Goal: Task Accomplishment & Management: Complete application form

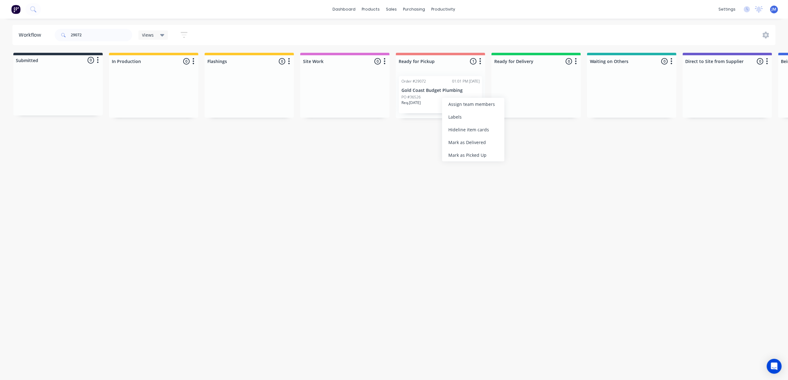
click at [462, 151] on div "Mark as Picked Up" at bounding box center [473, 155] width 62 height 13
click at [95, 35] on input "29072" at bounding box center [102, 35] width 62 height 12
drag, startPoint x: 234, startPoint y: 101, endPoint x: 417, endPoint y: 96, distance: 183.0
click at [417, 96] on div "Submitted 0 Status colour #273444 hex #273444 Save Cancel Summaries Total order…" at bounding box center [558, 86] width 1126 height 66
drag, startPoint x: 271, startPoint y: 93, endPoint x: 433, endPoint y: 81, distance: 162.6
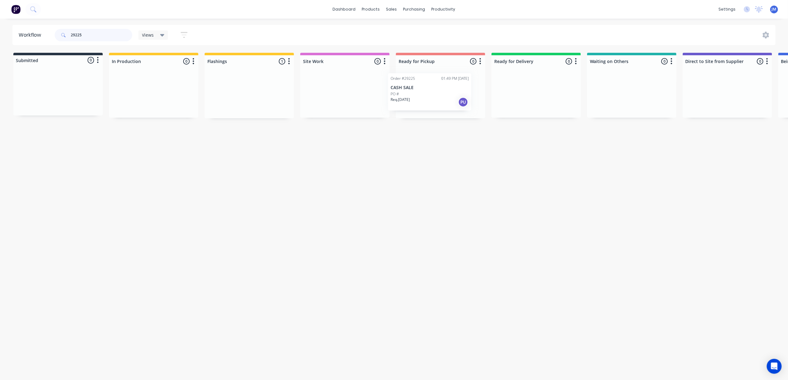
click at [433, 84] on div "Submitted 0 Status colour #273444 hex #273444 Save Cancel Summaries Total order…" at bounding box center [558, 86] width 1126 height 66
drag, startPoint x: 49, startPoint y: 85, endPoint x: 162, endPoint y: 86, distance: 112.4
click at [166, 89] on div "Submitted 1 Status colour #273444 hex #273444 Save Cancel Summaries Total order…" at bounding box center [558, 86] width 1126 height 66
click at [149, 88] on p "Cladding Creations Pty Ltd" at bounding box center [154, 90] width 78 height 5
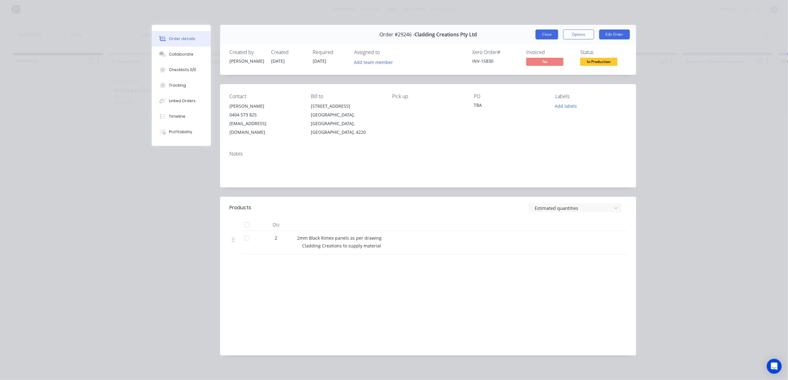
click at [545, 30] on button "Close" at bounding box center [547, 35] width 23 height 10
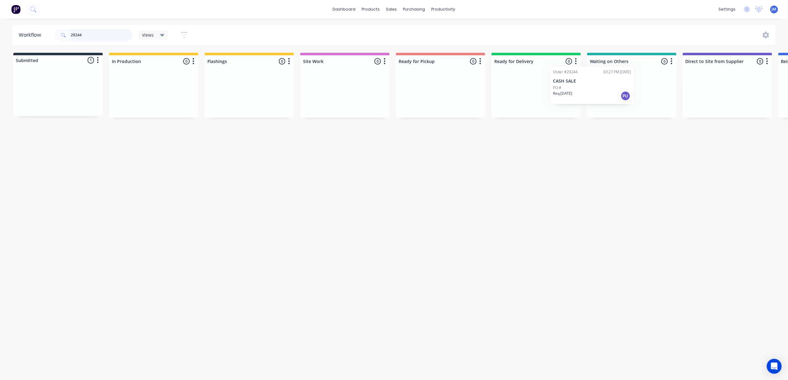
scroll to position [0, 3]
drag, startPoint x: 55, startPoint y: 93, endPoint x: 613, endPoint y: 78, distance: 558.7
click at [609, 84] on div "Submitted 1 Status colour #273444 hex #273444 Save Cancel Summaries Total order…" at bounding box center [556, 85] width 1126 height 65
type input "2"
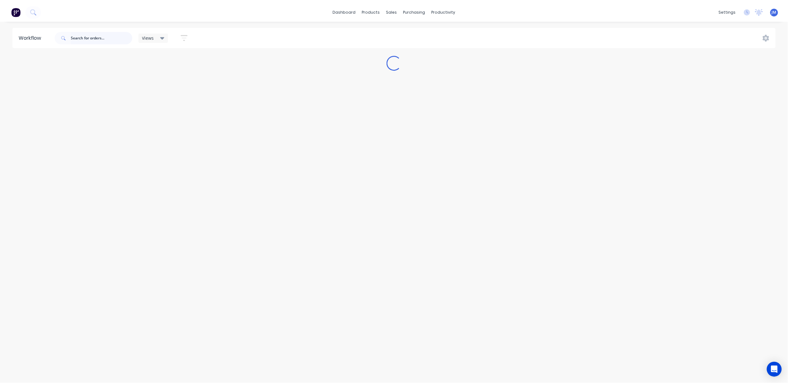
scroll to position [0, 0]
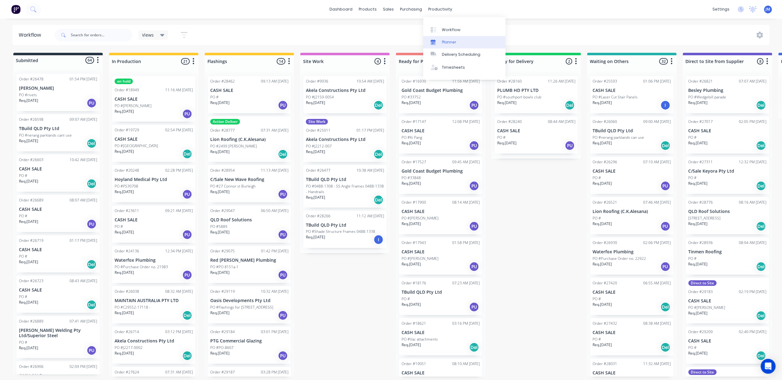
click at [454, 36] on link "Planner" at bounding box center [464, 42] width 82 height 12
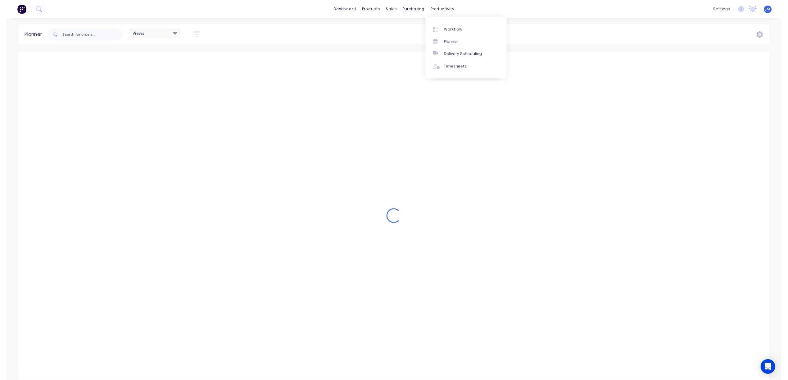
scroll to position [0, 696]
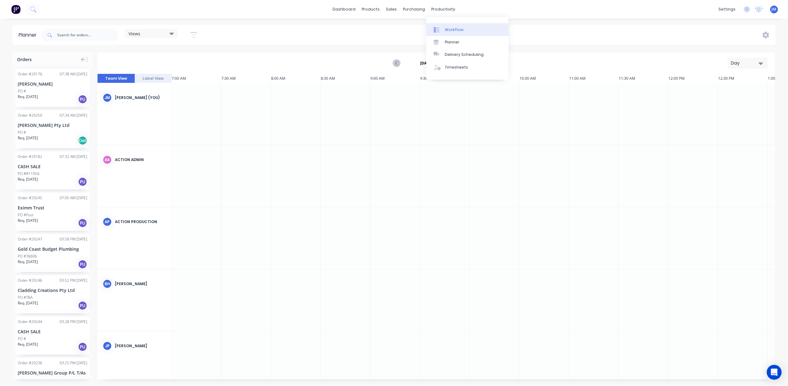
click at [456, 24] on link "Workflow" at bounding box center [467, 29] width 82 height 12
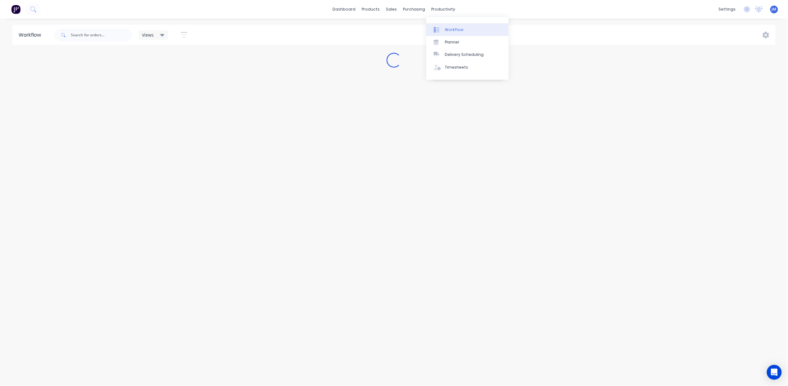
click at [434, 29] on icon at bounding box center [437, 30] width 6 height 6
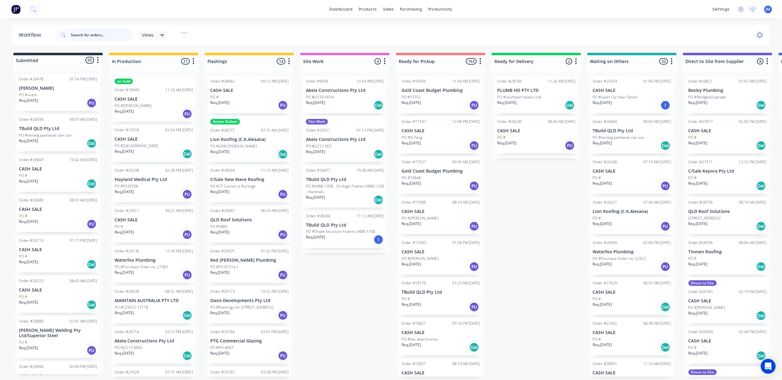
click at [87, 34] on input "text" at bounding box center [102, 35] width 62 height 12
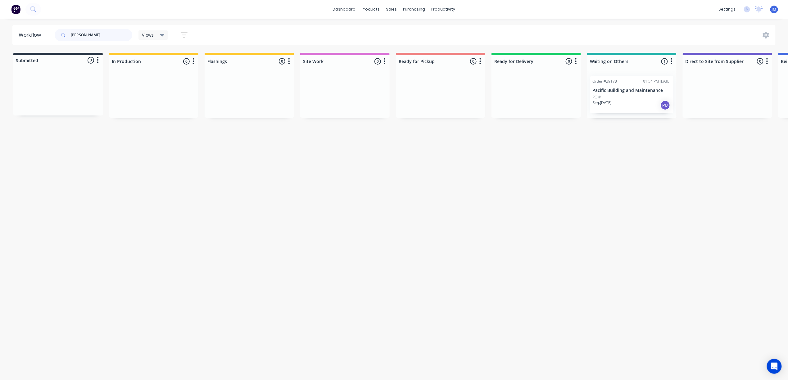
type input "[PERSON_NAME]"
click at [635, 102] on div "Req. [DATE] PU" at bounding box center [632, 105] width 78 height 11
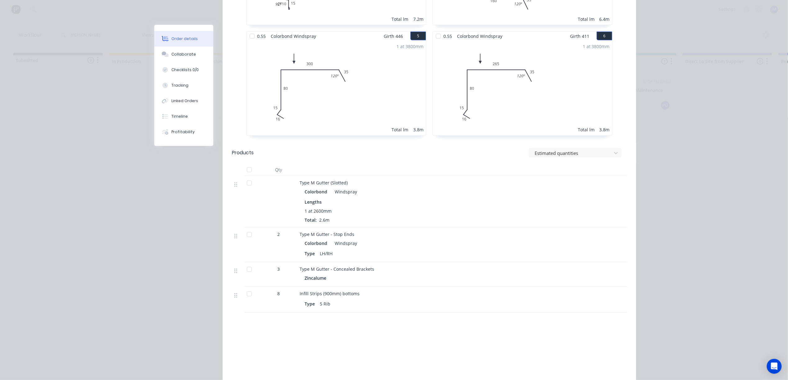
scroll to position [331, 0]
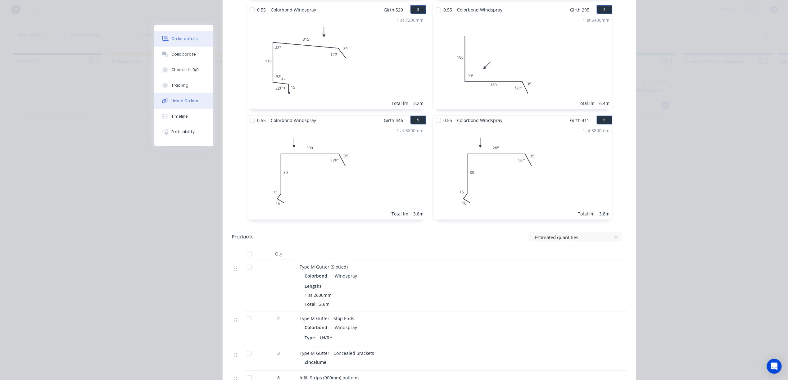
drag, startPoint x: 184, startPoint y: 99, endPoint x: 194, endPoint y: 99, distance: 10.3
click at [184, 98] on div "Linked Orders" at bounding box center [185, 101] width 27 height 6
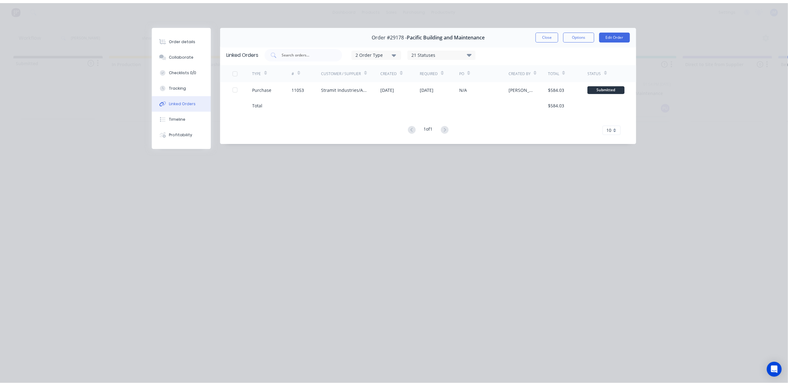
scroll to position [0, 0]
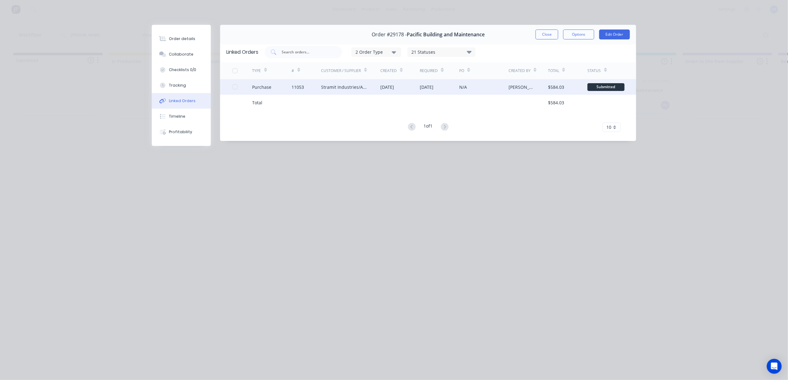
click at [297, 86] on div "11053" at bounding box center [298, 87] width 12 height 7
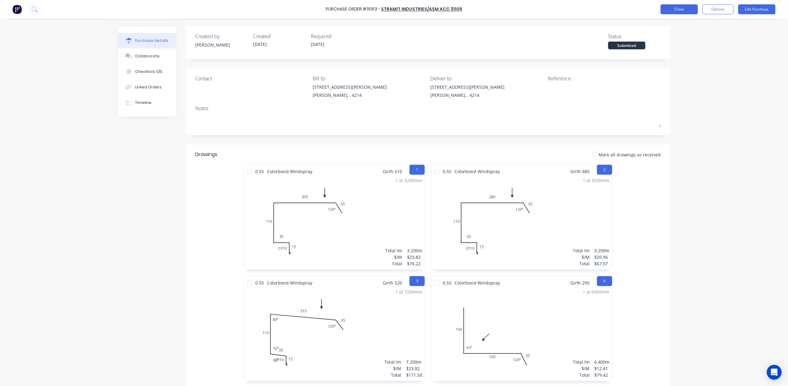
click at [685, 10] on button "Close" at bounding box center [679, 9] width 37 height 10
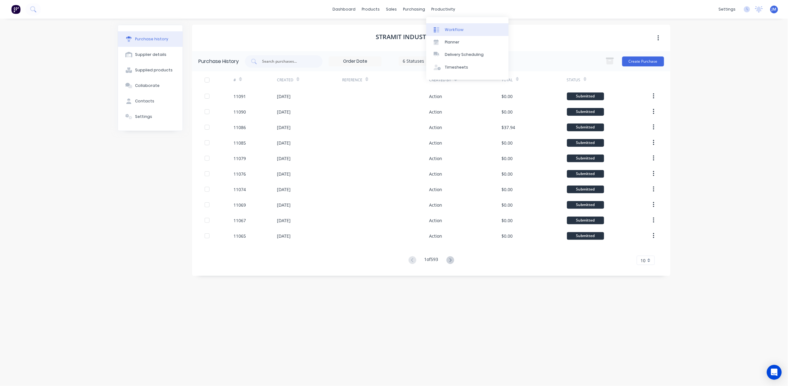
click at [460, 29] on div "Workflow" at bounding box center [454, 30] width 19 height 6
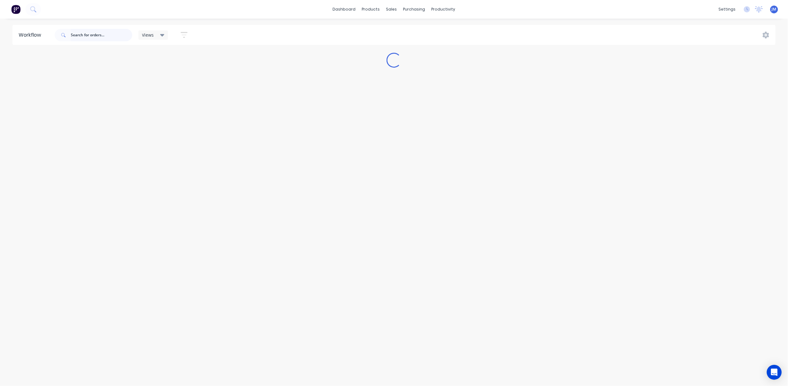
click at [95, 35] on input "text" at bounding box center [102, 35] width 62 height 12
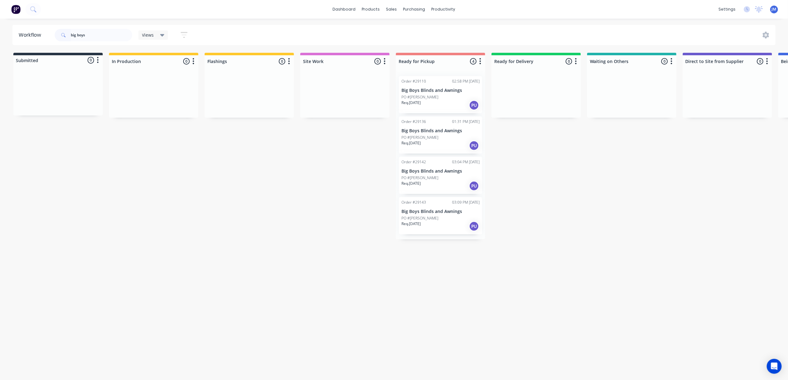
click at [437, 105] on div "Req. [DATE] PU" at bounding box center [441, 105] width 78 height 11
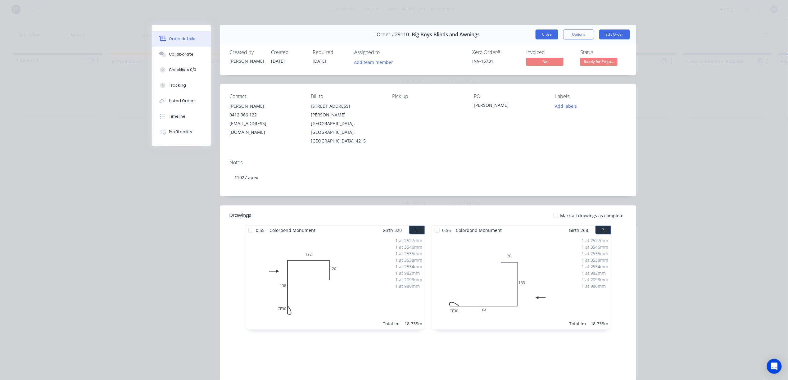
click at [540, 30] on button "Close" at bounding box center [547, 35] width 23 height 10
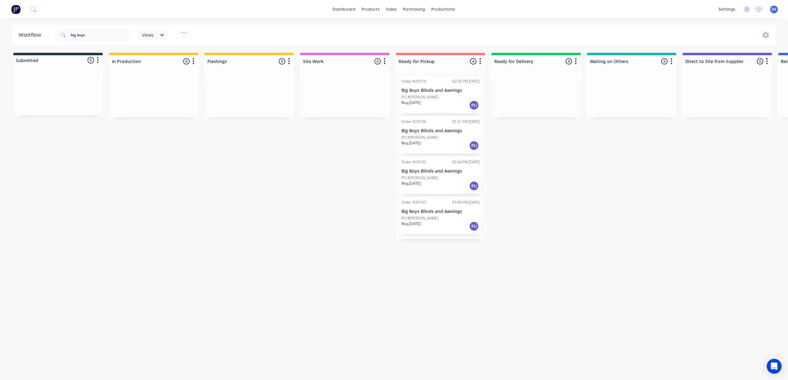
click at [443, 145] on div "Req. [DATE] PU" at bounding box center [441, 145] width 78 height 11
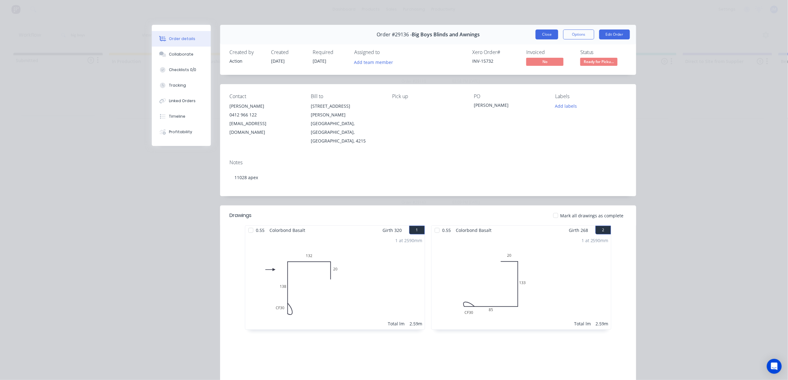
click at [547, 31] on button "Close" at bounding box center [547, 35] width 23 height 10
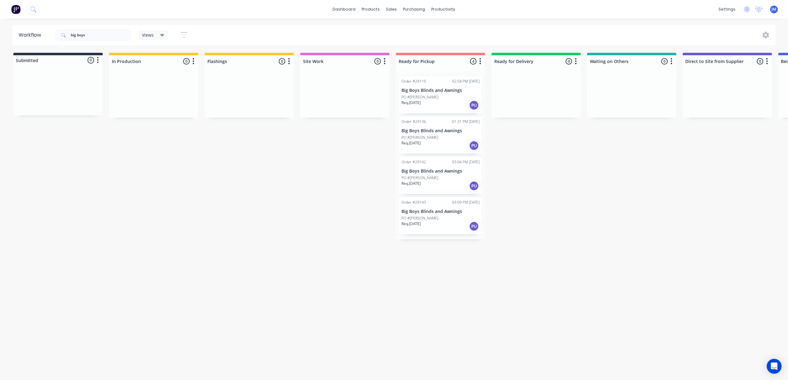
click at [452, 171] on p "Big Boys Blinds and Awnings" at bounding box center [441, 171] width 78 height 5
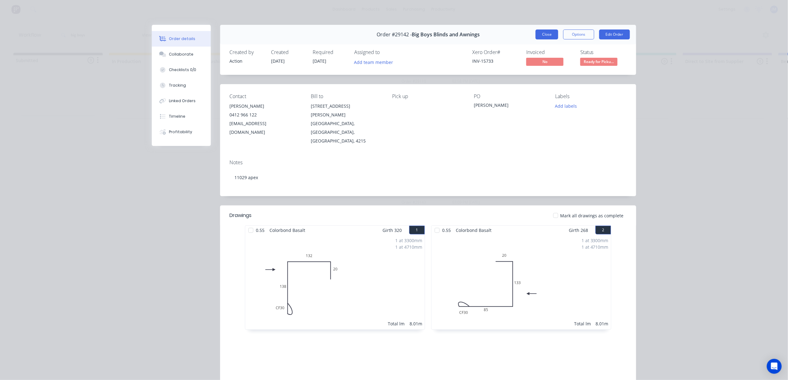
click at [545, 34] on button "Close" at bounding box center [547, 35] width 23 height 10
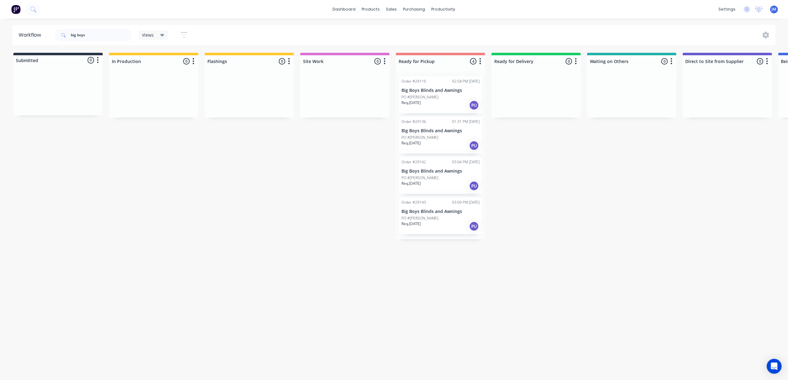
click at [465, 217] on div "PO #[PERSON_NAME]" at bounding box center [441, 219] width 78 height 6
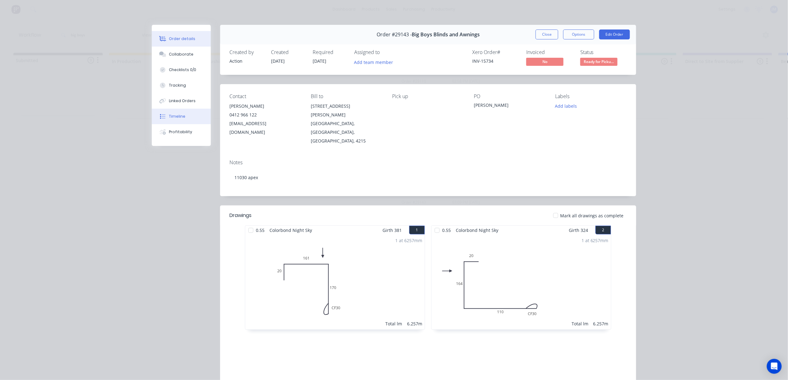
click at [169, 115] on div "Timeline" at bounding box center [177, 117] width 16 height 6
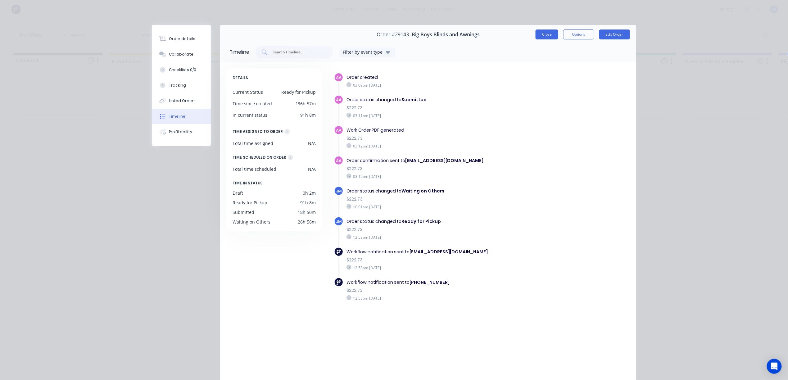
click at [543, 34] on button "Close" at bounding box center [547, 35] width 23 height 10
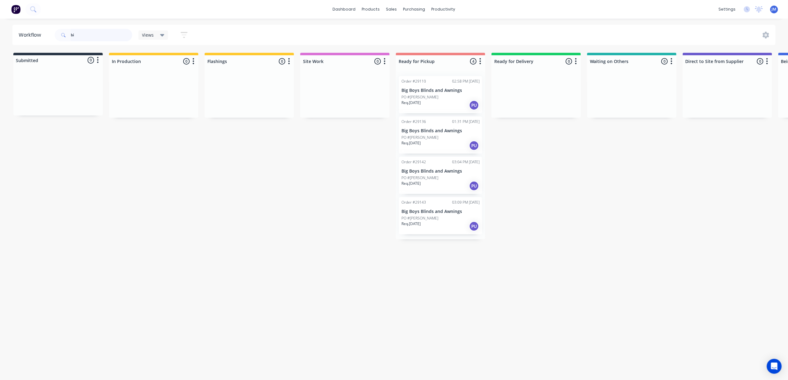
type input "b"
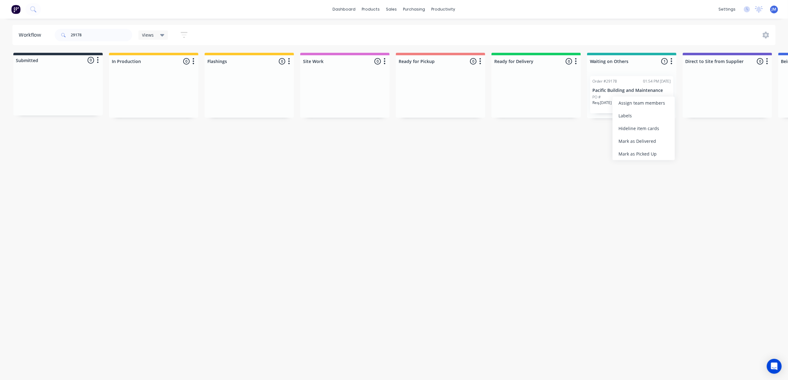
click at [631, 157] on div "Mark as Picked Up" at bounding box center [644, 154] width 62 height 13
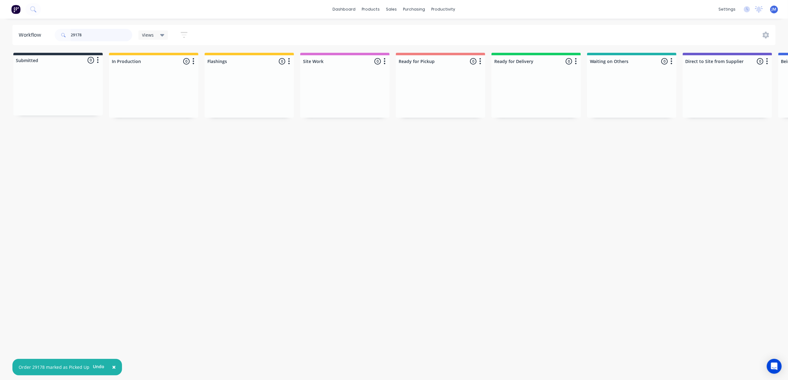
drag, startPoint x: 106, startPoint y: 37, endPoint x: 91, endPoint y: 25, distance: 19.5
click at [106, 37] on input "29178" at bounding box center [102, 35] width 62 height 12
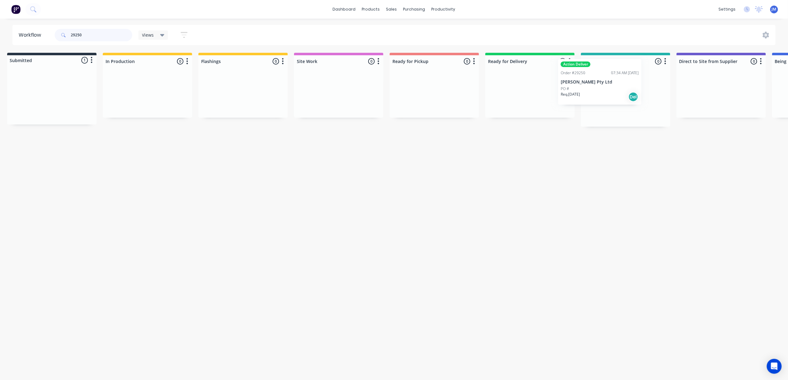
drag, startPoint x: 39, startPoint y: 98, endPoint x: 585, endPoint y: 82, distance: 546.3
click at [583, 83] on div "Submitted 1 Status colour #273444 hex #273444 Save Cancel Summaries Total order…" at bounding box center [552, 90] width 1126 height 74
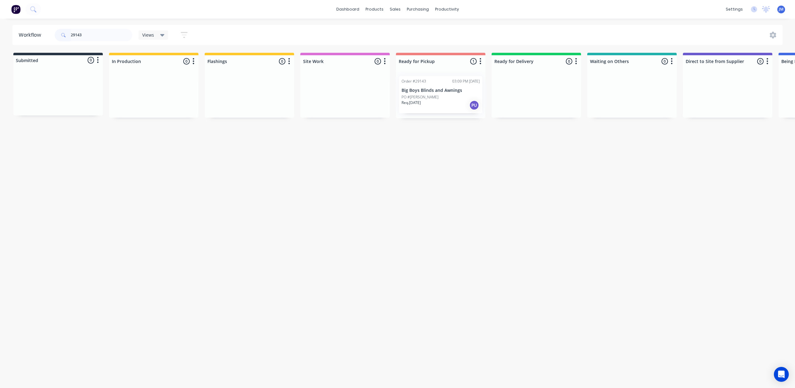
drag, startPoint x: 423, startPoint y: 89, endPoint x: 430, endPoint y: 89, distance: 7.5
drag, startPoint x: 464, startPoint y: 124, endPoint x: 464, endPoint y: 128, distance: 4.7
drag, startPoint x: 464, startPoint y: 128, endPoint x: 461, endPoint y: 91, distance: 37.4
drag, startPoint x: 461, startPoint y: 91, endPoint x: 461, endPoint y: 115, distance: 23.6
drag, startPoint x: 479, startPoint y: 147, endPoint x: 107, endPoint y: 100, distance: 374.4
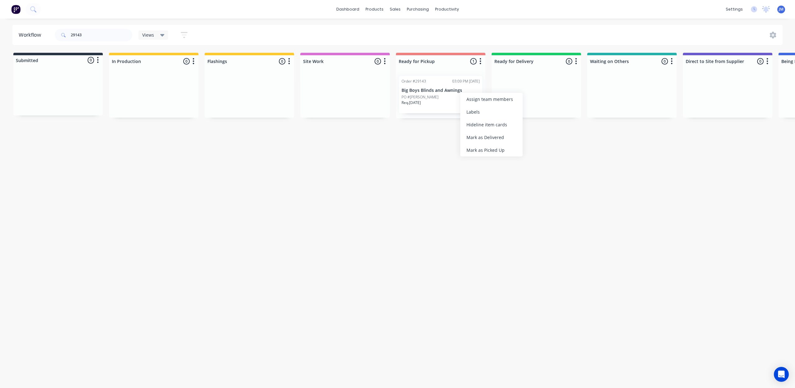
click at [478, 147] on div "Mark as Picked Up" at bounding box center [491, 150] width 62 height 13
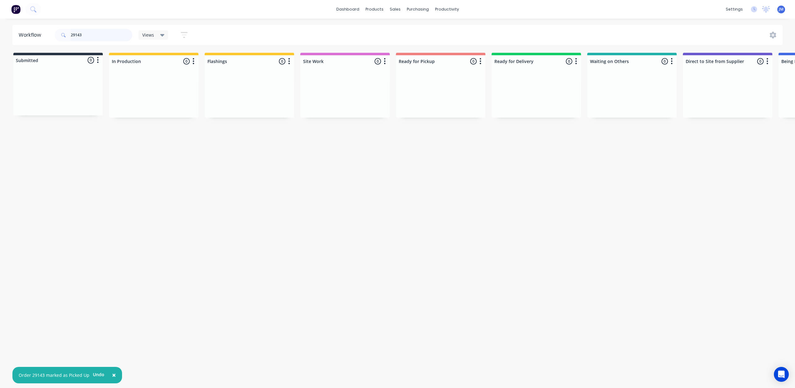
click at [109, 36] on input "29143" at bounding box center [102, 35] width 62 height 12
type input "2"
drag, startPoint x: 33, startPoint y: 81, endPoint x: 220, endPoint y: 76, distance: 187.4
click at [223, 81] on div "Submitted 1 Status colour #273444 hex #273444 Save Cancel Summaries Total order…" at bounding box center [558, 86] width 1126 height 66
type input "2"
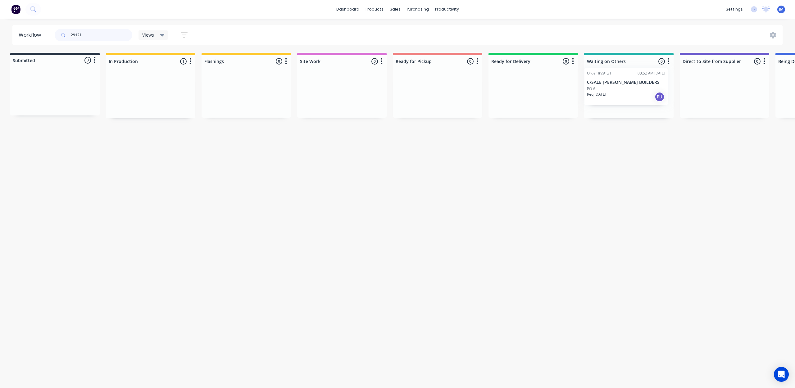
drag, startPoint x: 163, startPoint y: 99, endPoint x: 641, endPoint y: 83, distance: 478.6
click at [641, 86] on div "Submitted 0 Status colour #273444 hex #273444 Save Cancel Summaries Total order…" at bounding box center [555, 86] width 1126 height 66
type input "29121"
click at [635, 99] on div "PO #" at bounding box center [624, 97] width 78 height 6
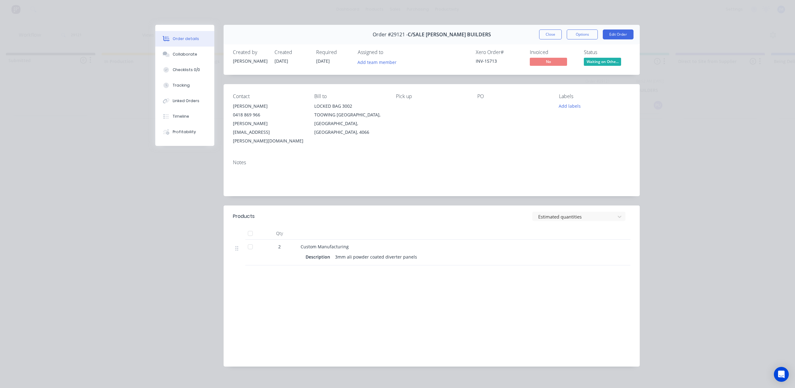
click at [549, 33] on button "Close" at bounding box center [550, 35] width 23 height 10
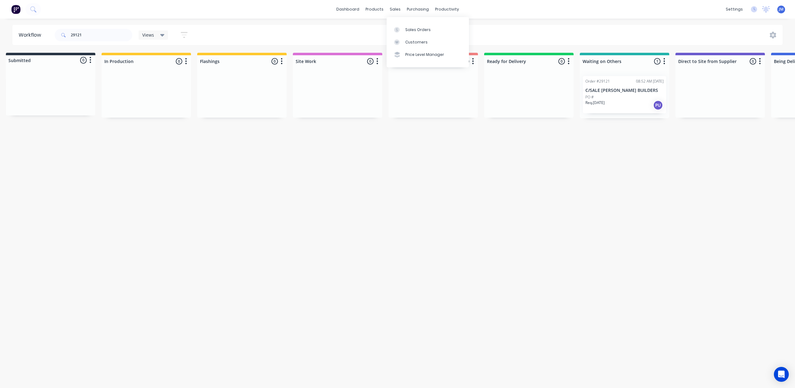
drag, startPoint x: 403, startPoint y: 28, endPoint x: 397, endPoint y: 22, distance: 8.4
click at [403, 27] on div at bounding box center [398, 30] width 9 height 6
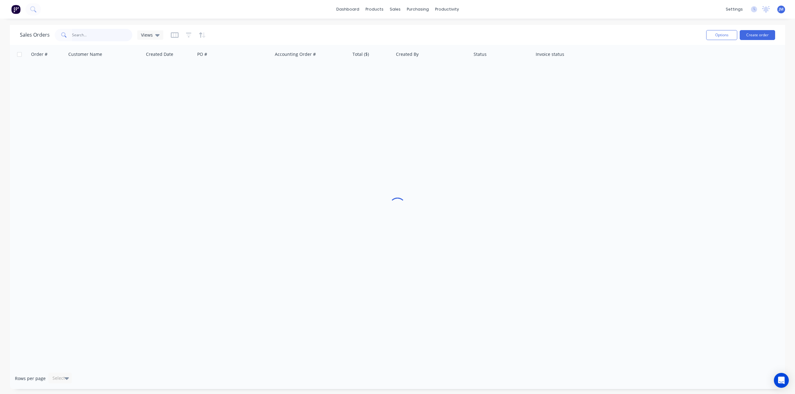
click at [109, 31] on input "text" at bounding box center [102, 35] width 61 height 12
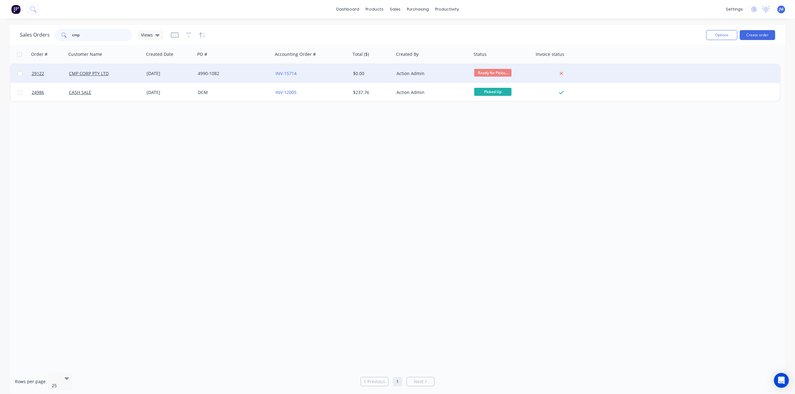
type input "cmp"
click at [316, 78] on div "INV-15714" at bounding box center [312, 73] width 78 height 19
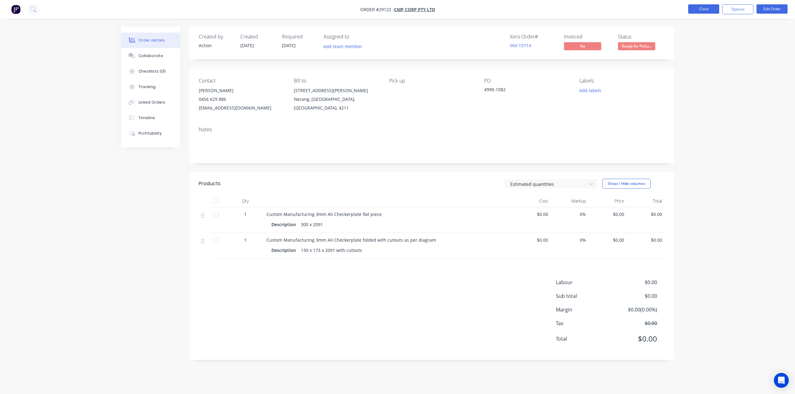
click at [709, 9] on button "Close" at bounding box center [703, 8] width 31 height 9
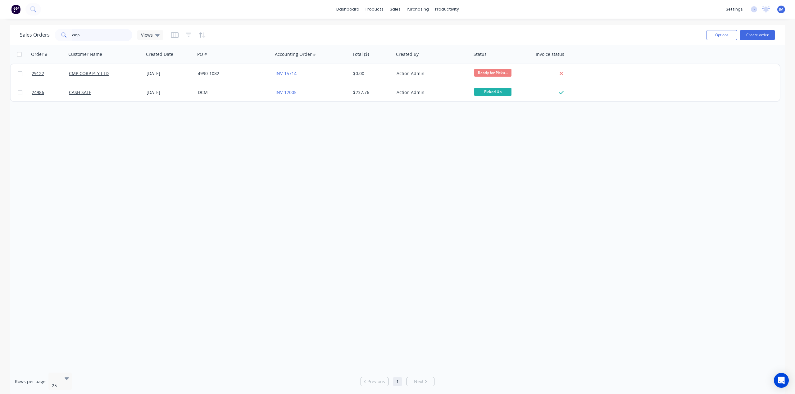
click at [82, 35] on input "cmp" at bounding box center [102, 35] width 61 height 12
drag, startPoint x: 157, startPoint y: 32, endPoint x: 161, endPoint y: 39, distance: 7.9
click at [157, 32] on icon at bounding box center [157, 35] width 4 height 7
click at [166, 101] on button "Archived" at bounding box center [174, 100] width 71 height 7
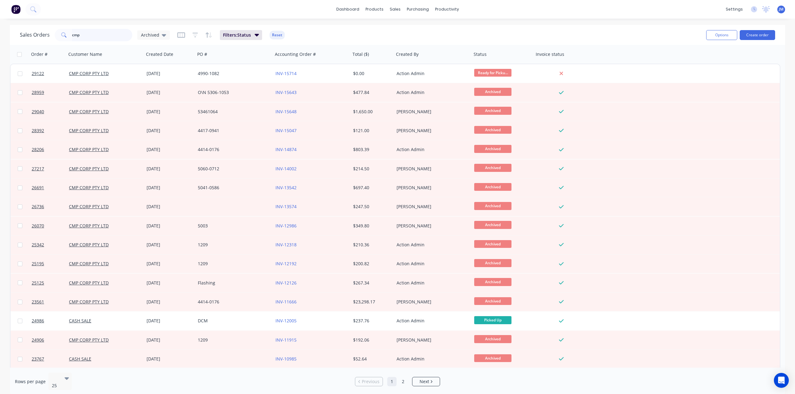
click at [84, 34] on input "cmp" at bounding box center [102, 35] width 61 height 12
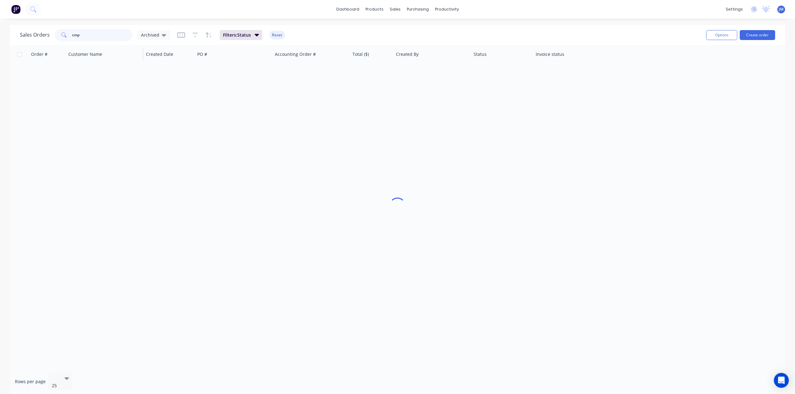
type input "cmp"
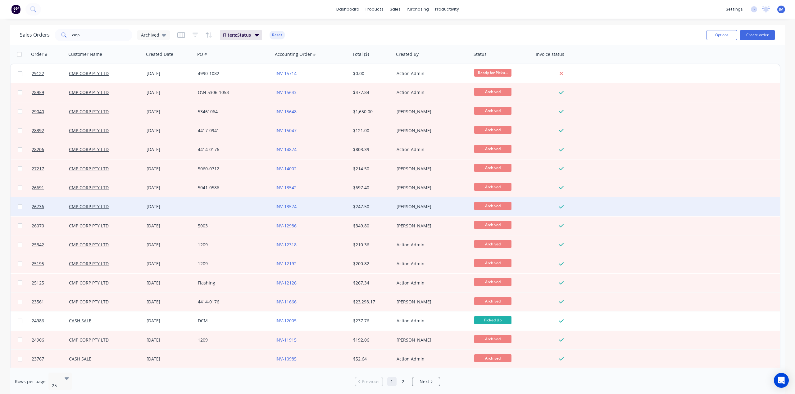
click at [205, 202] on div at bounding box center [234, 207] width 78 height 19
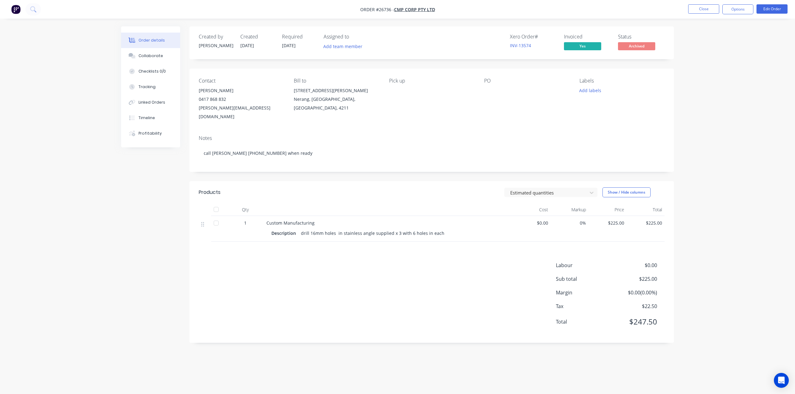
click at [149, 39] on div "Order details" at bounding box center [152, 41] width 26 height 6
click at [701, 7] on button "Close" at bounding box center [703, 8] width 31 height 9
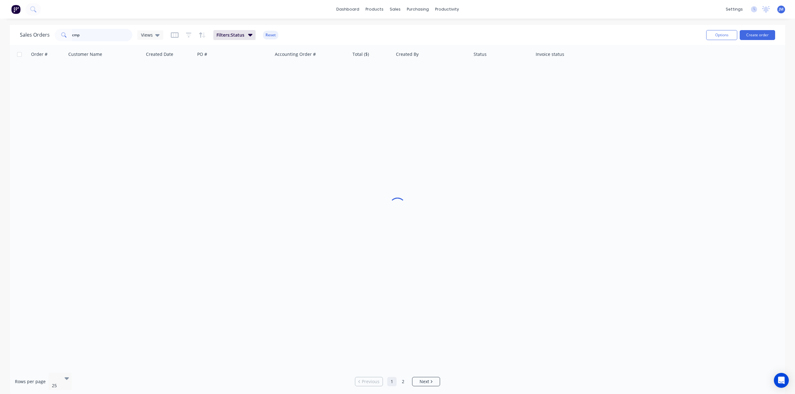
click at [90, 37] on input "cmp" at bounding box center [102, 35] width 61 height 12
type input "c"
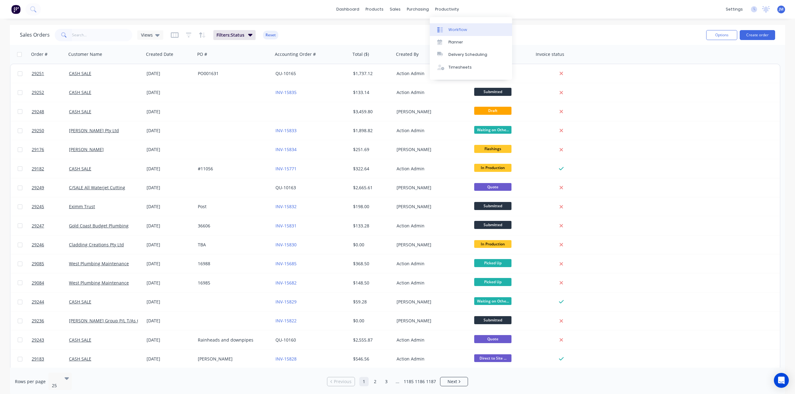
click at [457, 25] on link "Workflow" at bounding box center [471, 29] width 82 height 12
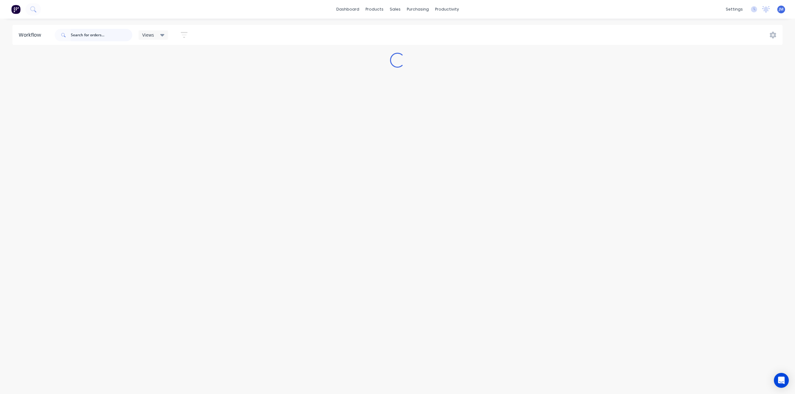
click at [84, 38] on input "text" at bounding box center [102, 35] width 62 height 12
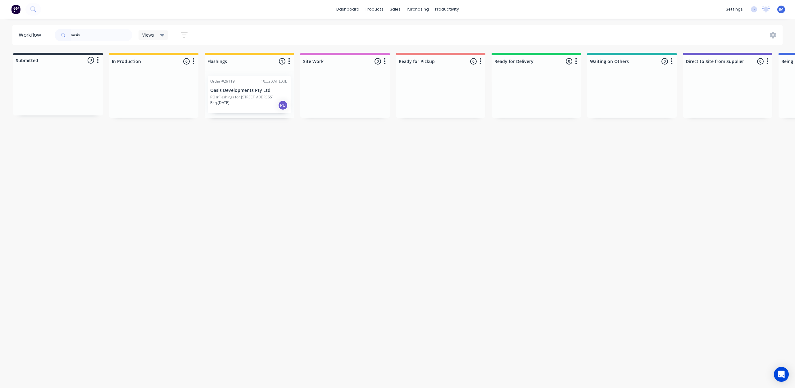
click at [255, 88] on p "Oasis Developments Pty Ltd" at bounding box center [249, 90] width 78 height 5
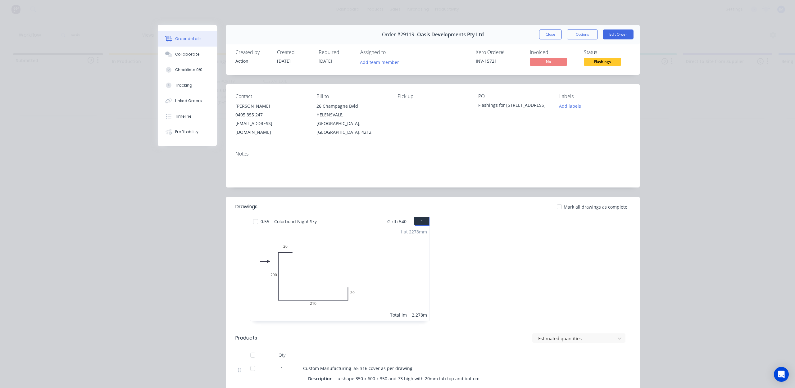
click at [551, 29] on div "Order #29119 - Oasis Developments Pty Ltd Close Options Edit Order" at bounding box center [433, 35] width 414 height 20
click at [544, 34] on button "Close" at bounding box center [550, 35] width 23 height 10
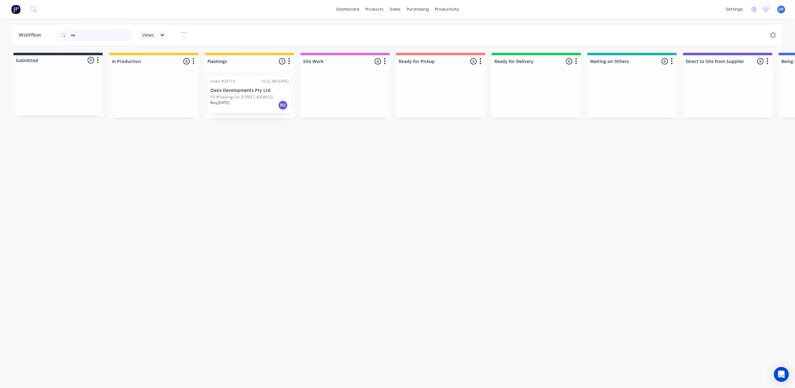
type input "o"
click at [453, 156] on div "Mark as Picked Up" at bounding box center [475, 156] width 62 height 13
click at [80, 33] on input "29114" at bounding box center [102, 35] width 62 height 12
click at [87, 33] on input "29114" at bounding box center [102, 35] width 62 height 12
type input "2"
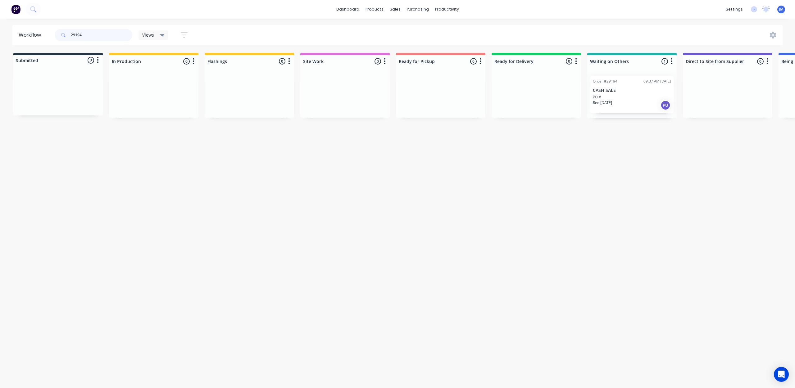
scroll to position [0, 2]
drag, startPoint x: 628, startPoint y: 103, endPoint x: 421, endPoint y: 101, distance: 207.2
click at [416, 101] on div "Submitted 0 Status colour #273444 hex #273444 Save Cancel Summaries Total order…" at bounding box center [557, 86] width 1126 height 66
click at [639, 152] on div "Mark as Picked Up" at bounding box center [658, 156] width 62 height 13
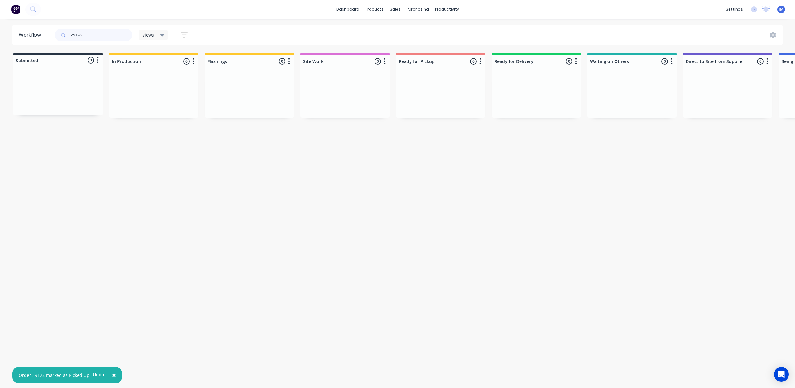
click at [99, 33] on input "29128" at bounding box center [102, 35] width 62 height 12
type input "2"
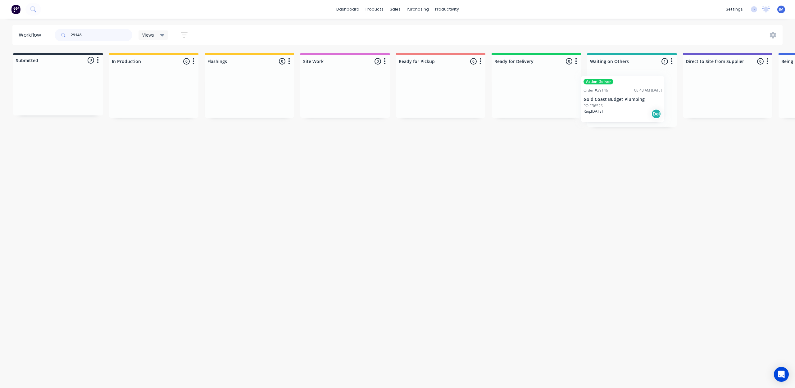
scroll to position [0, 2]
drag, startPoint x: 626, startPoint y: 109, endPoint x: 531, endPoint y: 104, distance: 95.2
click at [531, 108] on div "Submitted 0 Status colour #273444 hex #273444 Save Cancel Summaries Total order…" at bounding box center [557, 90] width 1126 height 74
type input "2"
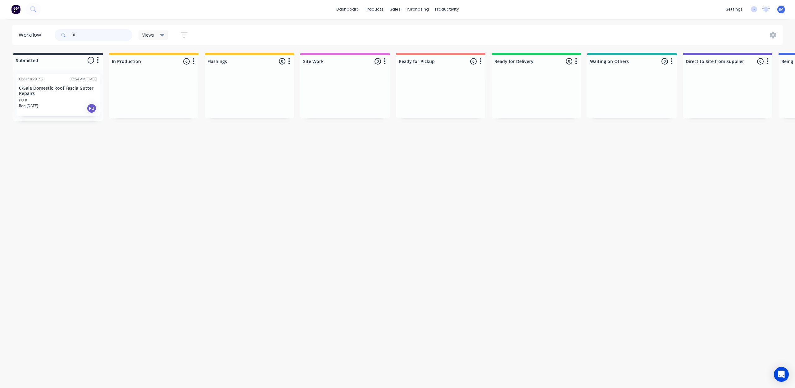
type input "1"
click at [32, 114] on div "Order #29152 07:54 AM [DATE] C/Sale Domestic Roof Fascia Gutter Repairs PO # Re…" at bounding box center [57, 95] width 83 height 42
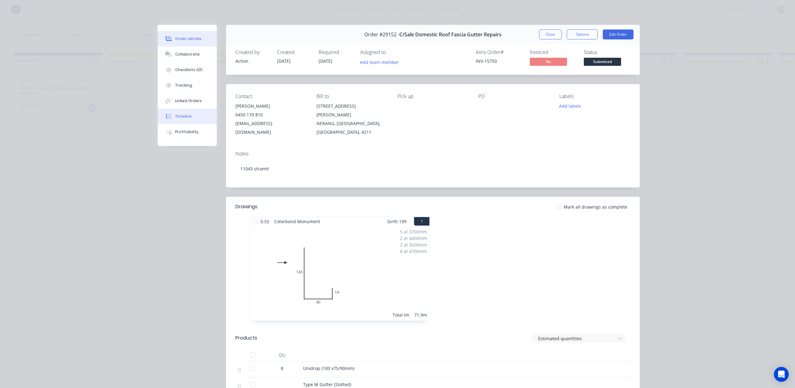
drag, startPoint x: 174, startPoint y: 114, endPoint x: 191, endPoint y: 121, distance: 18.3
click at [175, 114] on div "Timeline" at bounding box center [183, 117] width 16 height 6
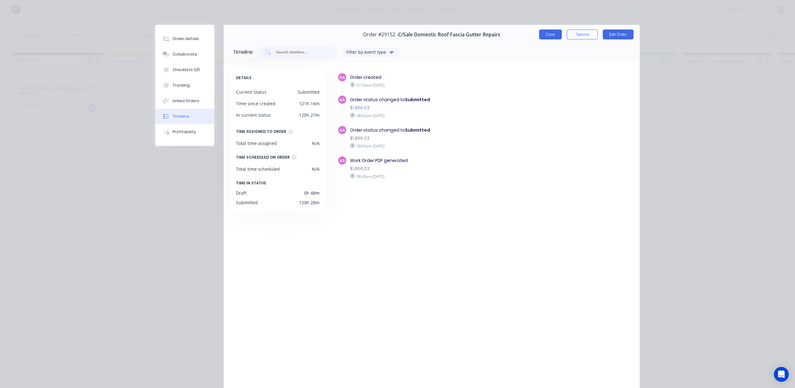
click at [546, 35] on button "Close" at bounding box center [550, 35] width 23 height 10
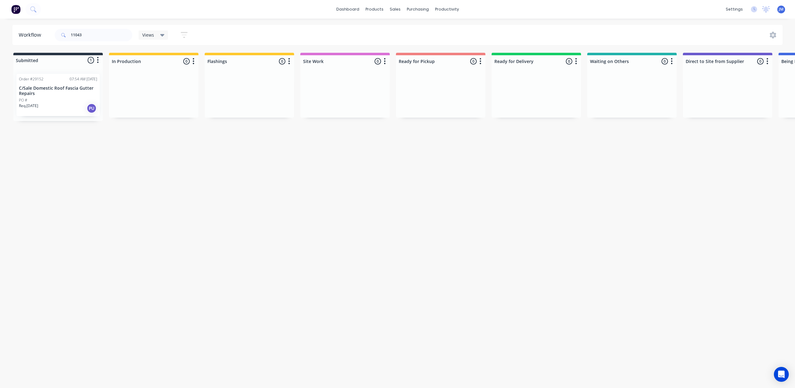
click at [87, 93] on p "C/Sale Domestic Roof Fascia Gutter Repairs" at bounding box center [58, 91] width 78 height 11
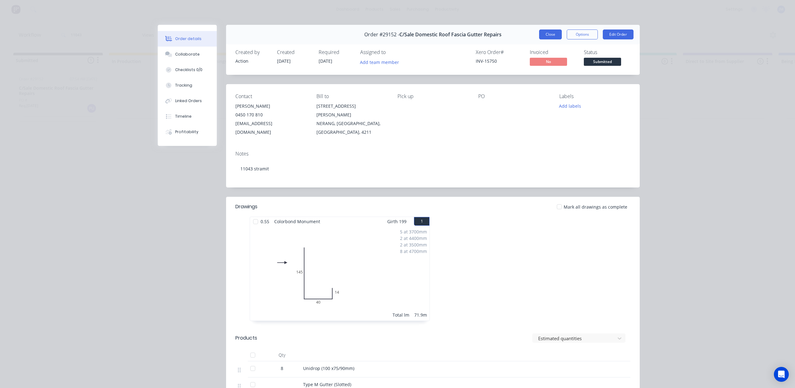
click at [546, 38] on button "Close" at bounding box center [550, 35] width 23 height 10
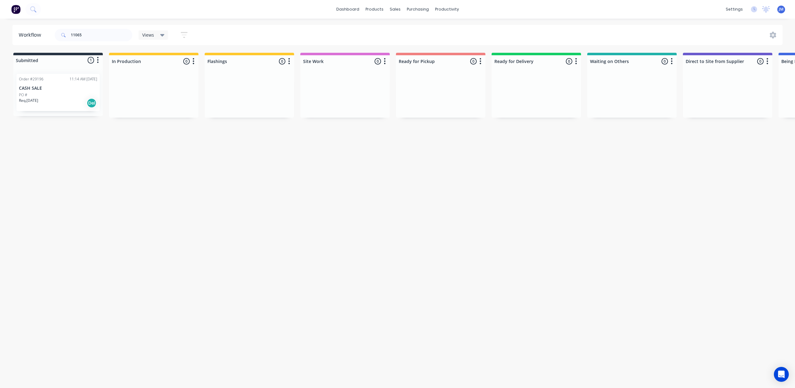
click at [90, 98] on div "Order #29196 11:14 AM [DATE] CASH SALE PO # Req. [DATE] Del" at bounding box center [57, 92] width 83 height 37
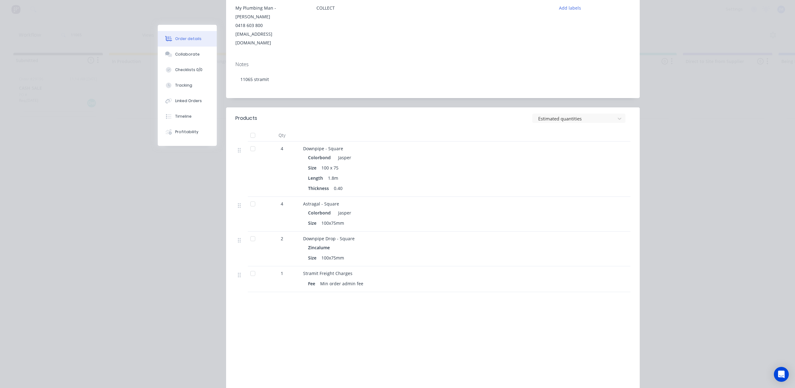
scroll to position [116, 0]
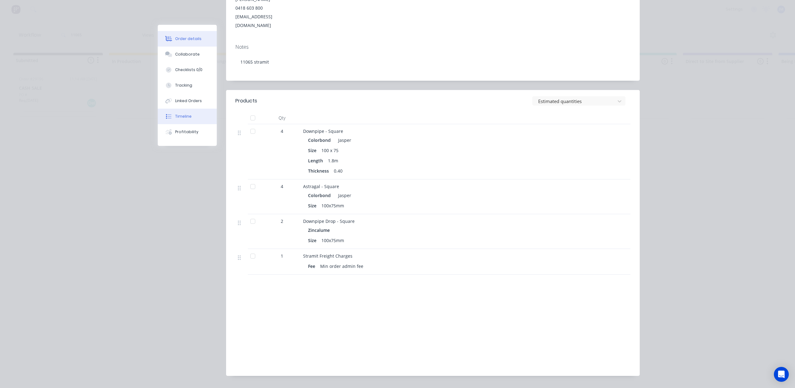
drag, startPoint x: 189, startPoint y: 116, endPoint x: 192, endPoint y: 115, distance: 3.2
click at [189, 116] on button "Timeline" at bounding box center [187, 117] width 59 height 16
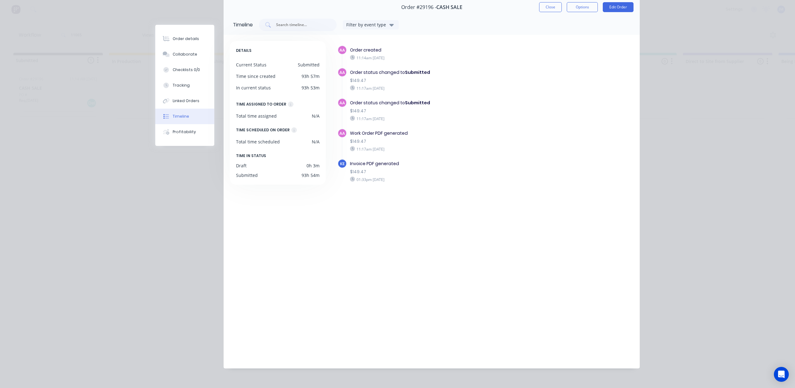
scroll to position [0, 0]
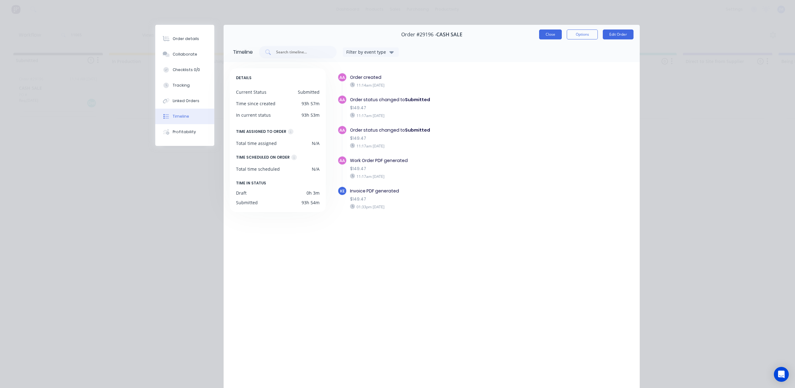
click at [550, 30] on button "Close" at bounding box center [550, 35] width 23 height 10
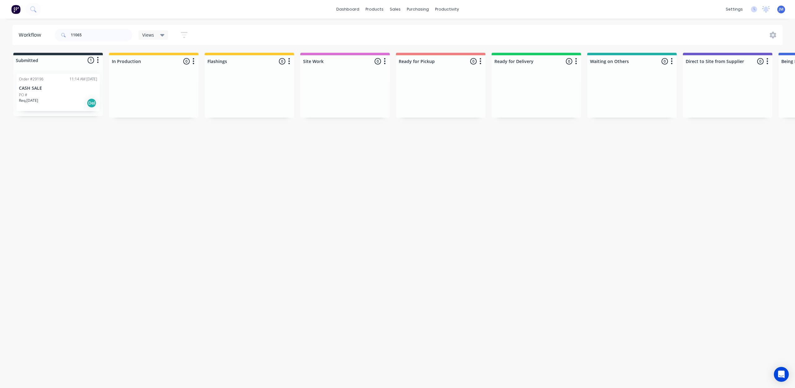
click at [70, 102] on div "Req. [DATE] Del" at bounding box center [58, 103] width 78 height 11
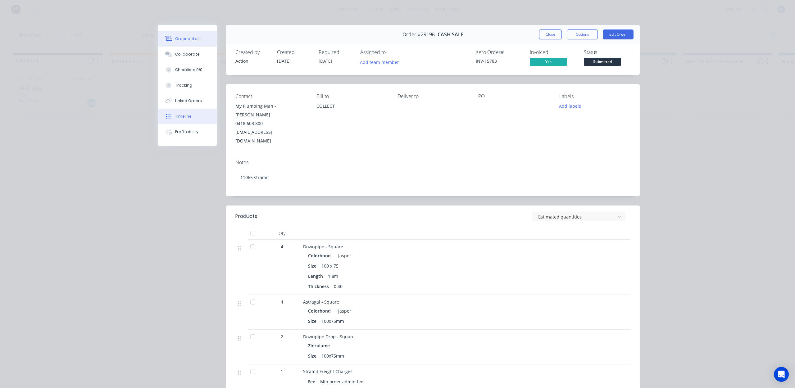
click at [175, 116] on div "Timeline" at bounding box center [183, 117] width 16 height 6
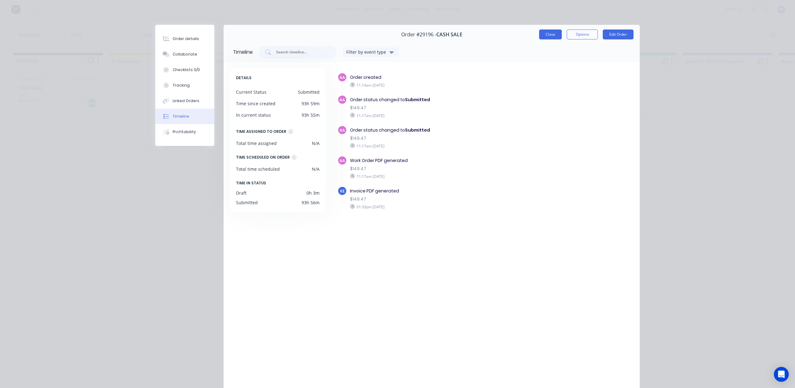
click at [549, 37] on button "Close" at bounding box center [550, 35] width 23 height 10
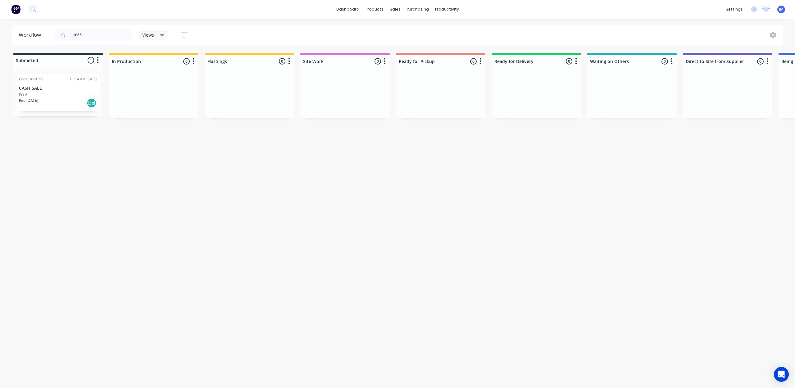
click at [77, 94] on div "PO #" at bounding box center [58, 95] width 78 height 6
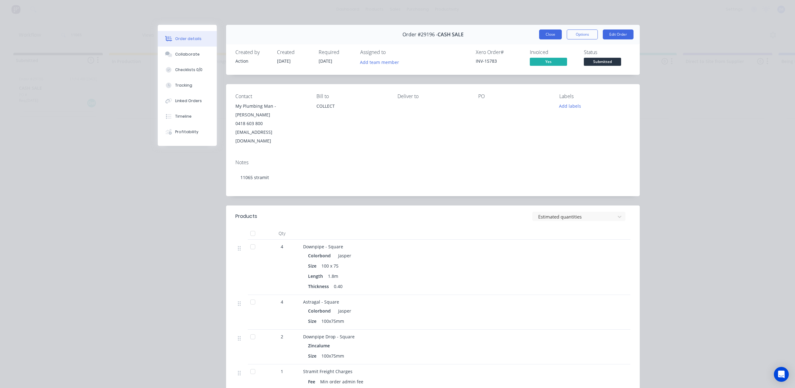
click at [547, 33] on button "Close" at bounding box center [550, 35] width 23 height 10
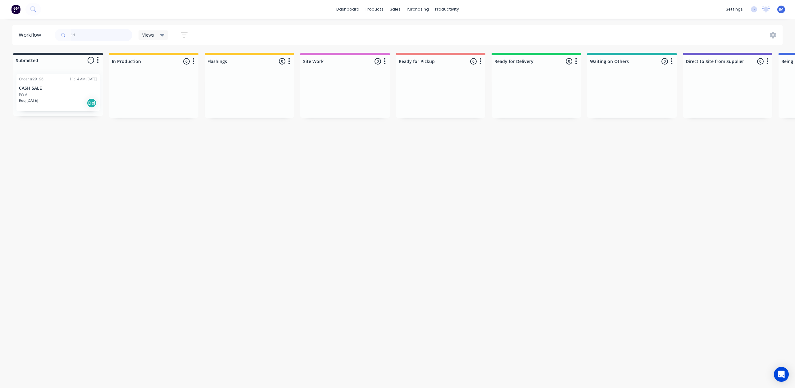
type input "1"
type input "domestic"
click at [73, 94] on p "C/Sale Domestic Roof Fascia Gutter Repairs" at bounding box center [58, 91] width 78 height 11
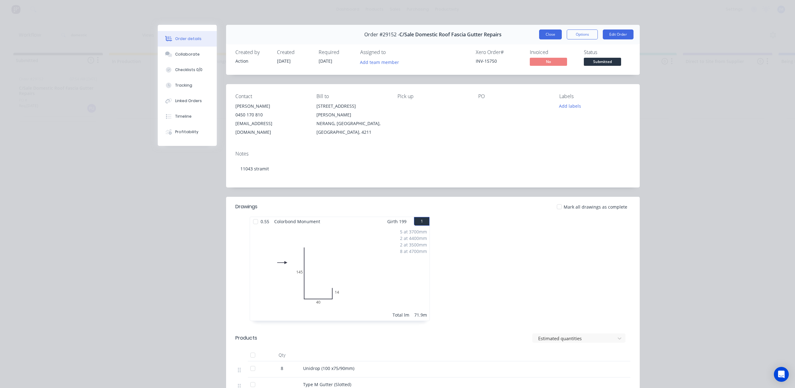
click at [543, 34] on button "Close" at bounding box center [550, 35] width 23 height 10
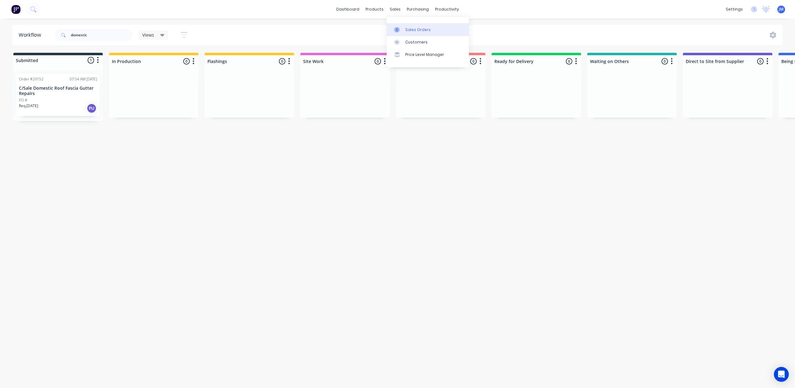
click at [401, 29] on div at bounding box center [398, 30] width 9 height 6
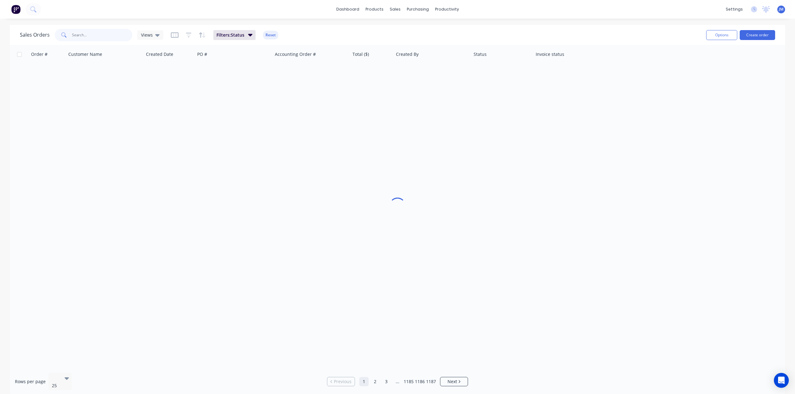
click at [111, 35] on input "text" at bounding box center [102, 35] width 61 height 12
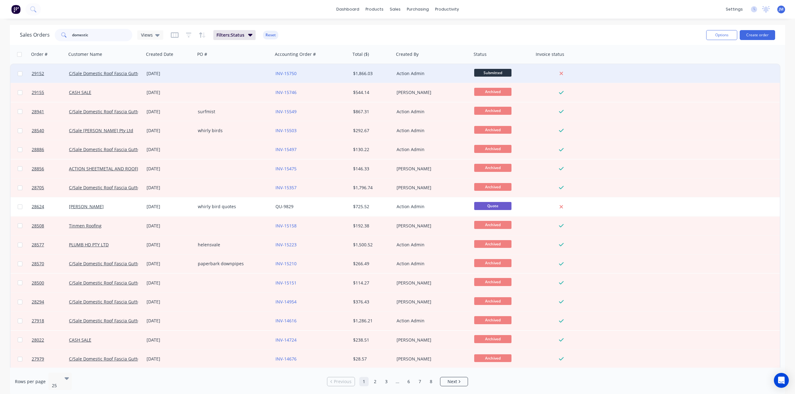
type input "domestic"
click at [191, 71] on div "[DATE]" at bounding box center [170, 74] width 46 height 6
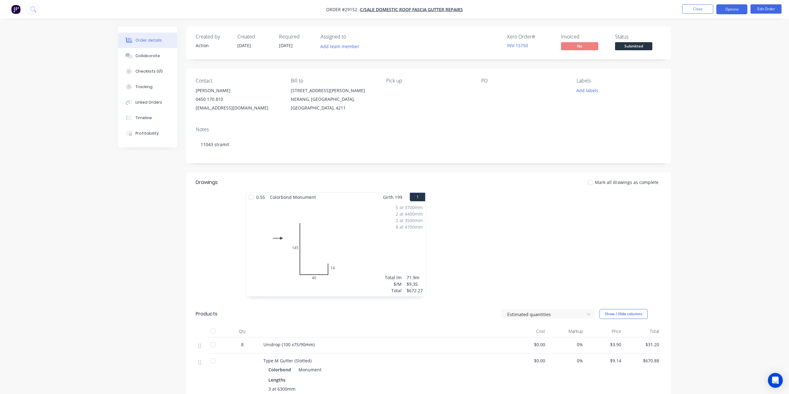
click at [735, 9] on button "Options" at bounding box center [731, 9] width 31 height 10
click at [713, 75] on div "Work Order" at bounding box center [713, 75] width 57 height 9
click at [713, 65] on div "Without pricing" at bounding box center [713, 62] width 57 height 9
click at [641, 44] on span "Submitted" at bounding box center [633, 46] width 37 height 8
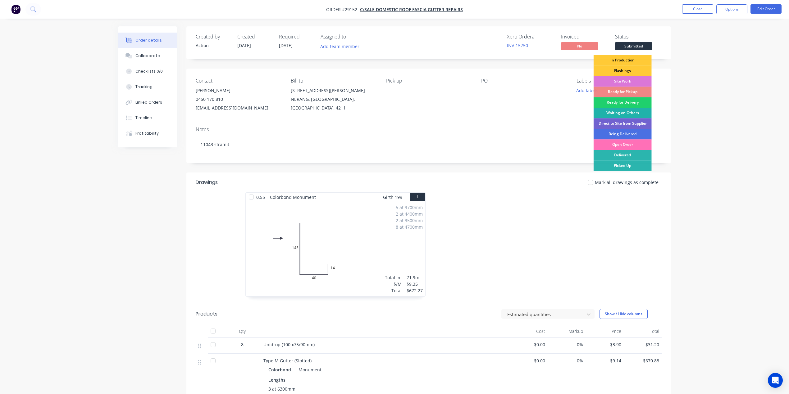
click at [621, 112] on div "Waiting on Others" at bounding box center [623, 113] width 58 height 11
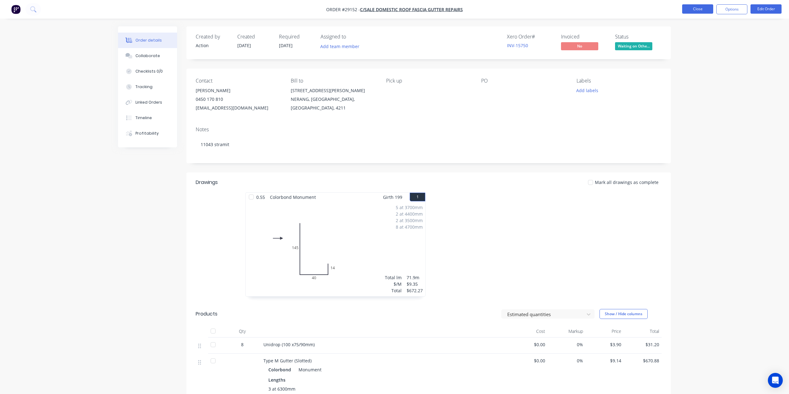
click at [695, 9] on button "Close" at bounding box center [697, 8] width 31 height 9
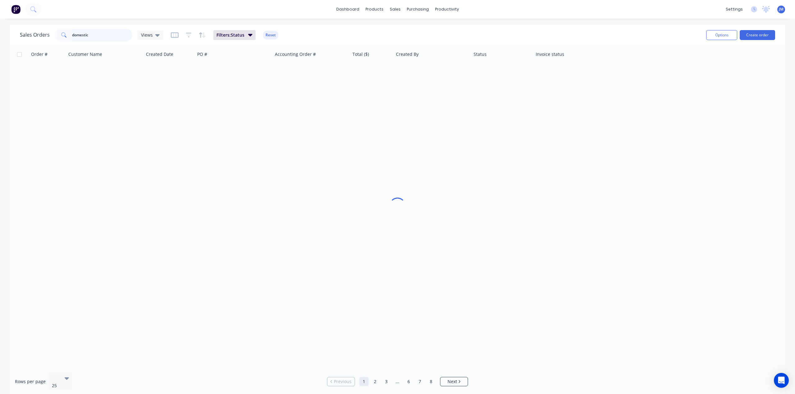
click at [104, 37] on input "domestic" at bounding box center [102, 35] width 61 height 12
type input "d"
type input "11065"
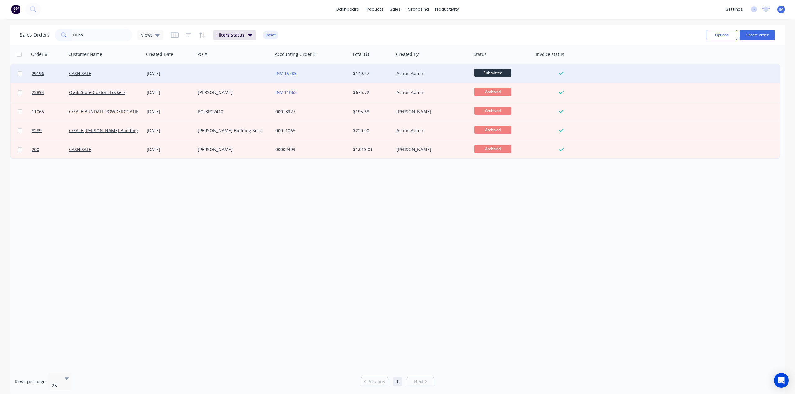
click at [185, 69] on div "[DATE]" at bounding box center [169, 73] width 51 height 19
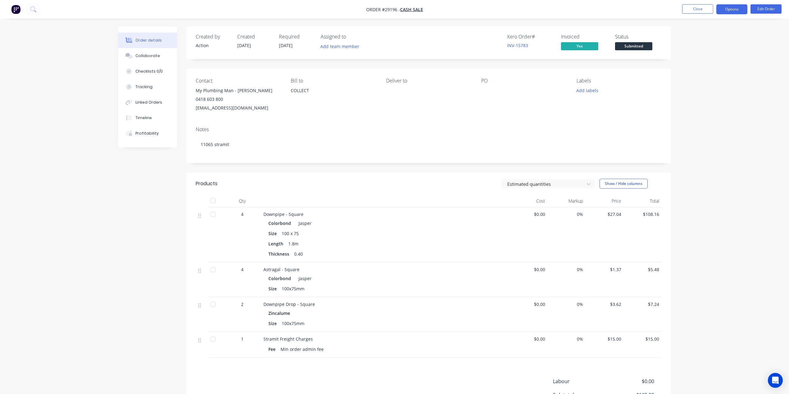
click at [732, 7] on button "Options" at bounding box center [731, 9] width 31 height 10
click at [701, 74] on div "Work Order" at bounding box center [713, 75] width 57 height 9
drag, startPoint x: 710, startPoint y: 62, endPoint x: 700, endPoint y: 62, distance: 10.3
click at [710, 62] on div "Without pricing" at bounding box center [713, 62] width 57 height 9
click at [635, 45] on span "Submitted" at bounding box center [633, 46] width 37 height 8
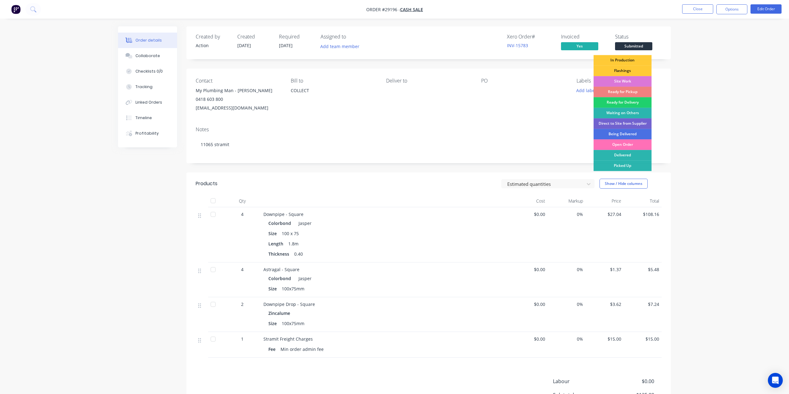
click at [625, 91] on div "Ready for Pickup" at bounding box center [623, 92] width 58 height 11
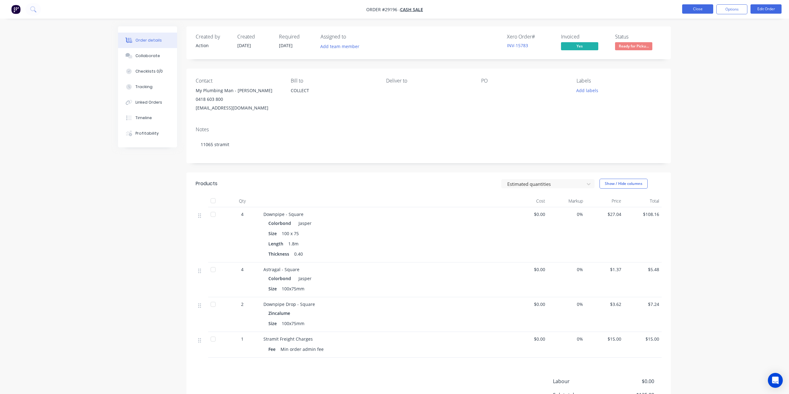
click at [687, 6] on button "Close" at bounding box center [697, 8] width 31 height 9
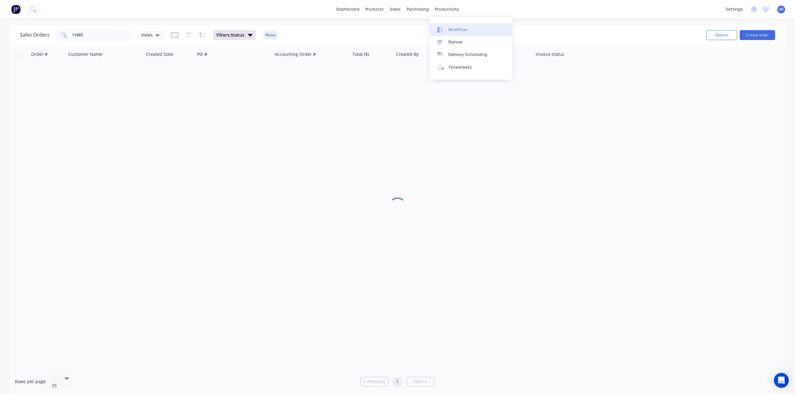
click at [459, 30] on div "Workflow" at bounding box center [458, 30] width 19 height 6
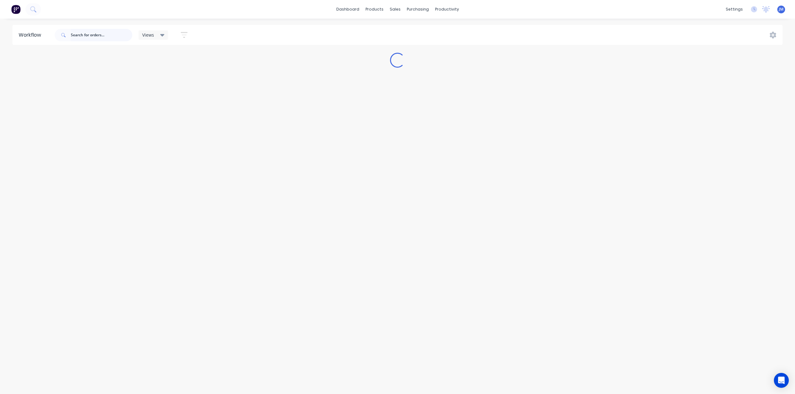
click at [93, 35] on input "text" at bounding box center [102, 35] width 62 height 12
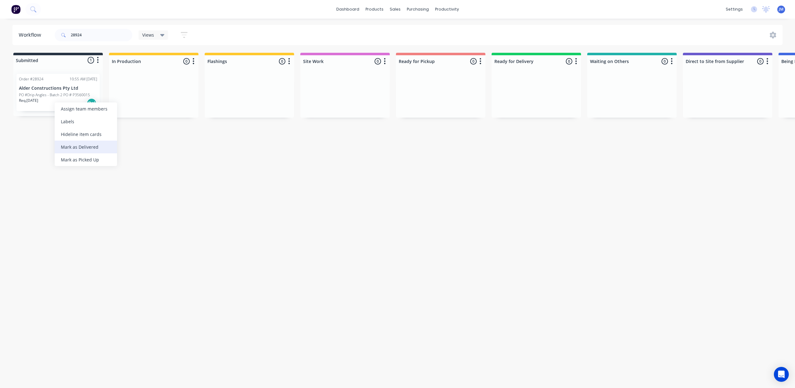
click at [91, 144] on div "Mark as Delivered" at bounding box center [86, 147] width 62 height 13
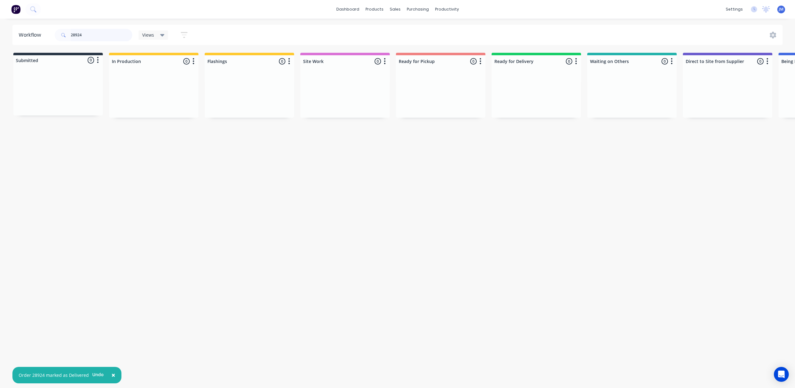
click at [93, 34] on input "28924" at bounding box center [102, 35] width 62 height 12
click at [278, 151] on div "Mark as Delivered" at bounding box center [269, 151] width 62 height 13
drag, startPoint x: 290, startPoint y: 151, endPoint x: 277, endPoint y: 142, distance: 15.6
click at [290, 151] on div "Mark as Delivered" at bounding box center [297, 147] width 62 height 13
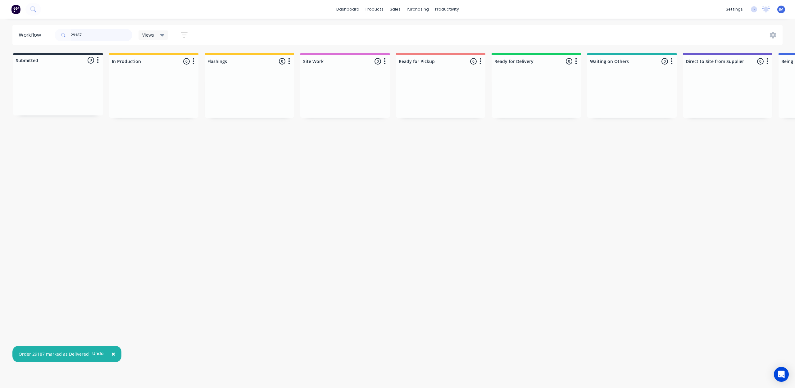
click at [89, 34] on input "29187" at bounding box center [102, 35] width 62 height 12
type input "2"
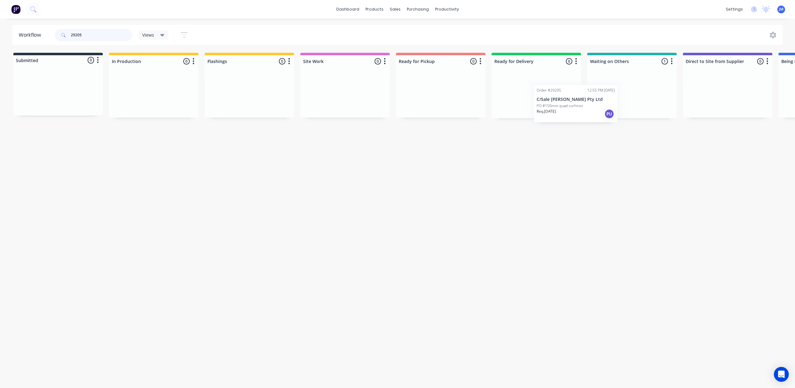
scroll to position [0, 2]
drag, startPoint x: 613, startPoint y: 100, endPoint x: 424, endPoint y: 105, distance: 188.9
click at [419, 108] on div "Submitted 0 Status colour #273444 hex #273444 Save Cancel Summaries Total order…" at bounding box center [557, 86] width 1126 height 66
drag, startPoint x: 579, startPoint y: 110, endPoint x: 437, endPoint y: 100, distance: 142.6
click at [437, 101] on div "Submitted 0 Status colour #273444 hex #273444 Save Cancel Summaries Total order…" at bounding box center [557, 86] width 1126 height 66
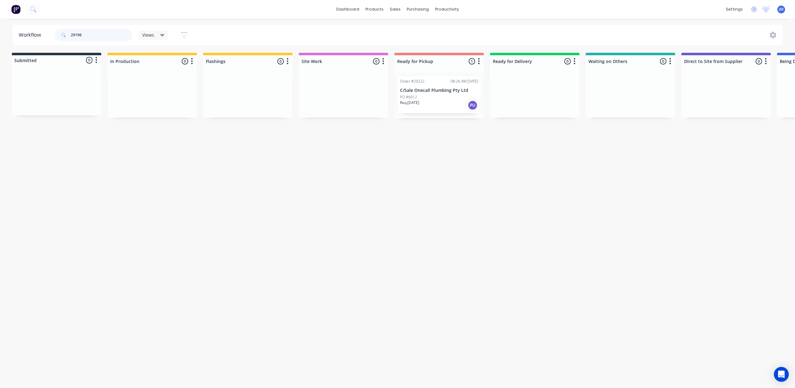
scroll to position [0, 0]
type input "29196"
click at [427, 104] on div "Req. [DATE] Del" at bounding box center [441, 105] width 78 height 11
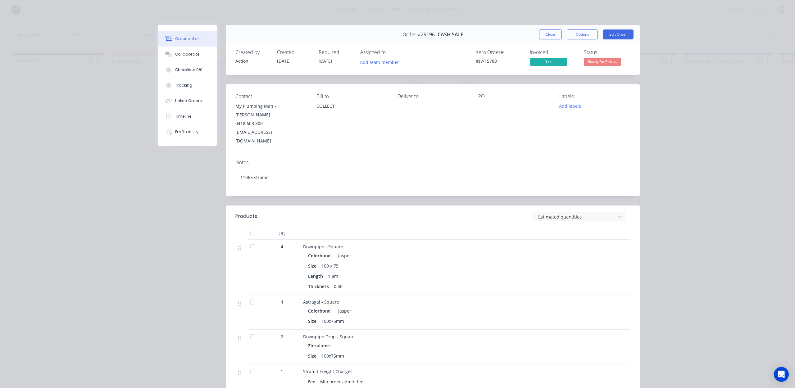
click at [555, 32] on button "Close" at bounding box center [550, 35] width 23 height 10
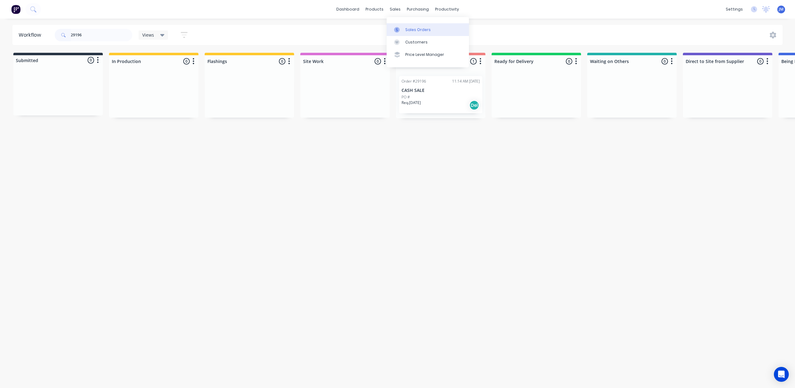
click at [411, 30] on div "Sales Orders" at bounding box center [417, 30] width 25 height 6
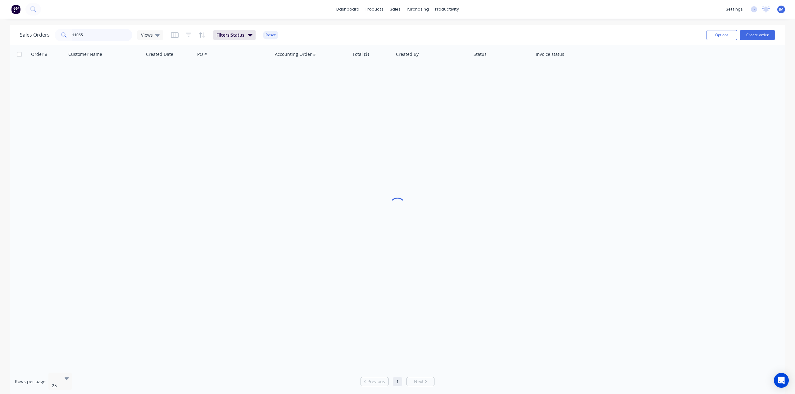
click at [120, 34] on input "11065" at bounding box center [102, 35] width 61 height 12
type input "1"
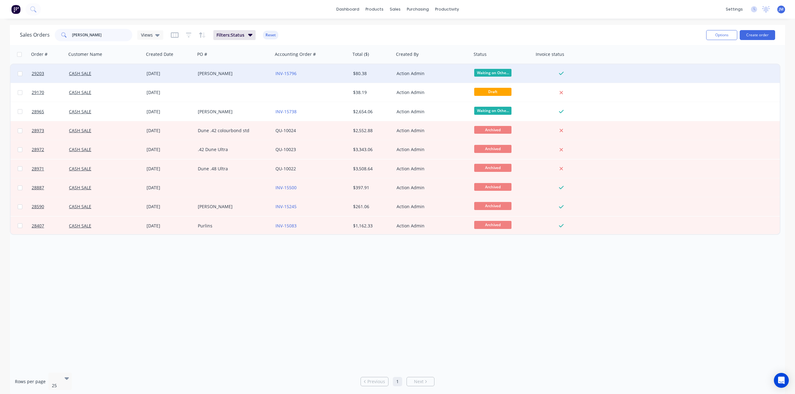
type input "[PERSON_NAME]"
click at [152, 76] on div "[DATE]" at bounding box center [169, 73] width 51 height 19
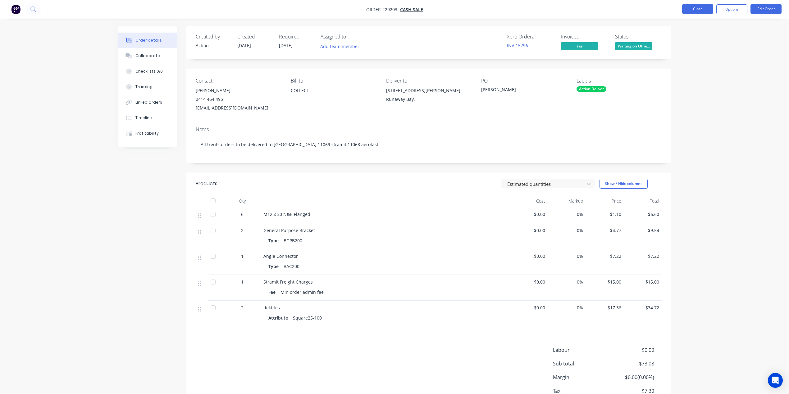
click at [694, 11] on button "Close" at bounding box center [697, 8] width 31 height 9
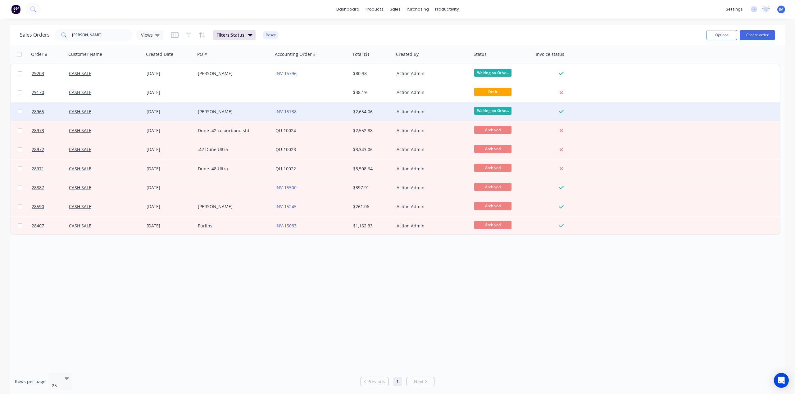
click at [112, 111] on div "CASH SALE" at bounding box center [103, 112] width 69 height 6
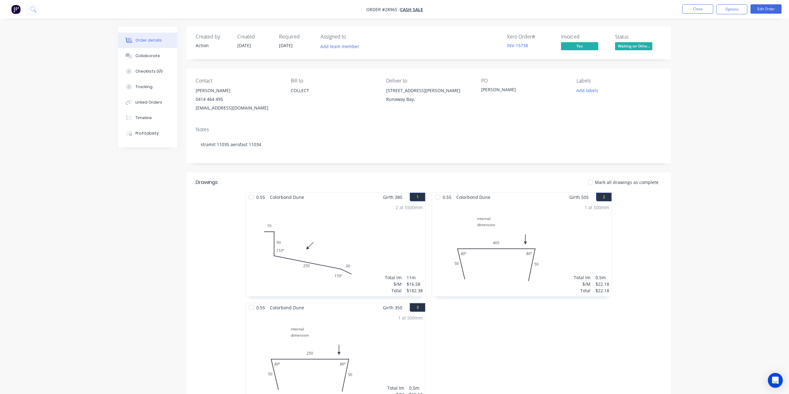
click at [690, 14] on nav "Order #28965 - CASH SALE Close Options Edit Order" at bounding box center [394, 9] width 789 height 19
click at [690, 10] on button "Close" at bounding box center [697, 8] width 31 height 9
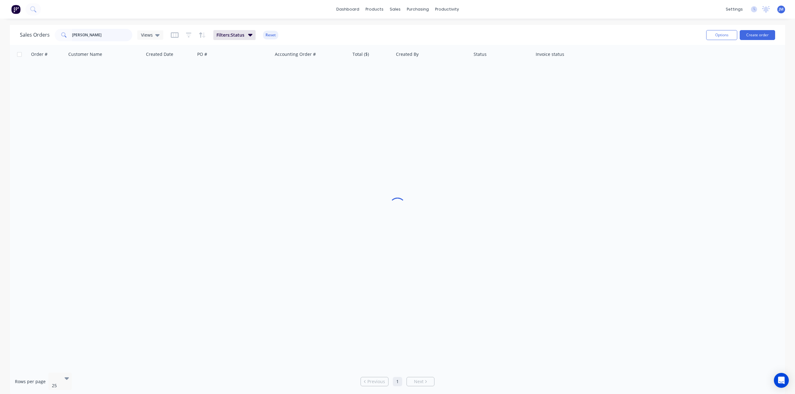
click at [91, 36] on input "[PERSON_NAME]" at bounding box center [102, 35] width 61 height 12
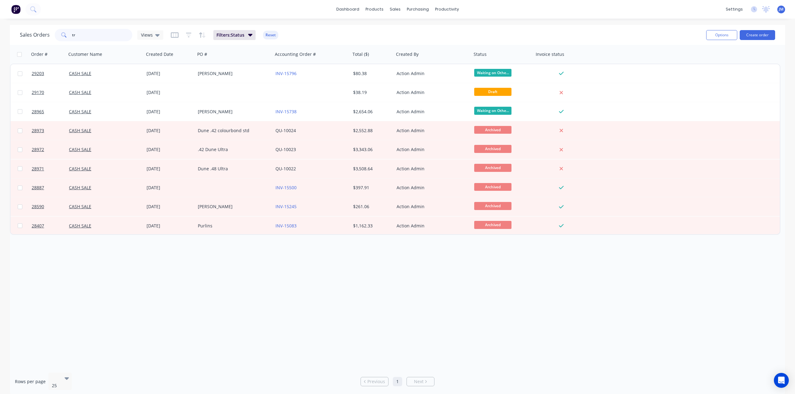
type input "t"
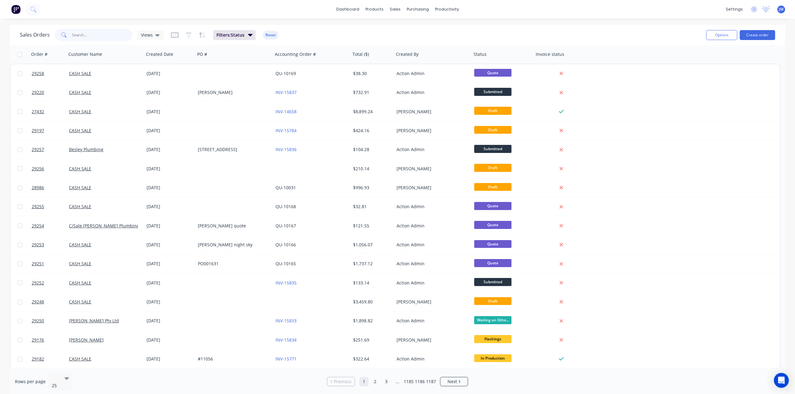
click at [85, 33] on input "text" at bounding box center [102, 35] width 61 height 12
click at [450, 27] on div "Workflow" at bounding box center [458, 30] width 19 height 6
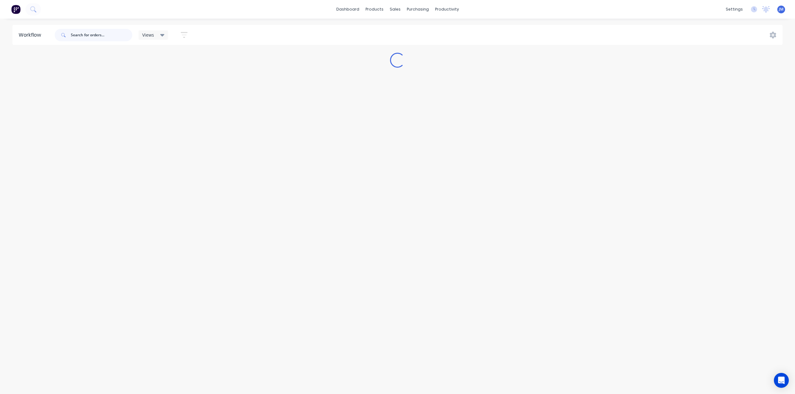
click at [77, 36] on input "text" at bounding box center [102, 35] width 62 height 12
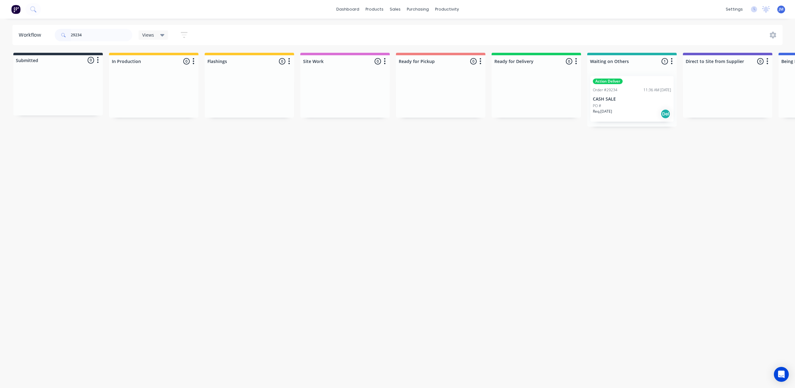
click at [614, 106] on div "PO #" at bounding box center [632, 106] width 78 height 6
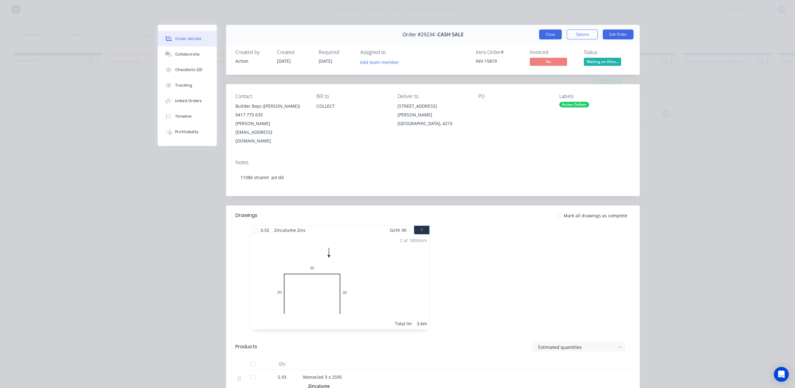
click at [544, 35] on button "Close" at bounding box center [550, 35] width 23 height 10
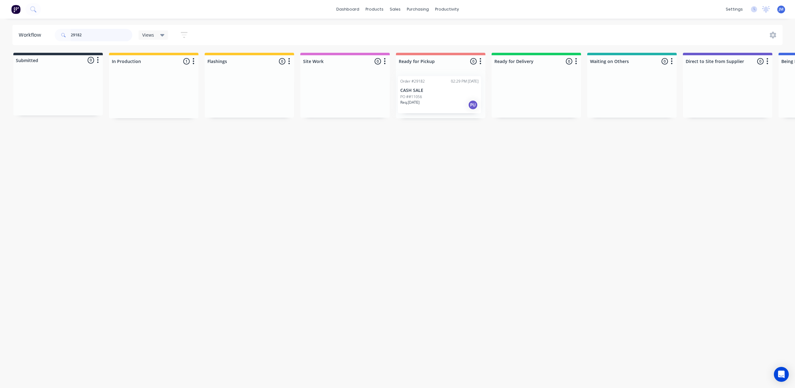
drag, startPoint x: 155, startPoint y: 101, endPoint x: 448, endPoint y: 96, distance: 293.3
click at [446, 98] on div "Submitted 0 Status colour #273444 hex #273444 Save Cancel Summaries Total order…" at bounding box center [558, 86] width 1126 height 66
type input "2"
drag, startPoint x: 441, startPoint y: 105, endPoint x: 450, endPoint y: 105, distance: 8.7
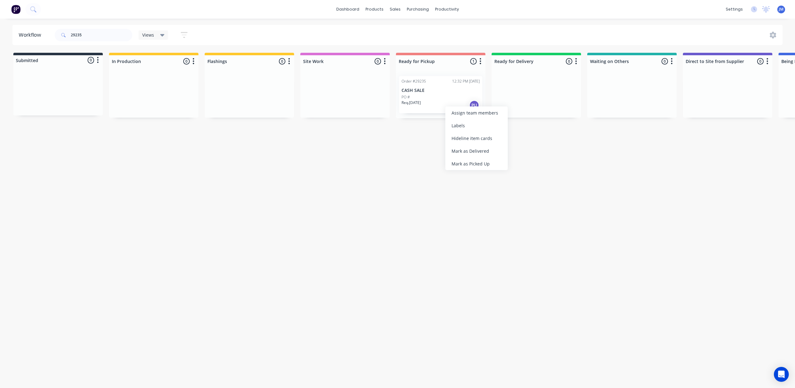
click at [476, 166] on div "Mark as Picked Up" at bounding box center [476, 163] width 62 height 13
click at [96, 34] on input "29235" at bounding box center [102, 35] width 62 height 12
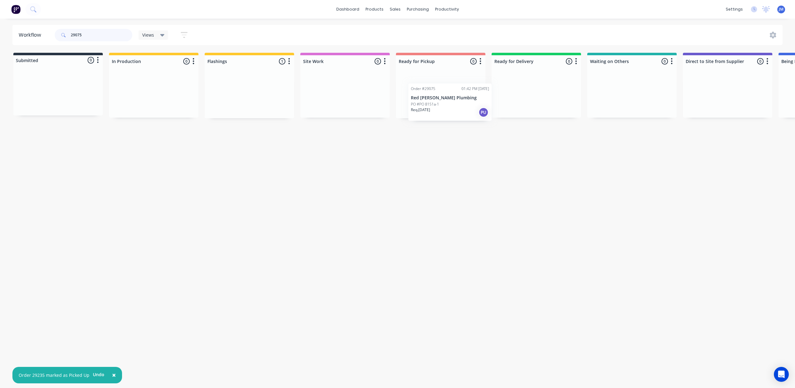
drag, startPoint x: 361, startPoint y: 106, endPoint x: 468, endPoint y: 103, distance: 107.5
click at [468, 103] on div "Submitted 0 Status colour #273444 hex #273444 Save Cancel Summaries Total order…" at bounding box center [558, 86] width 1126 height 66
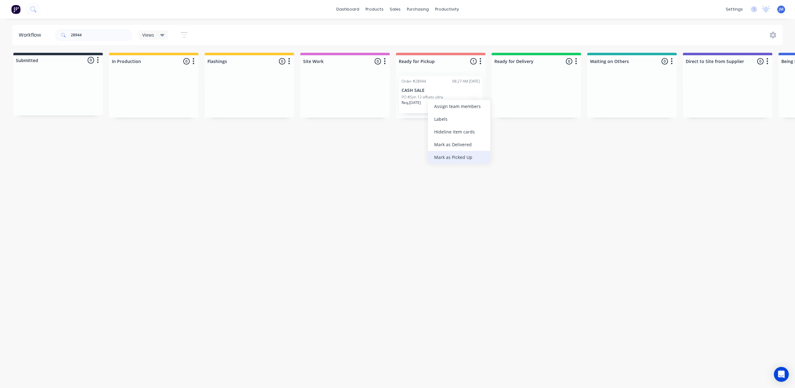
click at [472, 157] on div "Mark as Picked Up" at bounding box center [459, 157] width 62 height 13
click at [91, 37] on input "28944" at bounding box center [102, 35] width 62 height 12
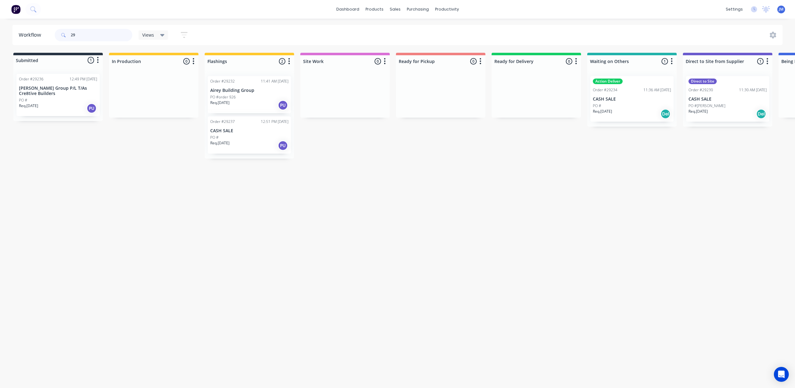
type input "2"
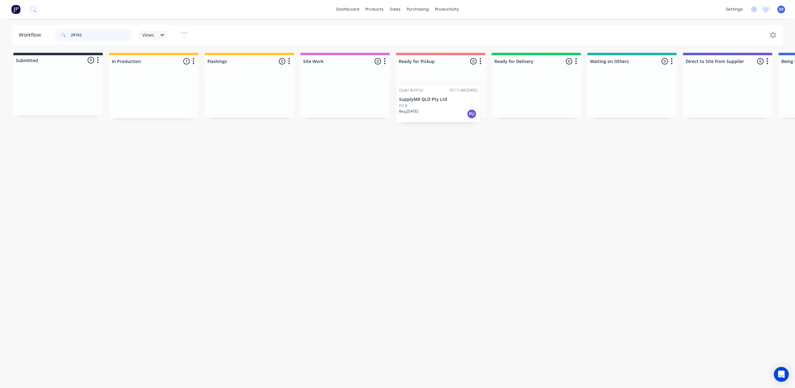
drag, startPoint x: 139, startPoint y: 88, endPoint x: 411, endPoint y: 87, distance: 272.1
click at [418, 96] on div "Submitted 0 Status colour #273444 hex #273444 Save Cancel Summaries Total order…" at bounding box center [558, 86] width 1126 height 66
drag, startPoint x: 251, startPoint y: 98, endPoint x: 409, endPoint y: 74, distance: 160.2
click at [426, 92] on div "Submitted 0 Status colour #273444 hex #273444 Save Cancel Summaries Total order…" at bounding box center [558, 86] width 1126 height 66
drag, startPoint x: 234, startPoint y: 97, endPoint x: 431, endPoint y: 80, distance: 197.4
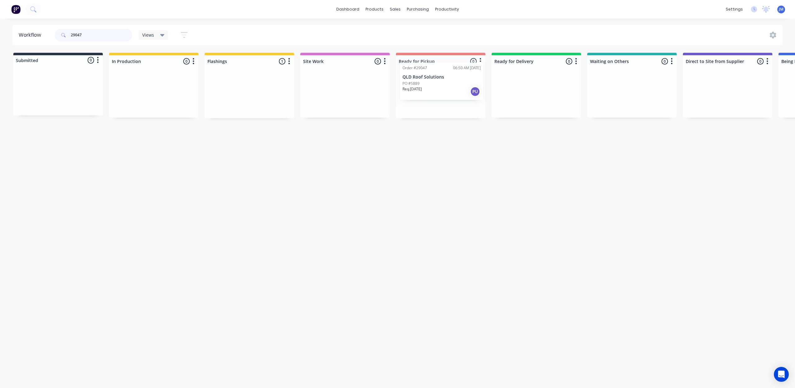
click at [432, 82] on div "Submitted 0 Status colour #273444 hex #273444 Save Cancel Summaries Total order…" at bounding box center [558, 86] width 1126 height 66
drag, startPoint x: 59, startPoint y: 85, endPoint x: 267, endPoint y: 82, distance: 208.1
click at [270, 82] on div "Submitted 1 Status colour #273444 hex #273444 Save Cancel Summaries Total order…" at bounding box center [558, 86] width 1126 height 66
click at [474, 152] on div "Mark as Picked Up" at bounding box center [481, 153] width 62 height 13
click at [90, 34] on input "29138" at bounding box center [102, 35] width 62 height 12
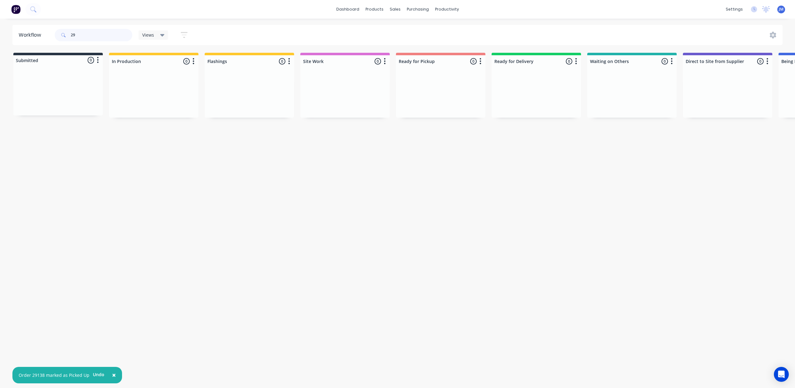
type input "2"
drag, startPoint x: 72, startPoint y: 92, endPoint x: 248, endPoint y: 78, distance: 176.7
click at [249, 79] on div "Submitted 1 Status colour #273444 hex #273444 Save Cancel Summaries Total order…" at bounding box center [558, 86] width 1126 height 66
click at [626, 98] on div "PO #" at bounding box center [632, 97] width 78 height 6
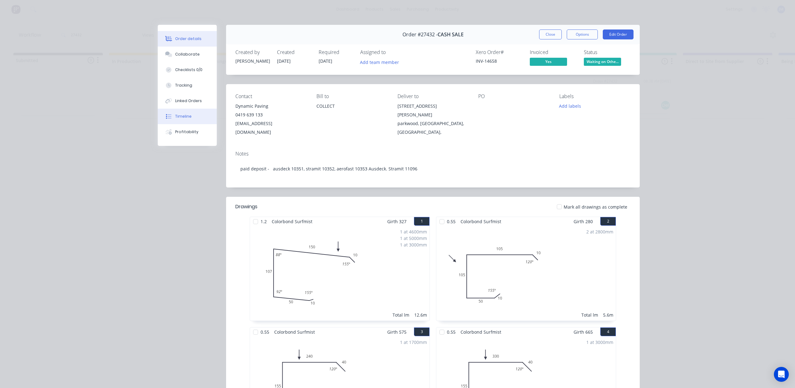
click at [175, 116] on div "Timeline" at bounding box center [183, 117] width 16 height 6
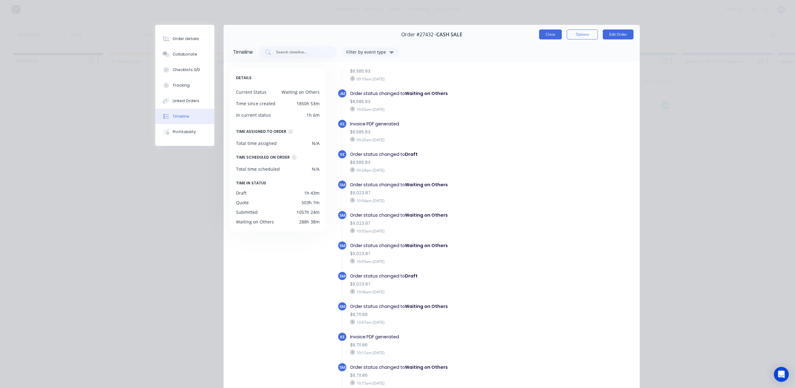
click at [544, 30] on button "Close" at bounding box center [550, 35] width 23 height 10
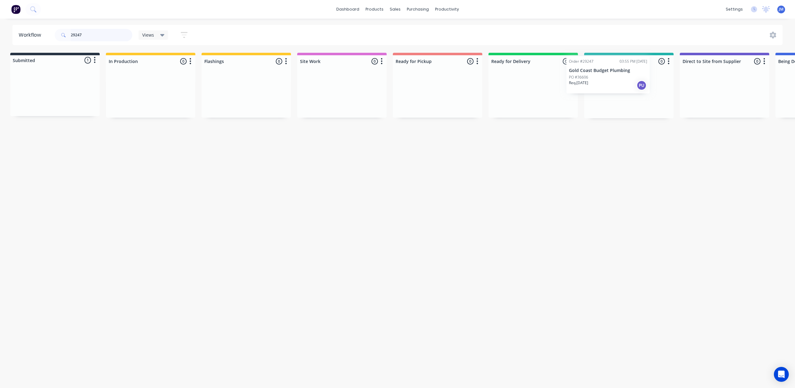
scroll to position [0, 7]
drag, startPoint x: 42, startPoint y: 100, endPoint x: 599, endPoint y: 75, distance: 557.8
click at [599, 78] on div "Submitted 1 Status colour #273444 hex #273444 Save Cancel Summaries Total order…" at bounding box center [551, 86] width 1126 height 66
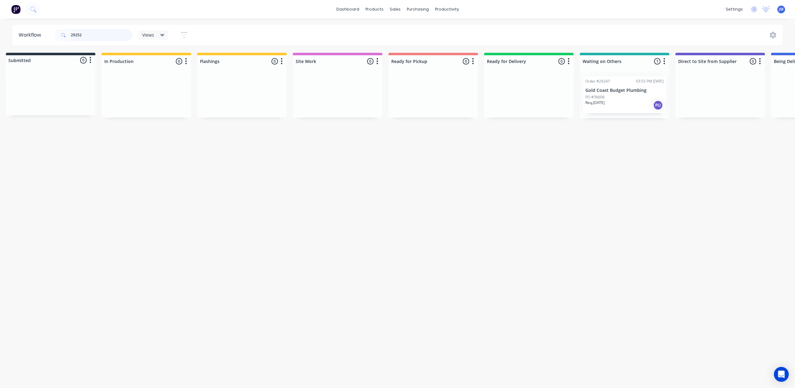
scroll to position [0, 0]
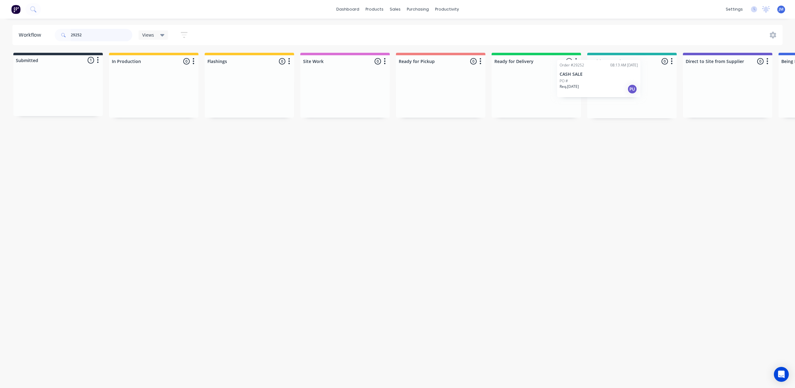
drag, startPoint x: 79, startPoint y: 99, endPoint x: 638, endPoint y: 75, distance: 559.6
click at [622, 85] on div "Submitted 1 Status colour #273444 hex #273444 Save Cancel Summaries Total order…" at bounding box center [558, 86] width 1126 height 66
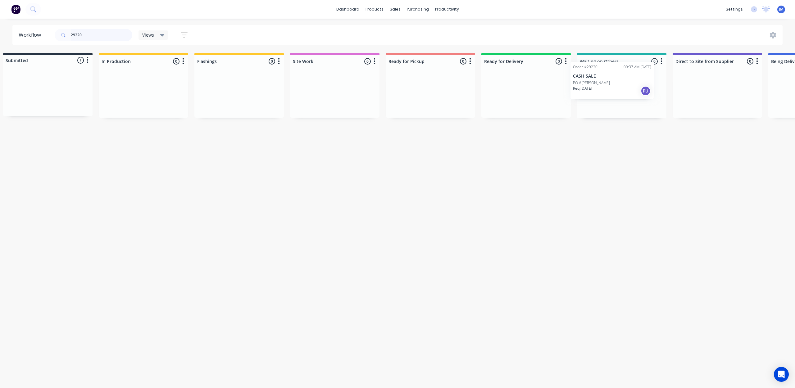
scroll to position [0, 13]
drag, startPoint x: 51, startPoint y: 94, endPoint x: 609, endPoint y: 89, distance: 557.6
click at [609, 83] on div "Submitted 1 Status colour #273444 hex #273444 Save Cancel Summaries Total order…" at bounding box center [545, 86] width 1126 height 66
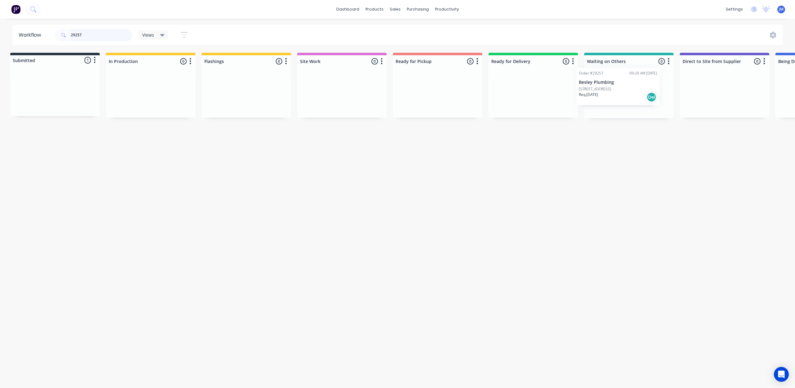
scroll to position [0, 6]
drag, startPoint x: 59, startPoint y: 97, endPoint x: 603, endPoint y: 83, distance: 544.1
click at [603, 83] on div "Submitted 1 Status colour #273444 hex #273444 Save Cancel Summaries Total order…" at bounding box center [553, 86] width 1126 height 66
type input "2"
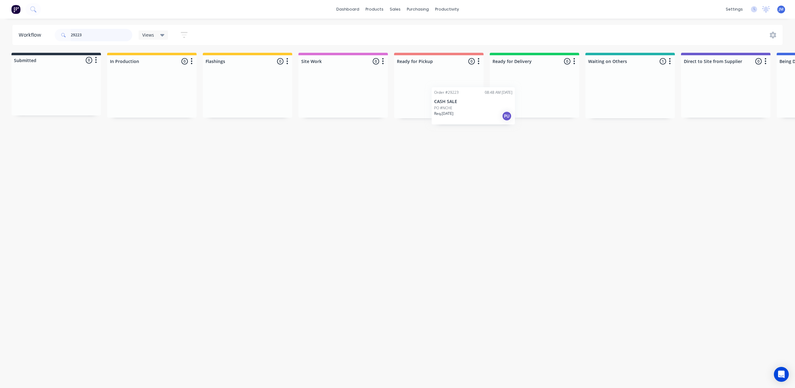
drag, startPoint x: 636, startPoint y: 91, endPoint x: 457, endPoint y: 104, distance: 178.7
click at [469, 104] on div "Submitted 0 Status colour #273444 hex #273444 Save Cancel Summaries Total order…" at bounding box center [556, 86] width 1126 height 66
type input "2"
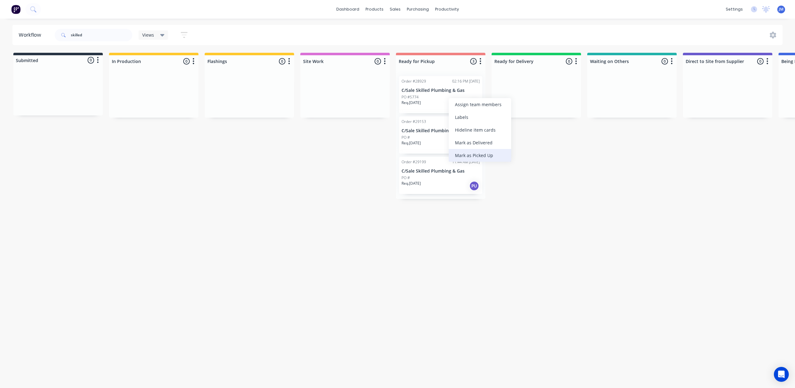
click at [471, 153] on div "Mark as Picked Up" at bounding box center [480, 155] width 62 height 13
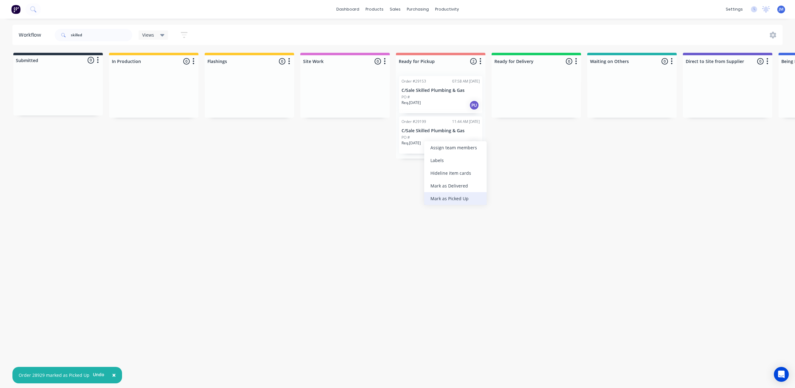
click at [467, 199] on div "Mark as Picked Up" at bounding box center [455, 198] width 62 height 13
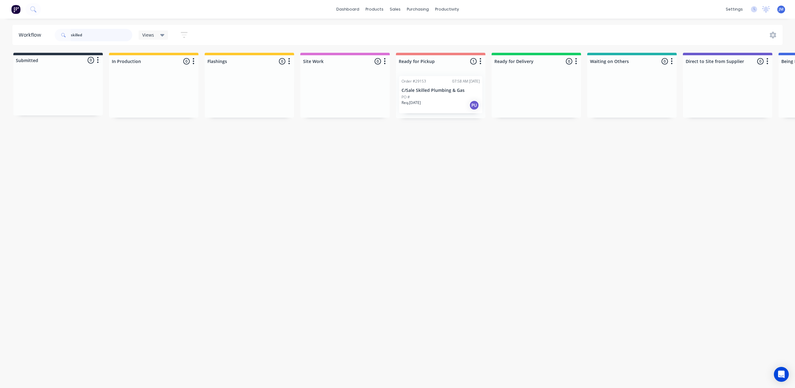
drag, startPoint x: 96, startPoint y: 39, endPoint x: 84, endPoint y: 35, distance: 12.2
click at [96, 38] on input "skilled" at bounding box center [102, 35] width 62 height 12
type input "s"
drag, startPoint x: 623, startPoint y: 97, endPoint x: 433, endPoint y: 94, distance: 190.1
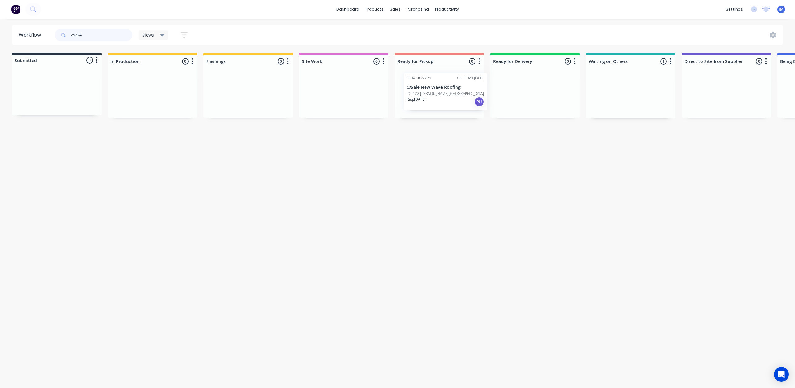
click at [433, 94] on div "Submitted 0 Status colour #273444 hex #273444 Save Cancel Summaries Total order…" at bounding box center [557, 86] width 1126 height 66
drag, startPoint x: 520, startPoint y: 102, endPoint x: 403, endPoint y: 93, distance: 117.2
click at [434, 101] on div "Submitted 0 Status colour #273444 hex #273444 Save Cancel Summaries Total order…" at bounding box center [557, 86] width 1126 height 66
drag, startPoint x: 629, startPoint y: 100, endPoint x: 427, endPoint y: 99, distance: 201.9
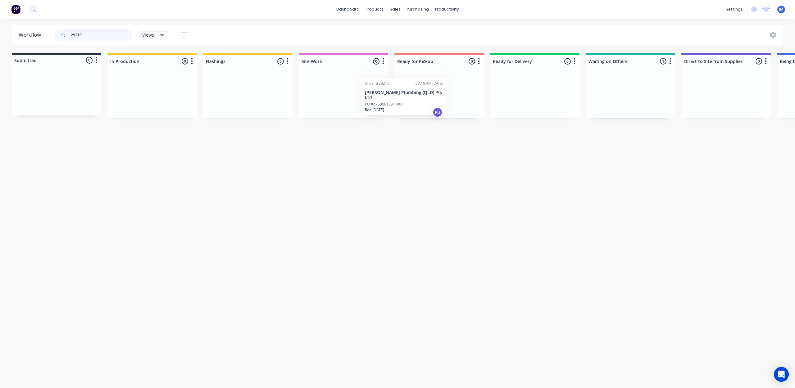
click at [426, 101] on div "Submitted 0 Status colour #273444 hex #273444 Save Cancel Summaries Total order…" at bounding box center [557, 86] width 1126 height 66
drag, startPoint x: 496, startPoint y: 99, endPoint x: 401, endPoint y: 90, distance: 95.5
click at [402, 91] on div "Submitted 0 Status colour #273444 hex #273444 Save Cancel Summaries Total order…" at bounding box center [557, 86] width 1126 height 66
drag, startPoint x: 629, startPoint y: 97, endPoint x: 454, endPoint y: 98, distance: 175.2
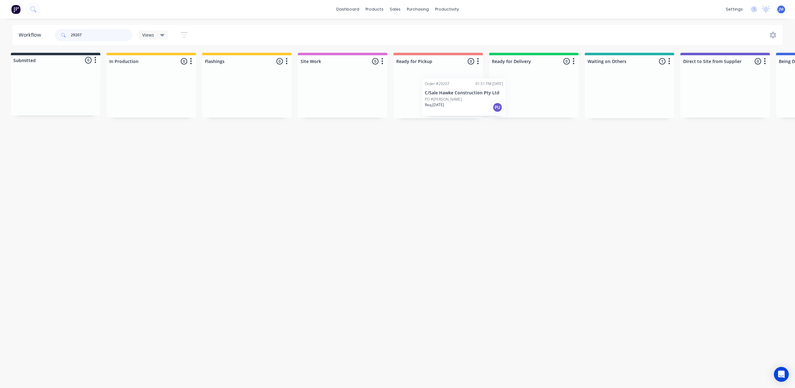
click at [457, 99] on div "Submitted 0 Status colour #273444 hex #273444 Save Cancel Summaries Total order…" at bounding box center [556, 86] width 1126 height 66
drag, startPoint x: 609, startPoint y: 90, endPoint x: 437, endPoint y: 80, distance: 172.4
click at [455, 90] on div "Submitted 0 Status colour #273444 hex #273444 Save Cancel Summaries Total order…" at bounding box center [557, 86] width 1126 height 66
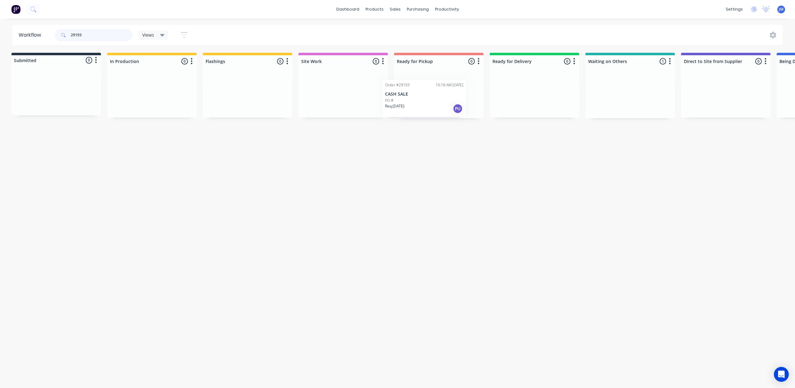
drag, startPoint x: 571, startPoint y: 102, endPoint x: 409, endPoint y: 87, distance: 162.8
click at [406, 91] on div "Submitted 0 Status colour #273444 hex #273444 Save Cancel Summaries Total order…" at bounding box center [556, 86] width 1126 height 66
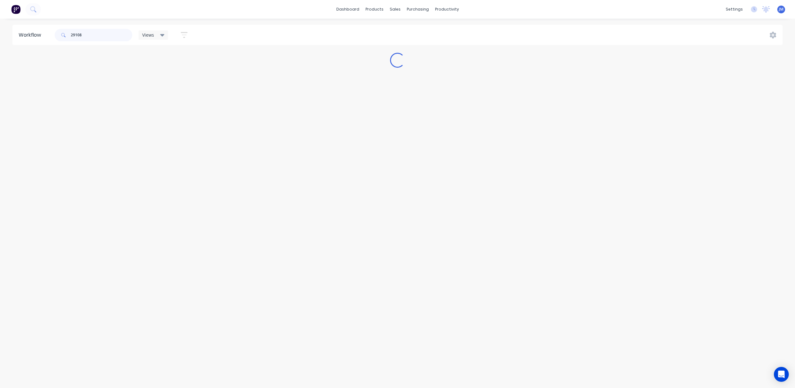
scroll to position [0, 0]
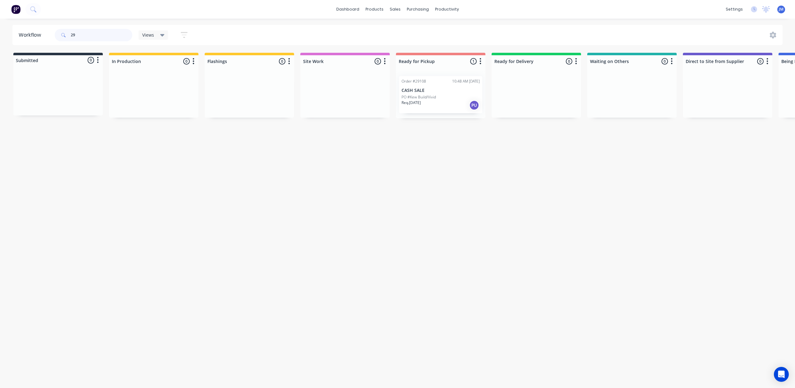
type input "2"
click at [449, 155] on div "Mark as Picked Up" at bounding box center [463, 154] width 62 height 13
click at [90, 37] on input "29181" at bounding box center [102, 35] width 62 height 12
type input "2"
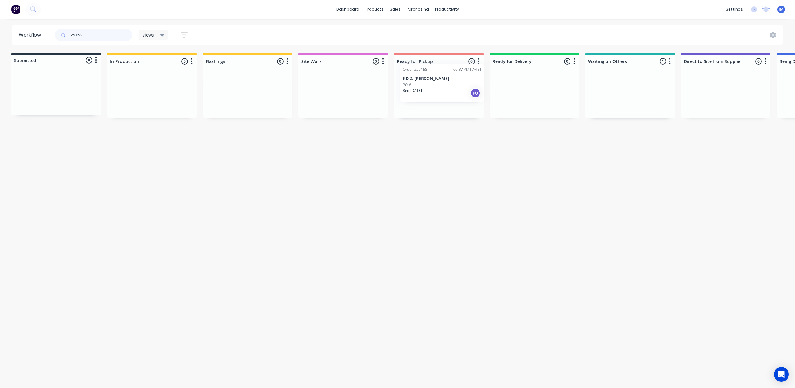
drag, startPoint x: 598, startPoint y: 92, endPoint x: 392, endPoint y: 63, distance: 208.3
click at [423, 85] on div "Submitted 0 Status colour #273444 hex #273444 Save Cancel Summaries Total order…" at bounding box center [556, 86] width 1126 height 66
click at [91, 36] on input "29158" at bounding box center [102, 35] width 62 height 12
type input "2"
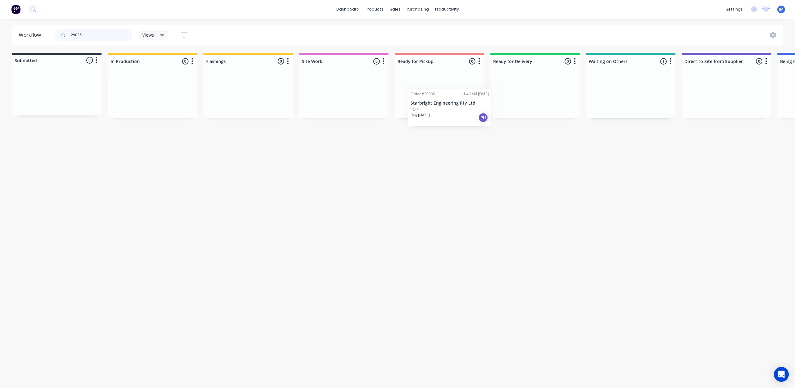
drag, startPoint x: 636, startPoint y: 96, endPoint x: 445, endPoint y: 103, distance: 190.2
click at [447, 106] on div "Submitted 0 Status colour #273444 hex #273444 Save Cancel Summaries Total order…" at bounding box center [557, 86] width 1126 height 66
type input "2"
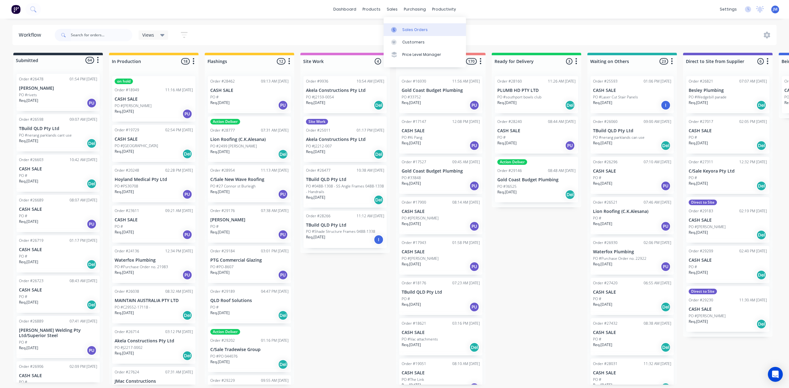
click at [399, 31] on div at bounding box center [395, 30] width 9 height 6
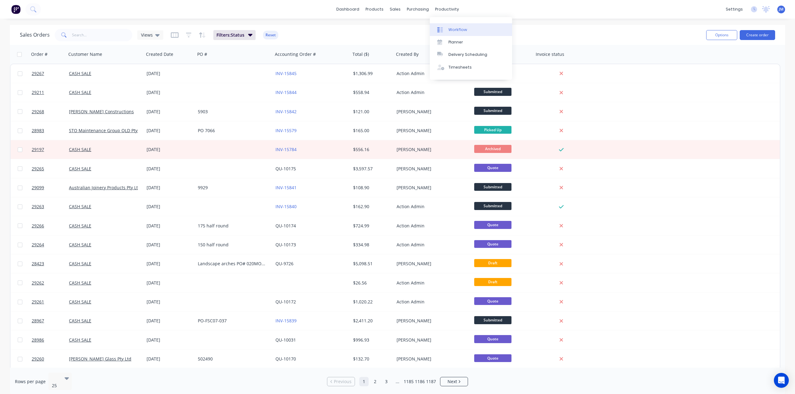
click at [453, 30] on div "Workflow" at bounding box center [458, 30] width 19 height 6
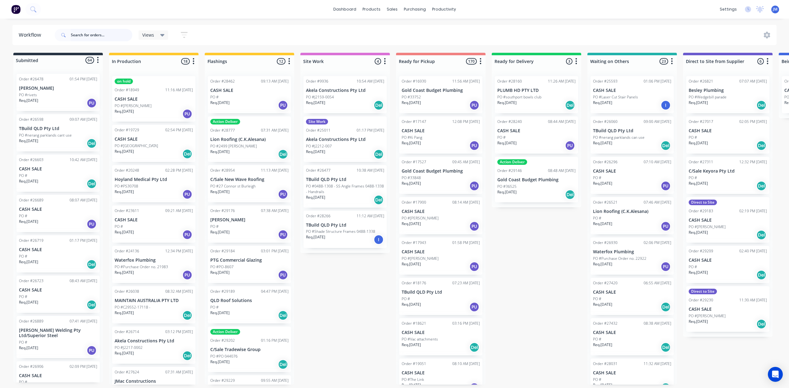
click at [93, 29] on input "text" at bounding box center [102, 35] width 62 height 12
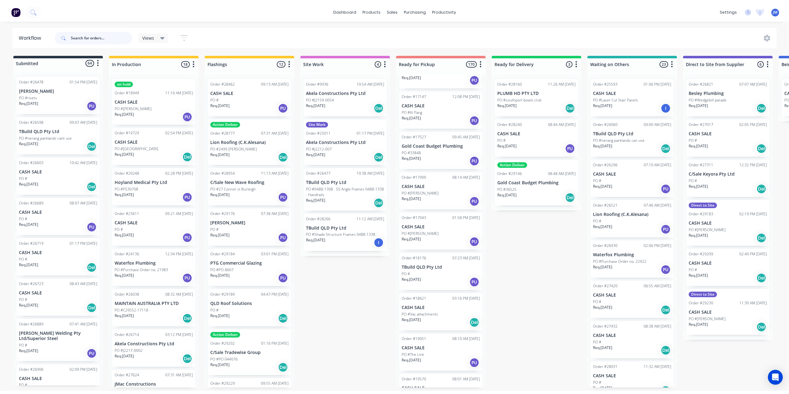
scroll to position [41, 0]
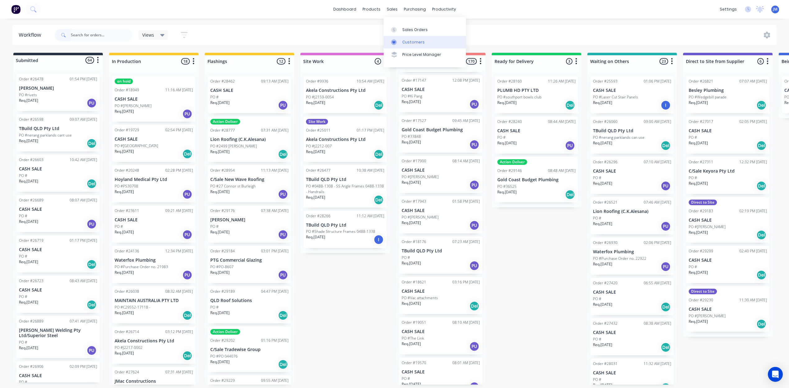
click at [408, 39] on div "Customers" at bounding box center [413, 42] width 22 height 6
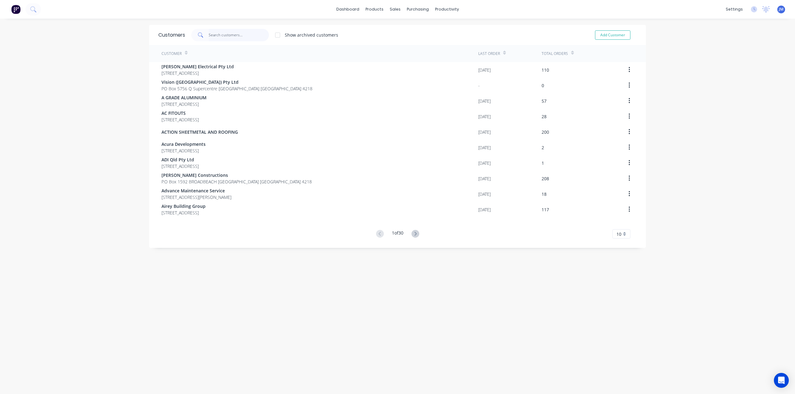
drag, startPoint x: 218, startPoint y: 35, endPoint x: 221, endPoint y: 33, distance: 3.5
click at [219, 34] on input "text" at bounding box center [239, 35] width 61 height 12
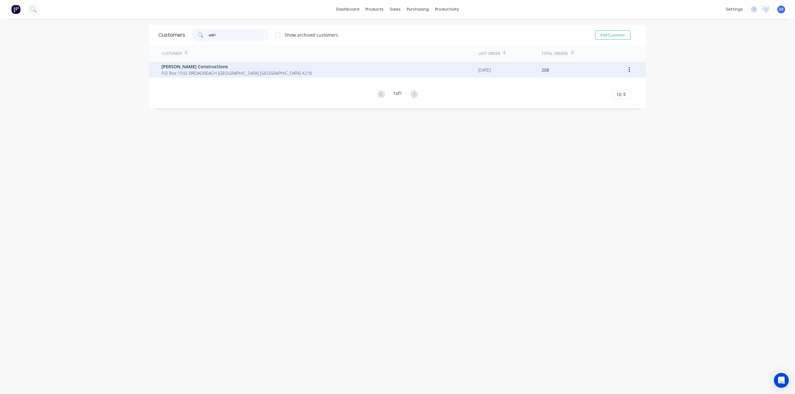
type input "adri"
click at [204, 68] on span "[PERSON_NAME] Constructions" at bounding box center [237, 66] width 150 height 7
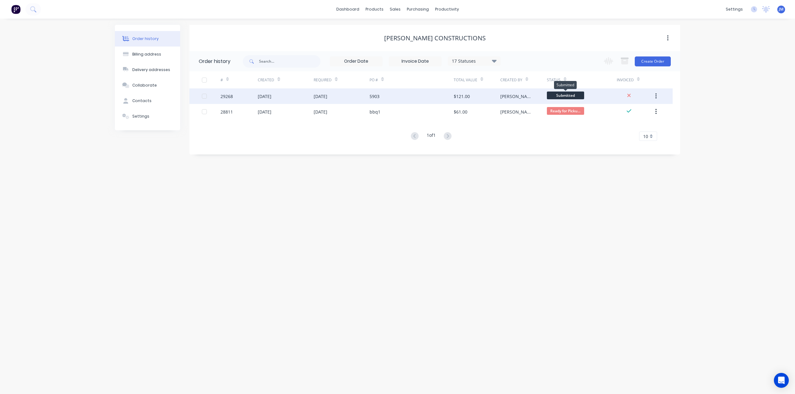
click at [567, 97] on span "Submitted" at bounding box center [565, 96] width 37 height 8
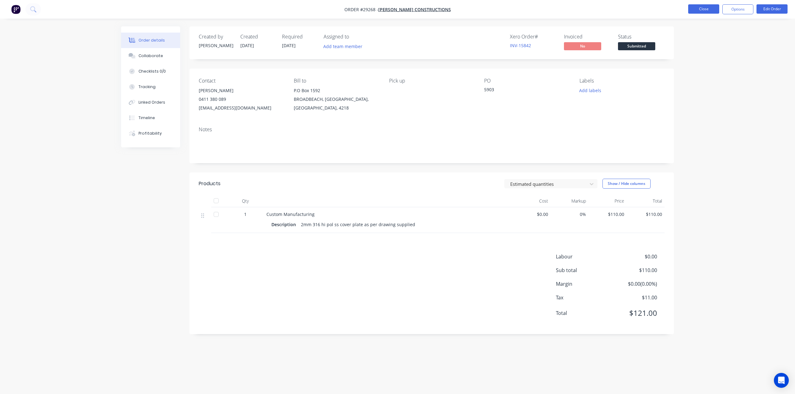
click at [700, 7] on button "Close" at bounding box center [703, 8] width 31 height 9
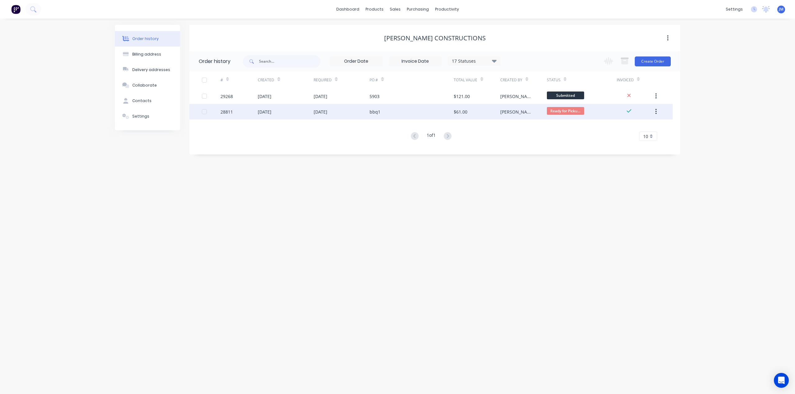
click at [353, 114] on div "[DATE]" at bounding box center [342, 112] width 56 height 16
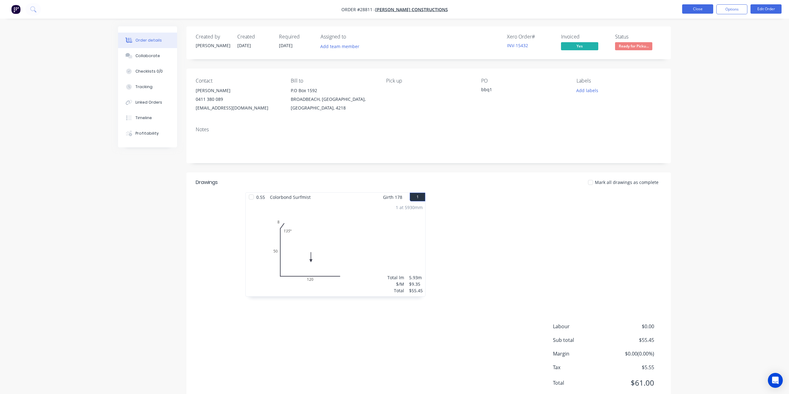
click at [688, 7] on button "Close" at bounding box center [697, 8] width 31 height 9
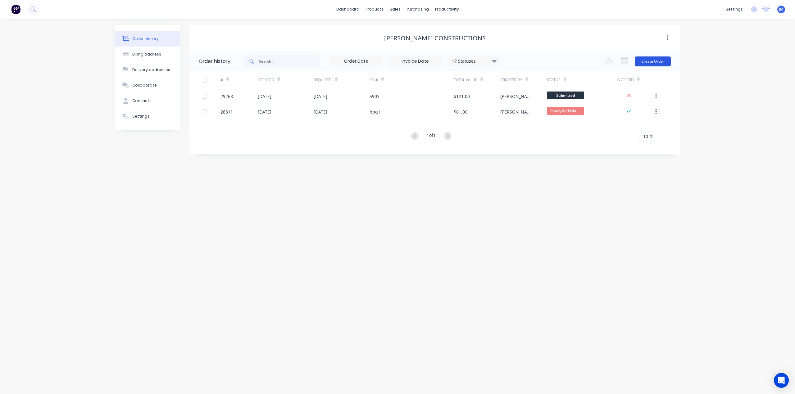
click at [652, 66] on button "Create Order" at bounding box center [653, 62] width 36 height 10
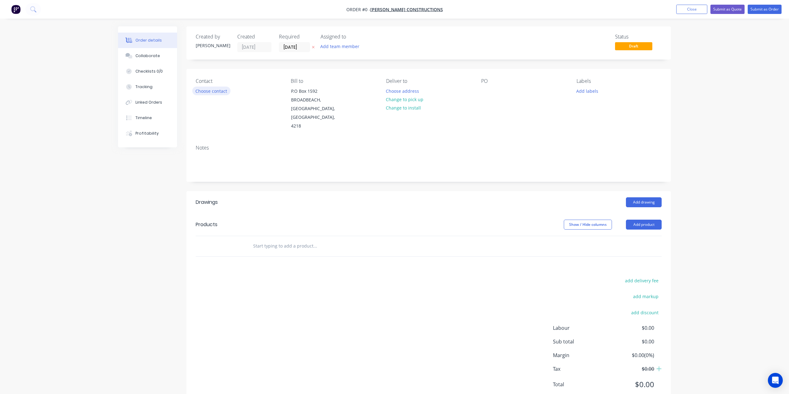
drag, startPoint x: 210, startPoint y: 89, endPoint x: 214, endPoint y: 88, distance: 3.6
click at [214, 88] on button "Choose contact" at bounding box center [211, 91] width 38 height 8
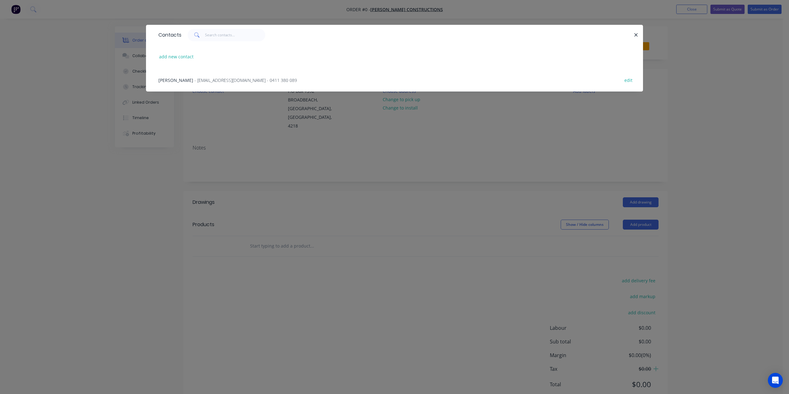
click at [211, 84] on div "[PERSON_NAME] - [EMAIL_ADDRESS][DOMAIN_NAME] - 0411 380 089 edit" at bounding box center [394, 79] width 478 height 23
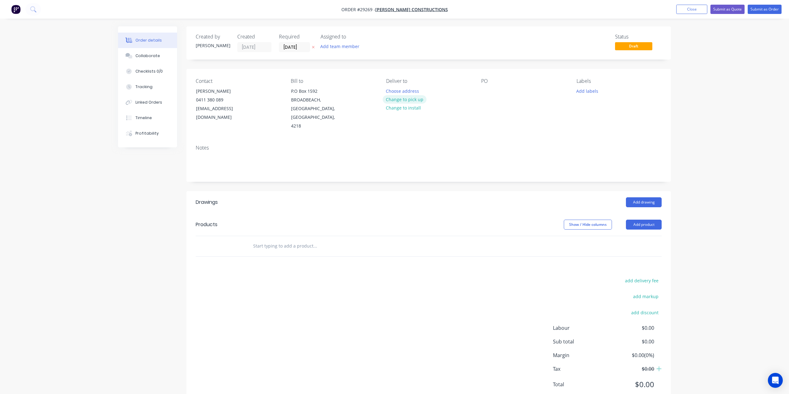
click at [400, 101] on button "Change to pick up" at bounding box center [405, 99] width 44 height 8
click at [634, 198] on button "Add drawing" at bounding box center [644, 203] width 36 height 10
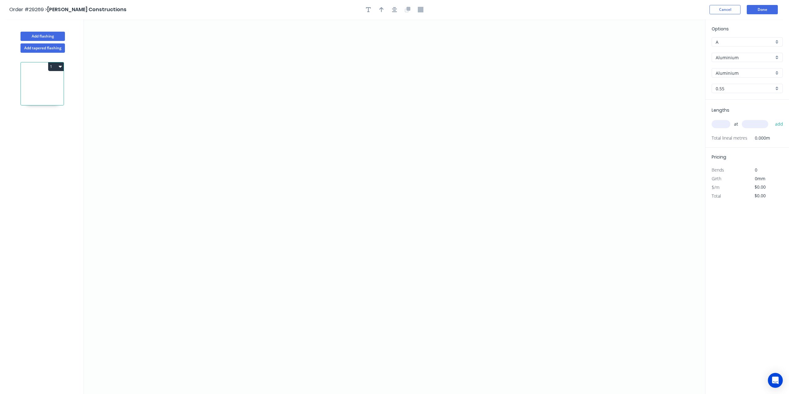
click at [768, 56] on input "Aluminium" at bounding box center [745, 57] width 58 height 7
click at [740, 82] on div "Colorbond" at bounding box center [747, 80] width 71 height 11
type input "Colorbond"
type input "Basalt"
click at [774, 75] on div "Basalt" at bounding box center [747, 72] width 71 height 9
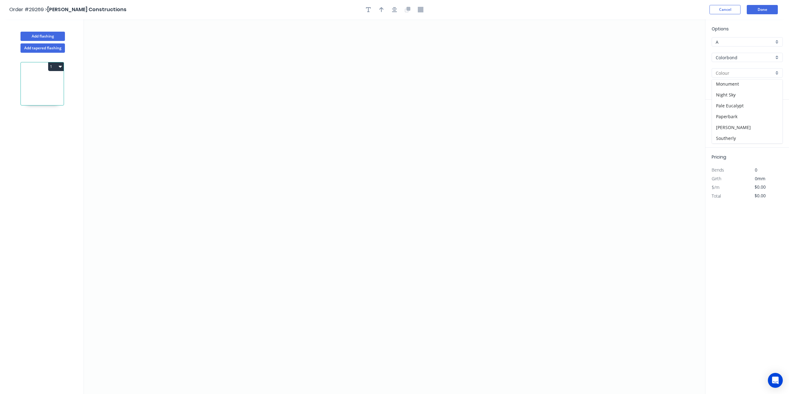
scroll to position [166, 0]
click at [733, 139] on div "Surfmist" at bounding box center [747, 136] width 71 height 11
type input "Surfmist"
click at [321, 117] on icon "0" at bounding box center [394, 207] width 621 height 376
click at [322, 153] on icon "0" at bounding box center [394, 207] width 621 height 376
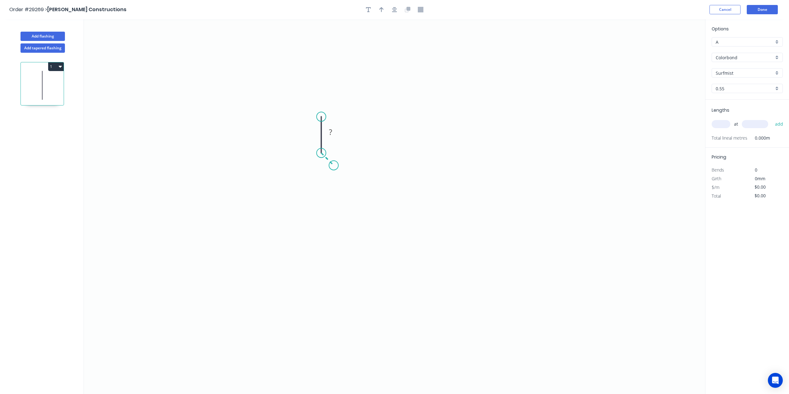
click at [334, 168] on icon "0 ?" at bounding box center [394, 207] width 621 height 376
click at [332, 207] on icon "0 ? ?" at bounding box center [394, 207] width 621 height 376
click at [379, 205] on icon "0 ? ? ?" at bounding box center [394, 207] width 621 height 376
click at [358, 213] on rect at bounding box center [356, 214] width 12 height 9
click at [319, 162] on tspan "?" at bounding box center [320, 163] width 3 height 10
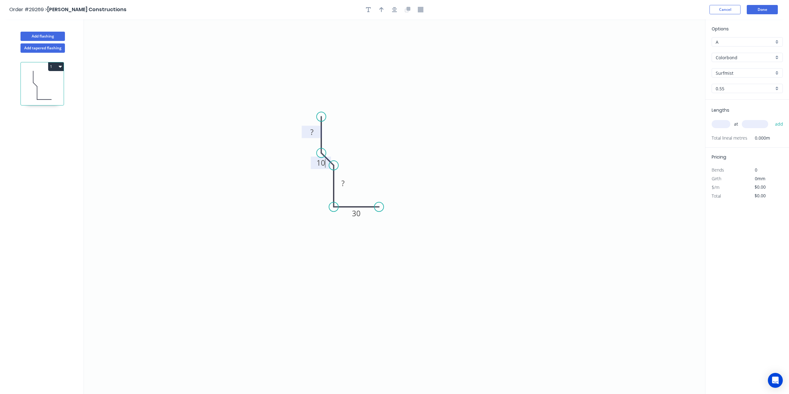
click at [313, 129] on tspan "?" at bounding box center [311, 132] width 3 height 10
click at [347, 185] on rect at bounding box center [343, 184] width 12 height 9
click at [729, 127] on input "text" at bounding box center [721, 124] width 19 height 8
type input "$7.14"
type input "2"
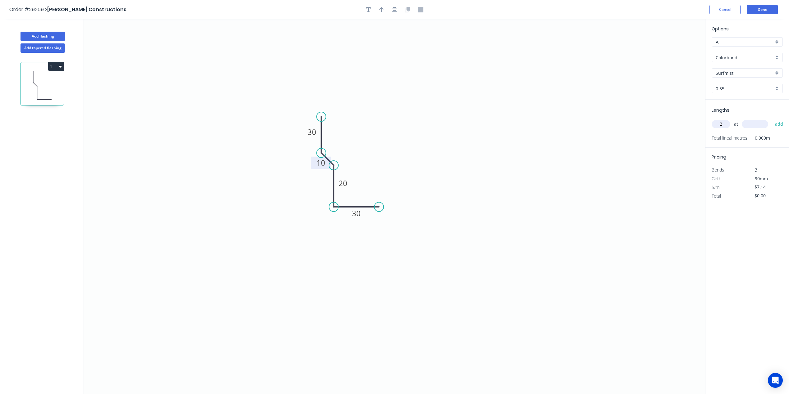
click at [755, 125] on input "text" at bounding box center [755, 124] width 26 height 8
type input "3200"
click at [781, 125] on button "add" at bounding box center [779, 124] width 15 height 11
type input "$45.70"
click at [49, 30] on div "Add flashing" at bounding box center [43, 31] width 82 height 19
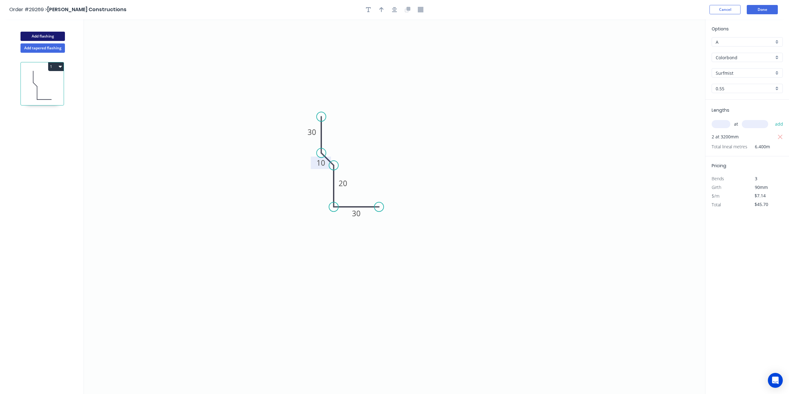
click at [57, 34] on button "Add flashing" at bounding box center [43, 36] width 44 height 9
type input "$0.00"
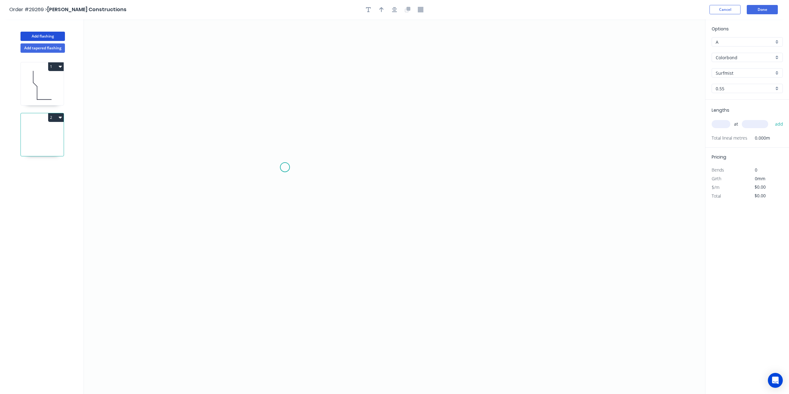
click at [286, 167] on icon "0" at bounding box center [394, 207] width 621 height 376
click at [271, 166] on icon "0" at bounding box center [394, 207] width 621 height 376
click at [276, 274] on icon "0 ?" at bounding box center [394, 207] width 621 height 376
click at [394, 272] on icon "0 ? ?" at bounding box center [394, 207] width 621 height 376
click at [394, 258] on icon at bounding box center [394, 266] width 0 height 16
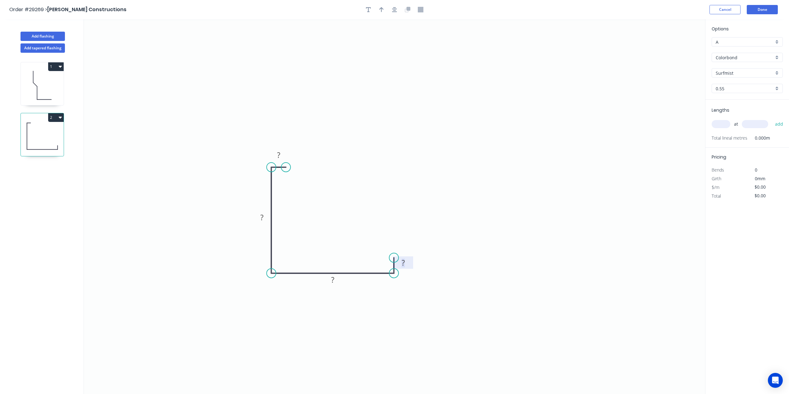
click at [402, 267] on tspan "?" at bounding box center [403, 263] width 3 height 10
click at [337, 279] on rect at bounding box center [332, 280] width 12 height 9
click at [262, 211] on icon "0 ? ? 260 10" at bounding box center [394, 207] width 621 height 376
click at [263, 214] on tspan "?" at bounding box center [261, 217] width 3 height 10
click at [280, 152] on rect at bounding box center [278, 155] width 12 height 9
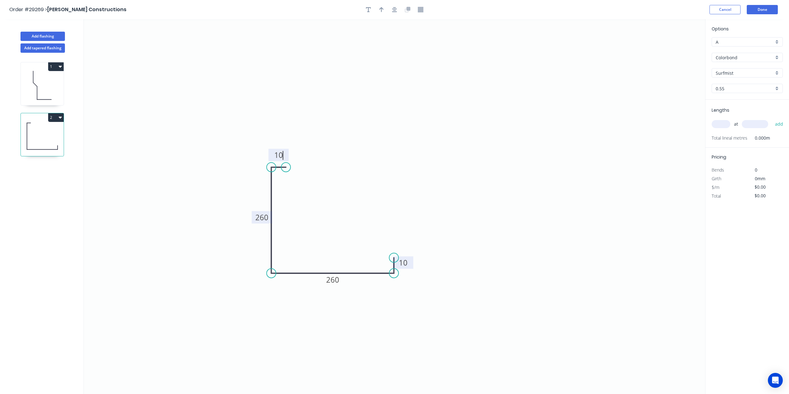
click at [722, 124] on input "text" at bounding box center [721, 124] width 19 height 8
type input "$21.95"
type input "1"
click at [755, 122] on input "text" at bounding box center [755, 124] width 26 height 8
type input "3232"
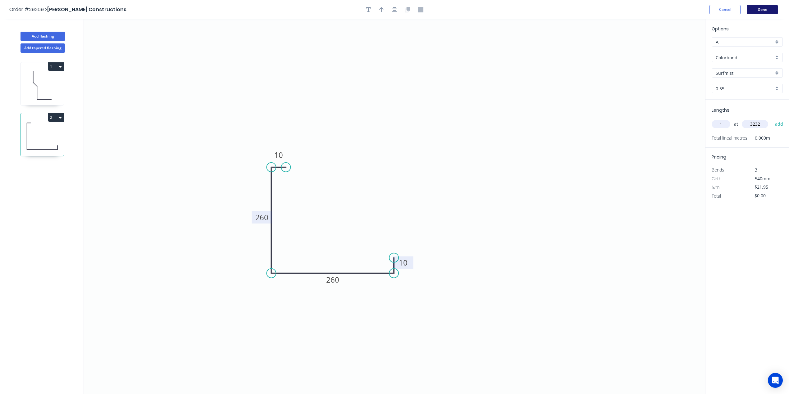
click at [765, 8] on button "Done" at bounding box center [762, 9] width 31 height 9
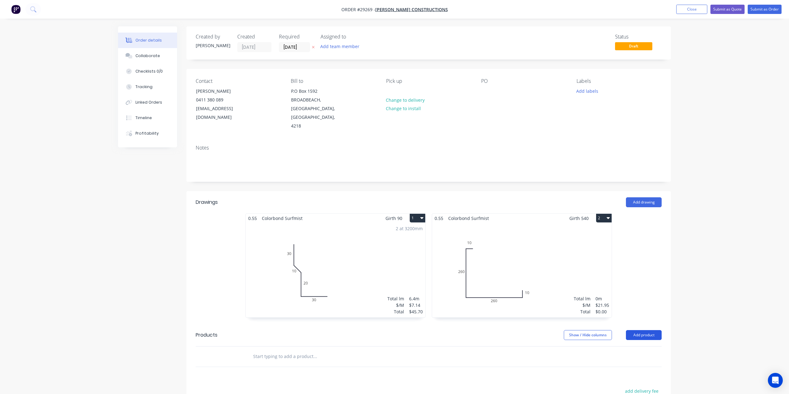
click at [650, 330] on button "Add product" at bounding box center [644, 335] width 36 height 10
click at [641, 359] on div "Basic product" at bounding box center [632, 363] width 48 height 9
click at [265, 363] on div at bounding box center [274, 367] width 52 height 9
click at [753, 12] on button "Submit as Order" at bounding box center [765, 9] width 34 height 9
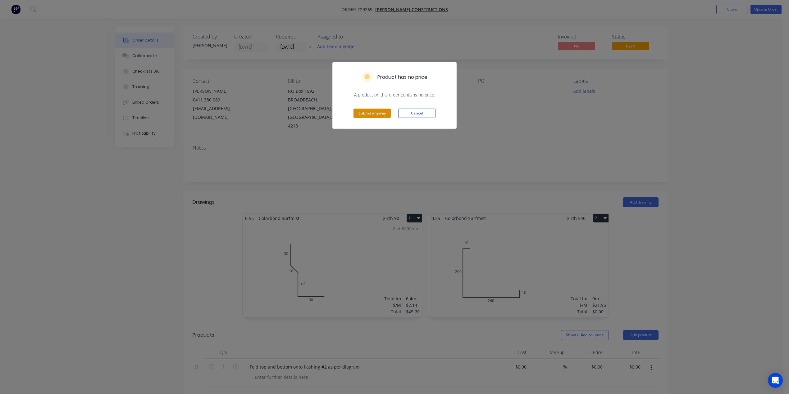
click at [383, 114] on button "Submit anyway" at bounding box center [371, 113] width 37 height 9
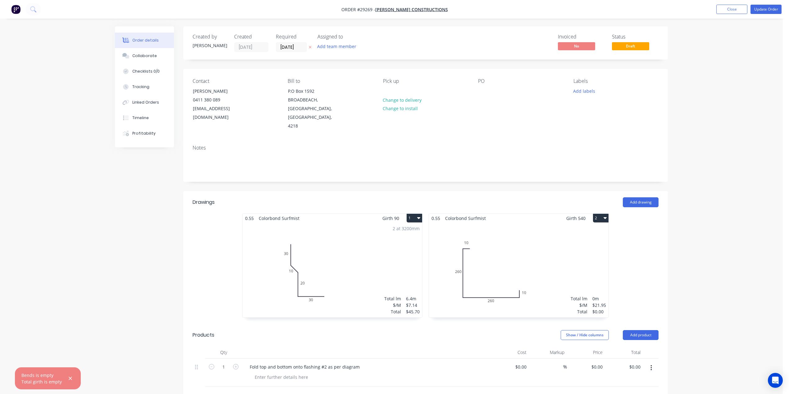
click at [590, 235] on div "Total lm $/M Total 0m $21.95 $0.00" at bounding box center [519, 270] width 180 height 95
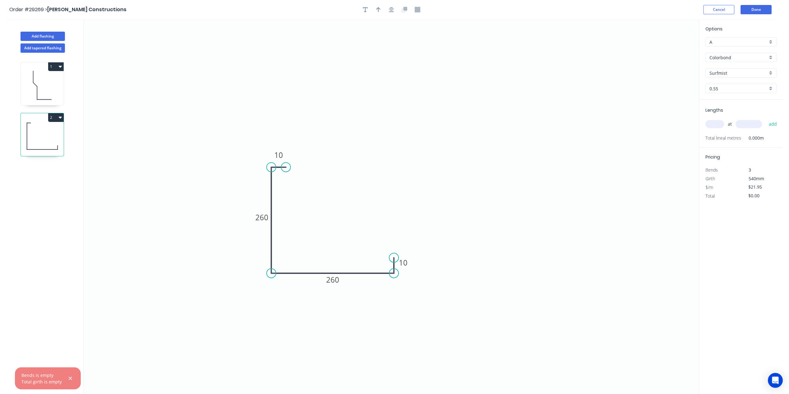
click at [718, 119] on div "at add" at bounding box center [741, 124] width 72 height 11
click at [718, 123] on input "text" at bounding box center [714, 124] width 19 height 8
type input "1"
click at [740, 125] on input "text" at bounding box center [749, 124] width 26 height 8
type input "3232"
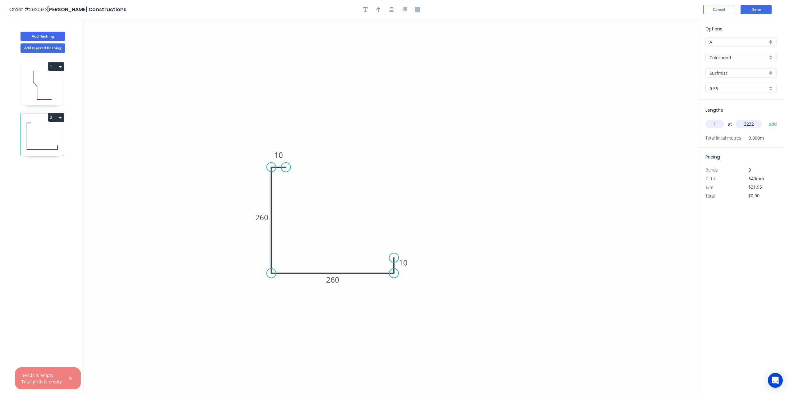
drag, startPoint x: 773, startPoint y: 125, endPoint x: 782, endPoint y: 124, distance: 9.3
click at [773, 124] on button "add" at bounding box center [773, 124] width 15 height 11
type input "$70.94"
click at [747, 7] on button "Done" at bounding box center [755, 9] width 31 height 9
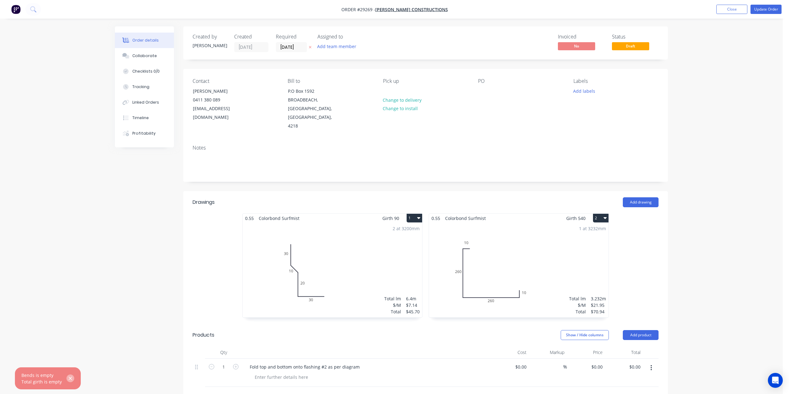
click at [70, 379] on icon "button" at bounding box center [70, 379] width 4 height 6
click at [770, 9] on button "Update Order" at bounding box center [765, 9] width 31 height 9
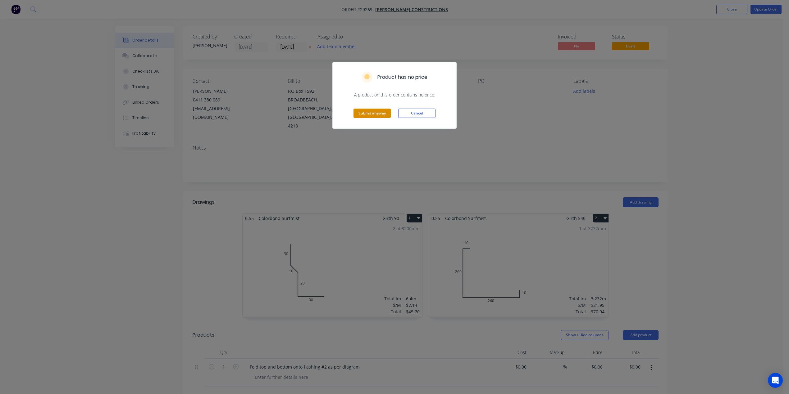
click at [380, 112] on button "Submit anyway" at bounding box center [371, 113] width 37 height 9
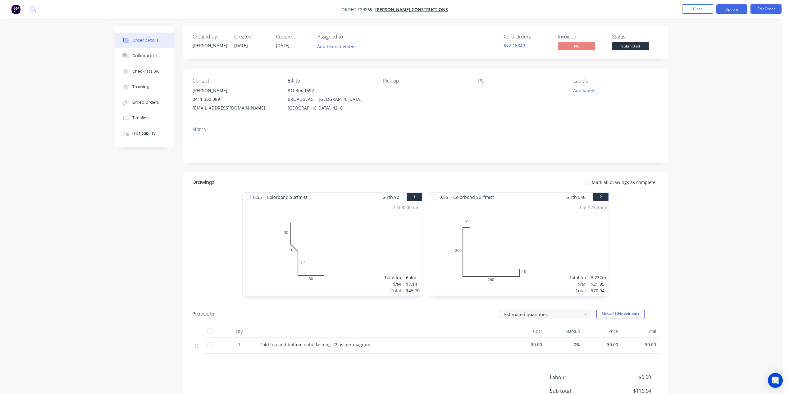
click at [725, 12] on button "Options" at bounding box center [731, 9] width 31 height 10
click at [707, 71] on div "Work Order" at bounding box center [713, 75] width 57 height 9
click at [703, 63] on div "Without pricing" at bounding box center [713, 62] width 57 height 9
drag, startPoint x: 627, startPoint y: 47, endPoint x: 637, endPoint y: 48, distance: 10.0
click at [627, 47] on span "Submitted" at bounding box center [630, 46] width 37 height 8
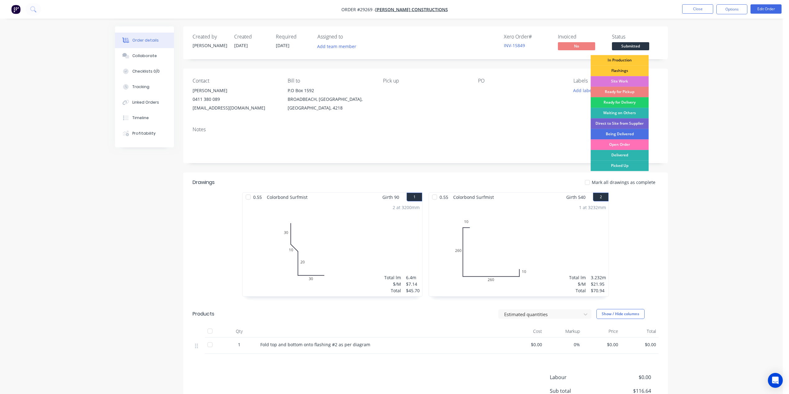
click at [608, 91] on div "Ready for Pickup" at bounding box center [619, 92] width 58 height 11
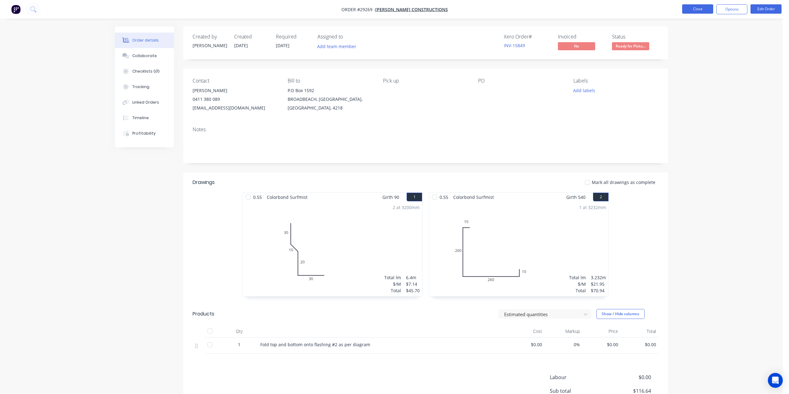
click at [698, 11] on button "Close" at bounding box center [697, 8] width 31 height 9
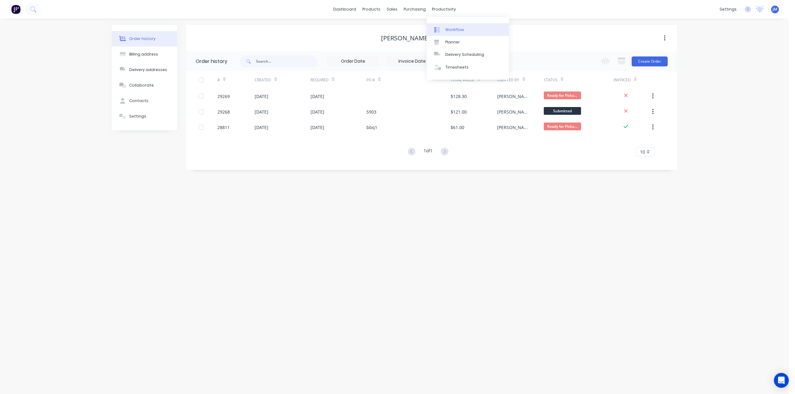
click at [443, 30] on div at bounding box center [438, 30] width 9 height 6
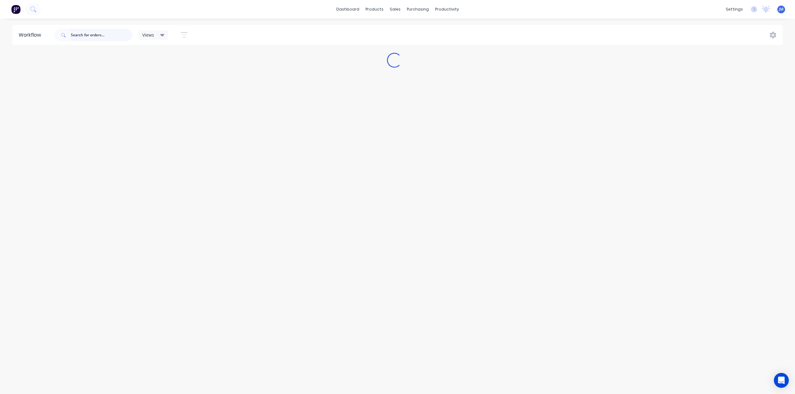
click at [115, 35] on input "text" at bounding box center [102, 35] width 62 height 12
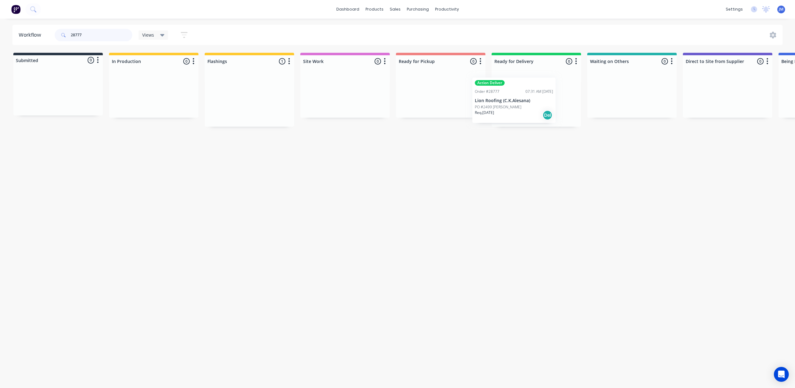
drag, startPoint x: 224, startPoint y: 90, endPoint x: 494, endPoint y: 82, distance: 270.0
click at [492, 86] on div "Submitted 0 Status colour #273444 hex #273444 Save Cancel Summaries Total order…" at bounding box center [558, 90] width 1126 height 74
click at [92, 34] on input "28777" at bounding box center [102, 35] width 62 height 12
type input "2"
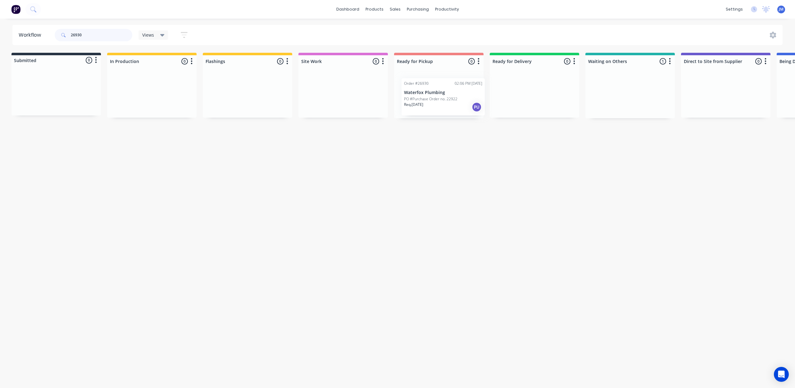
drag, startPoint x: 620, startPoint y: 93, endPoint x: 431, endPoint y: 95, distance: 188.5
click at [431, 97] on div "Submitted 0 Status colour #273444 hex #273444 Save Cancel Summaries Total order…" at bounding box center [556, 86] width 1126 height 66
type input "2"
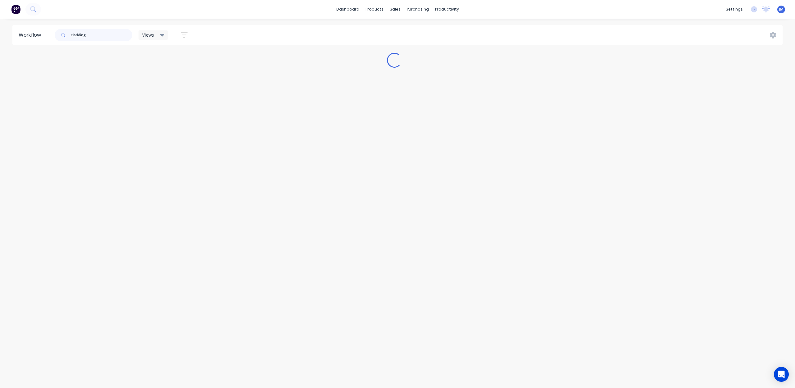
scroll to position [0, 0]
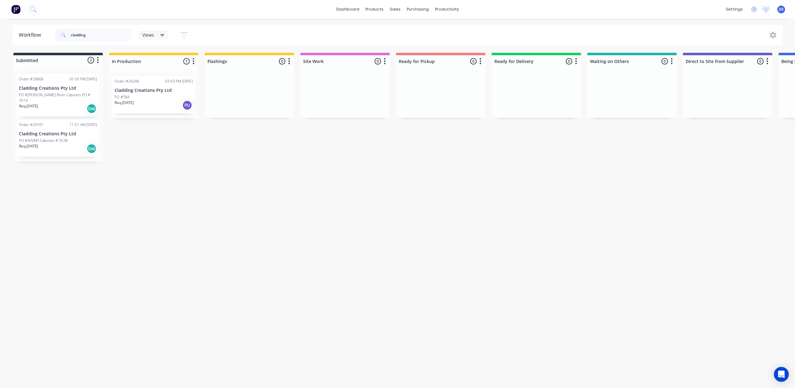
click at [149, 93] on div "Order #29246 03:43 PM [DATE] Cladding Creations Pty Ltd PO #TBA Req. [DATE] PU" at bounding box center [153, 94] width 83 height 37
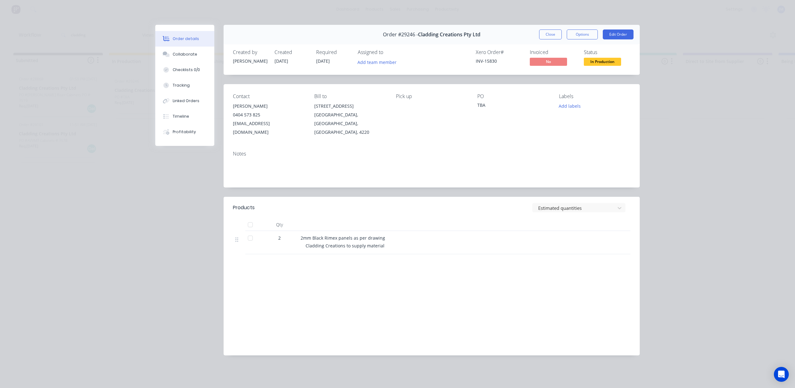
drag, startPoint x: 543, startPoint y: 33, endPoint x: 520, endPoint y: 43, distance: 25.3
click at [544, 33] on button "Close" at bounding box center [550, 35] width 23 height 10
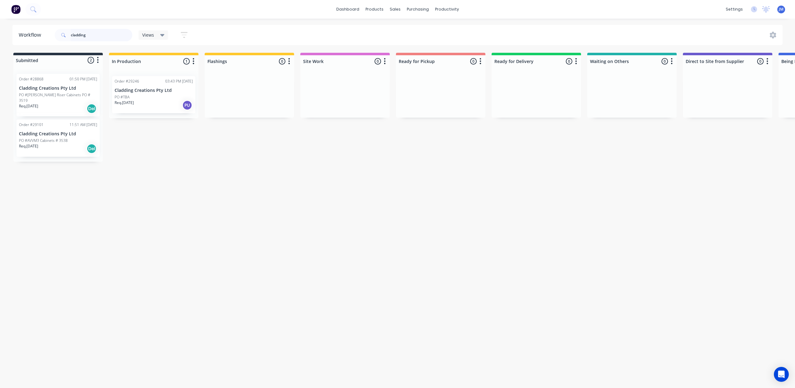
drag, startPoint x: 54, startPoint y: 87, endPoint x: 61, endPoint y: 86, distance: 6.9
click at [55, 86] on div "Order #28868 01:50 PM [DATE] Cladding Creations Pty Ltd PO #[PERSON_NAME] Riser…" at bounding box center [57, 115] width 89 height 93
click at [69, 93] on p "PO #[PERSON_NAME] Riser Cabinets PO # 3519" at bounding box center [58, 97] width 78 height 11
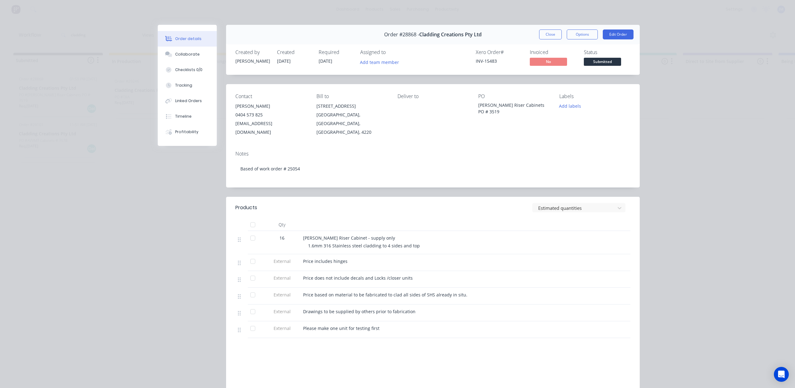
click at [548, 33] on button "Close" at bounding box center [550, 35] width 23 height 10
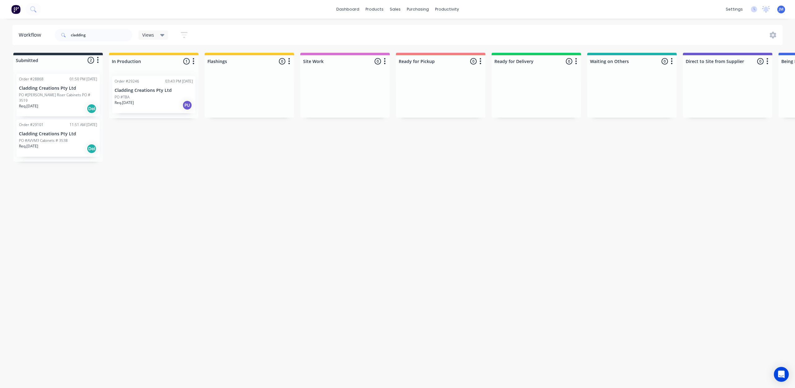
click at [69, 138] on div "PO #AVVM3 Cabinets # 3538" at bounding box center [58, 141] width 78 height 6
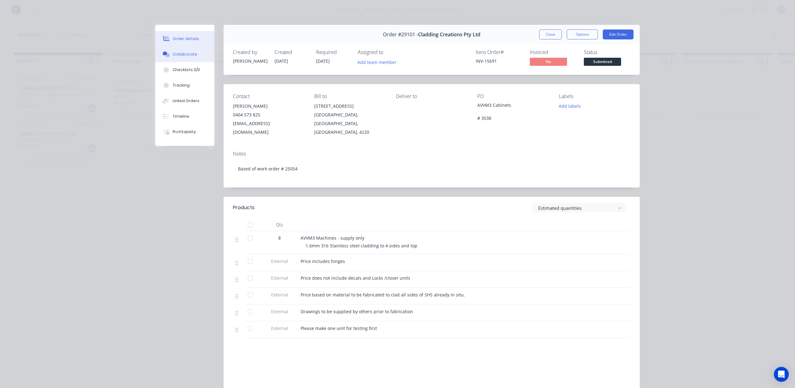
click at [178, 55] on div "Collaborate" at bounding box center [185, 55] width 25 height 6
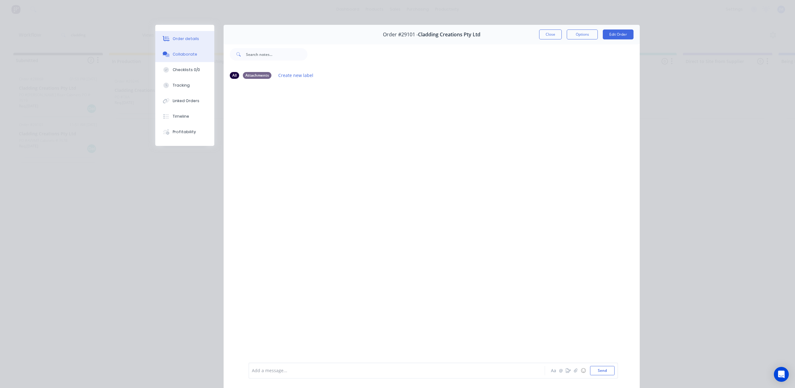
click at [178, 37] on div "Order details" at bounding box center [186, 39] width 26 height 6
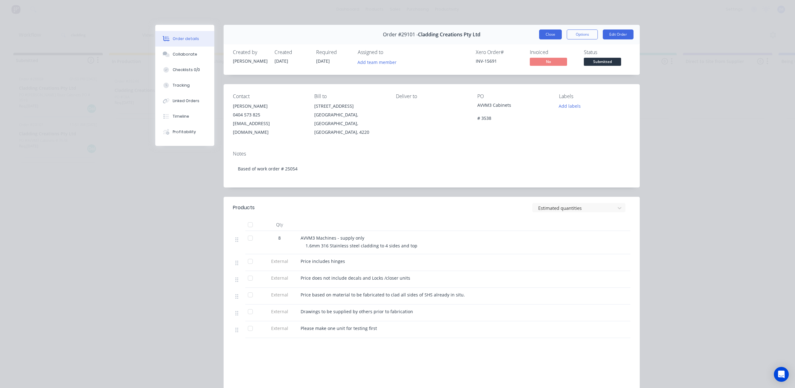
click at [543, 35] on button "Close" at bounding box center [550, 35] width 23 height 10
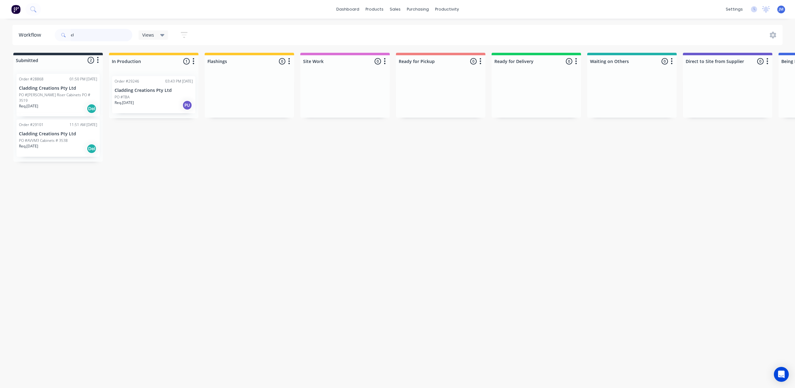
type input "c"
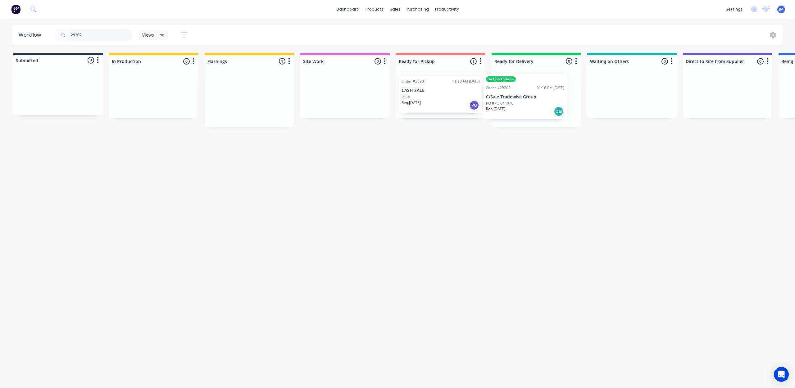
drag, startPoint x: 284, startPoint y: 104, endPoint x: 531, endPoint y: 101, distance: 247.0
click at [529, 102] on div "Submitted 0 Status colour #273444 hex #273444 Save Cancel Summaries Total order…" at bounding box center [558, 90] width 1126 height 74
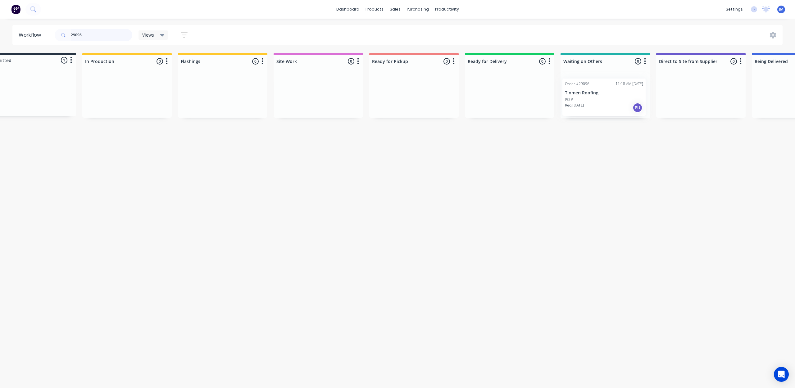
scroll to position [0, 27]
drag, startPoint x: 33, startPoint y: 86, endPoint x: 562, endPoint y: 88, distance: 529.3
click at [562, 88] on div "Submitted 1 Status colour #273444 hex #273444 Save Cancel Summaries Total order…" at bounding box center [531, 86] width 1126 height 66
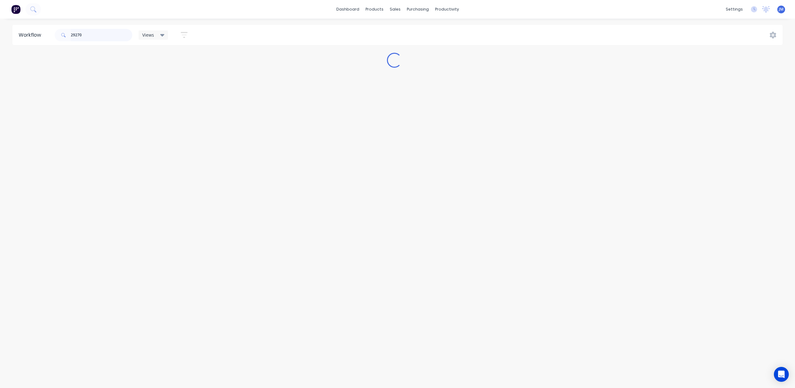
scroll to position [0, 0]
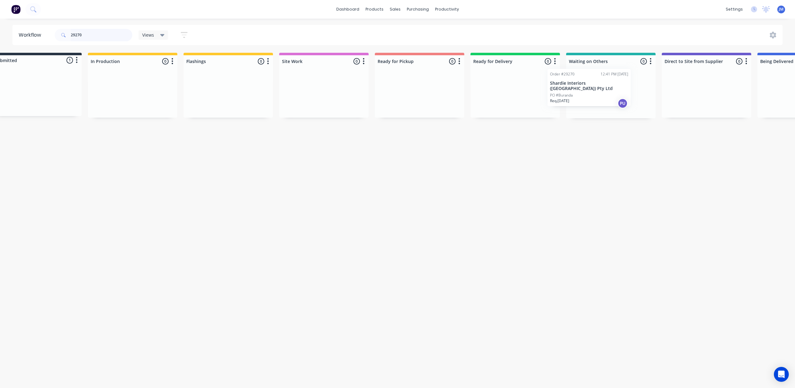
drag, startPoint x: 63, startPoint y: 91, endPoint x: 585, endPoint y: 70, distance: 523.2
click at [594, 86] on div "Submitted 1 Status colour #273444 hex #273444 Save Cancel Summaries Total order…" at bounding box center [537, 86] width 1126 height 66
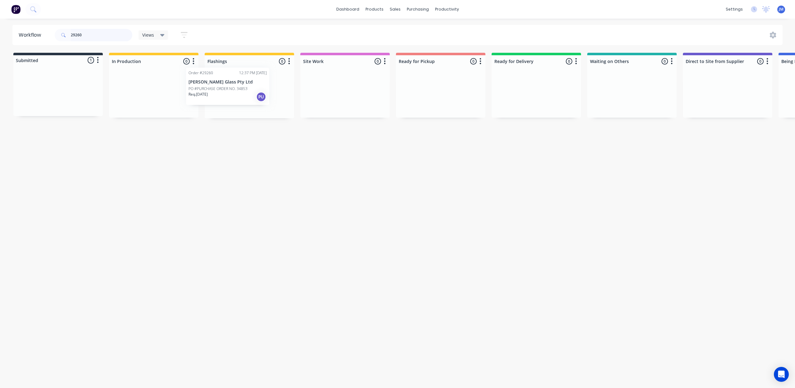
drag, startPoint x: 67, startPoint y: 98, endPoint x: 226, endPoint y: 86, distance: 159.5
click at [223, 86] on div "Submitted 1 Status colour #273444 hex #273444 Save Cancel Summaries Total order…" at bounding box center [558, 86] width 1126 height 66
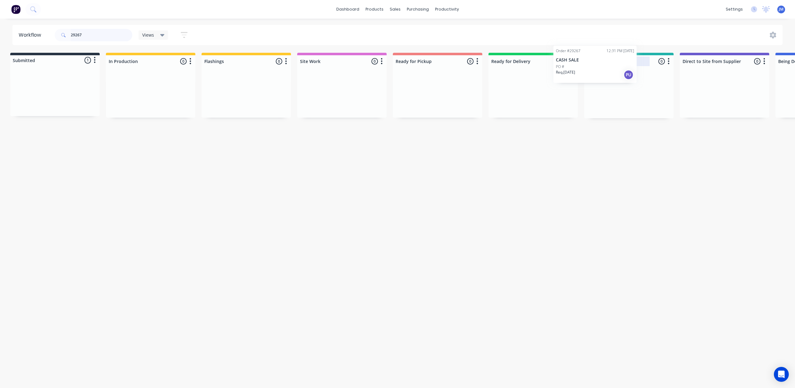
drag, startPoint x: 125, startPoint y: 97, endPoint x: 614, endPoint y: 59, distance: 491.0
click at [616, 62] on div "Submitted 1 Status colour #273444 hex #273444 Save Cancel Summaries Total order…" at bounding box center [555, 86] width 1126 height 66
drag, startPoint x: 63, startPoint y: 89, endPoint x: 613, endPoint y: 64, distance: 550.0
click at [611, 68] on div "Submitted 1 Status colour #273444 hex #273444 Save Cancel Summaries Total order…" at bounding box center [556, 86] width 1126 height 66
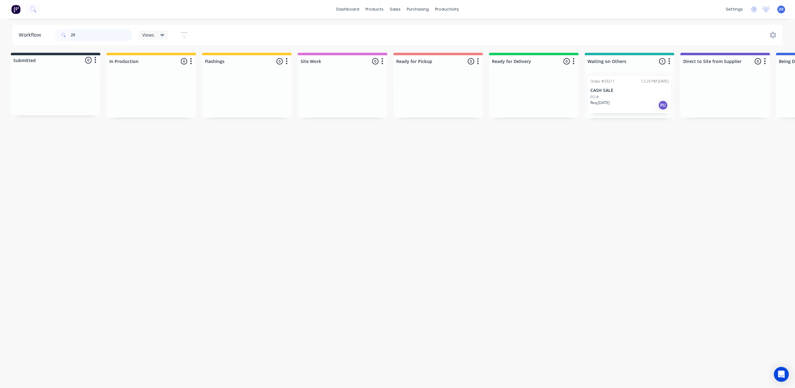
type input "2"
drag, startPoint x: 49, startPoint y: 94, endPoint x: 239, endPoint y: 84, distance: 190.0
click at [238, 95] on div "Submitted 1 Status colour #273444 hex #273444 Save Cancel Summaries Total order…" at bounding box center [558, 86] width 1126 height 66
drag, startPoint x: 166, startPoint y: 104, endPoint x: 444, endPoint y: 73, distance: 279.4
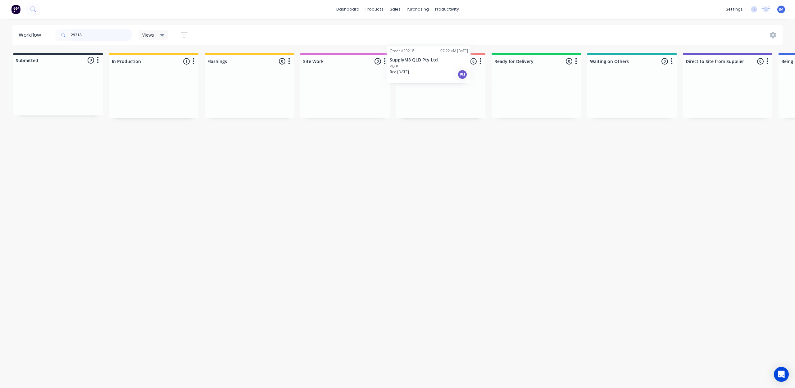
click at [444, 73] on div "Submitted 0 Status colour #273444 hex #273444 Save Cancel Summaries Total order…" at bounding box center [558, 86] width 1126 height 66
click at [438, 143] on div "Mark as Picked Up" at bounding box center [443, 147] width 62 height 13
click at [97, 35] on input "29212" at bounding box center [102, 35] width 62 height 12
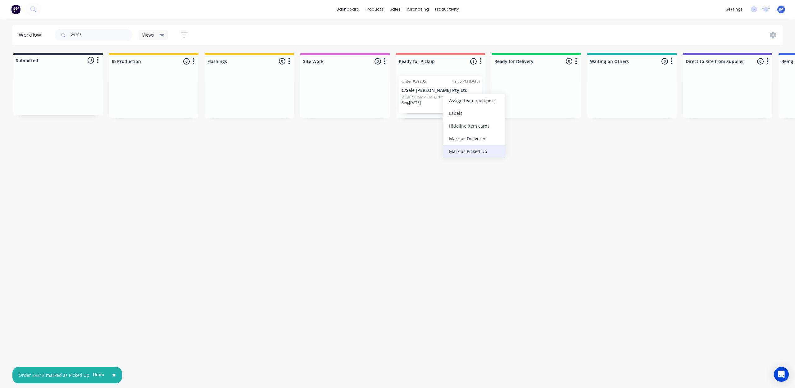
click at [463, 154] on div "Mark as Picked Up" at bounding box center [474, 151] width 62 height 13
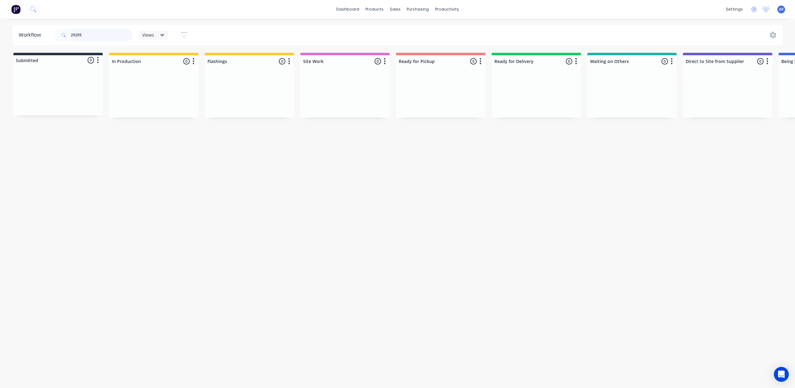
click at [90, 30] on input "29205" at bounding box center [102, 35] width 62 height 12
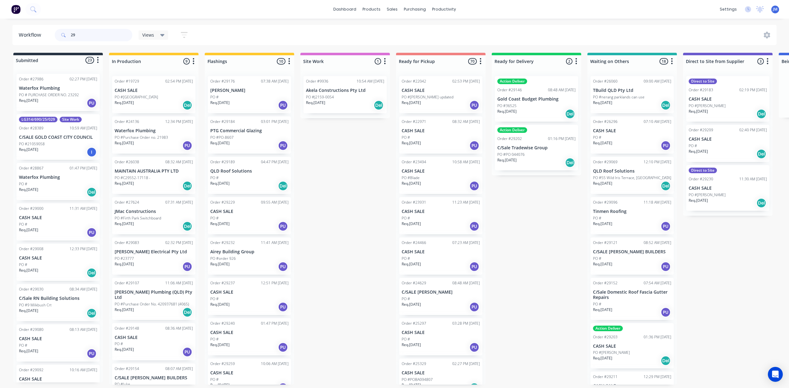
type input "2"
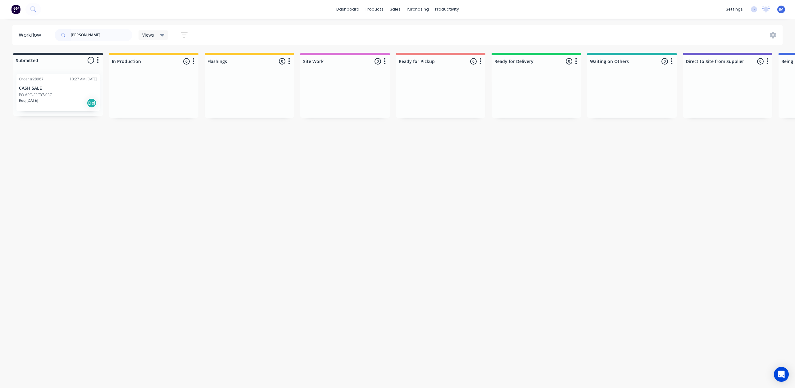
click at [85, 89] on p "CASH SALE" at bounding box center [58, 88] width 78 height 5
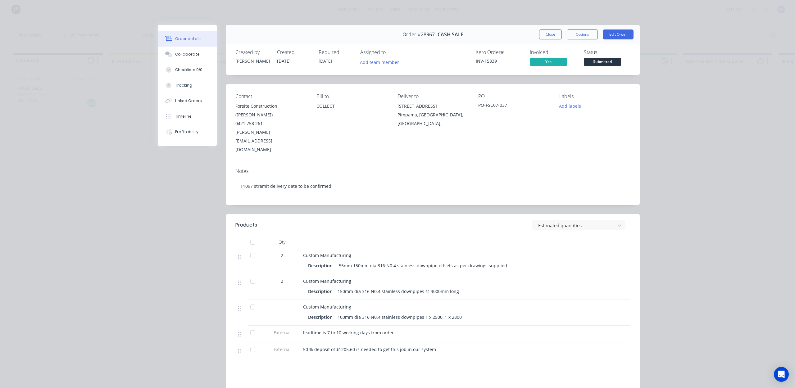
click at [550, 33] on button "Close" at bounding box center [550, 35] width 23 height 10
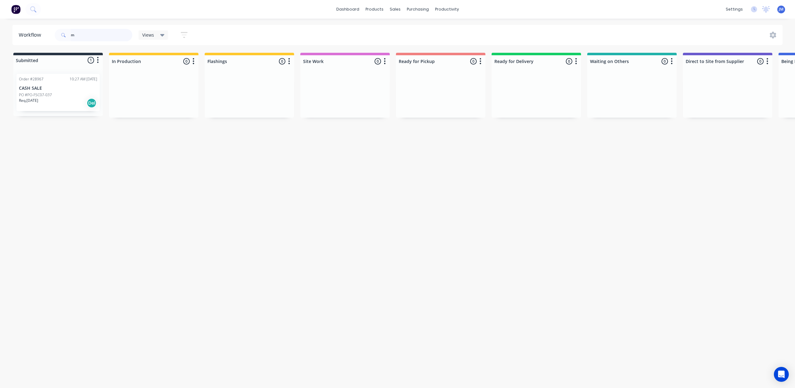
type input "m"
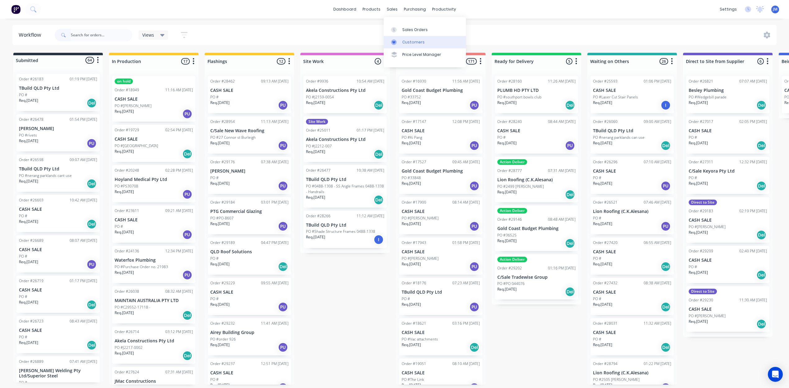
click at [404, 39] on div "Customers" at bounding box center [413, 42] width 22 height 6
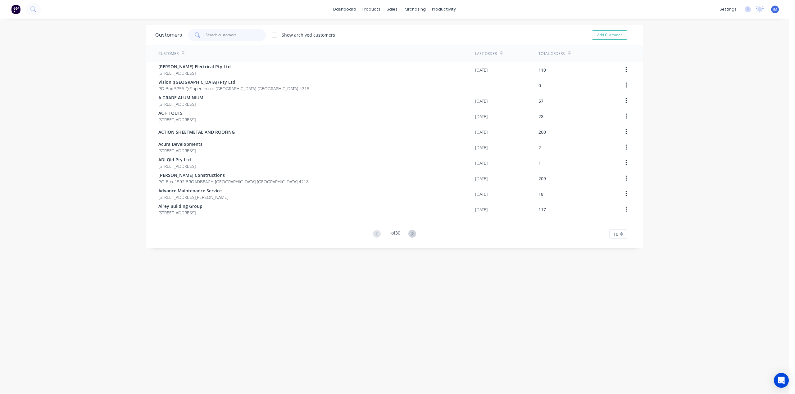
click at [208, 32] on input "text" at bounding box center [236, 35] width 61 height 12
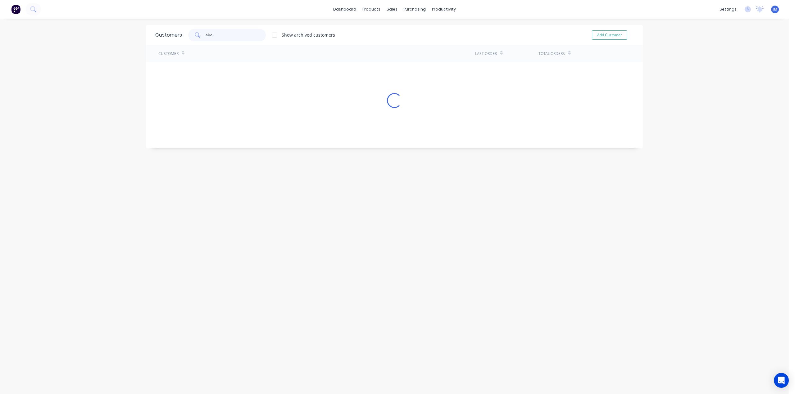
type input "airey"
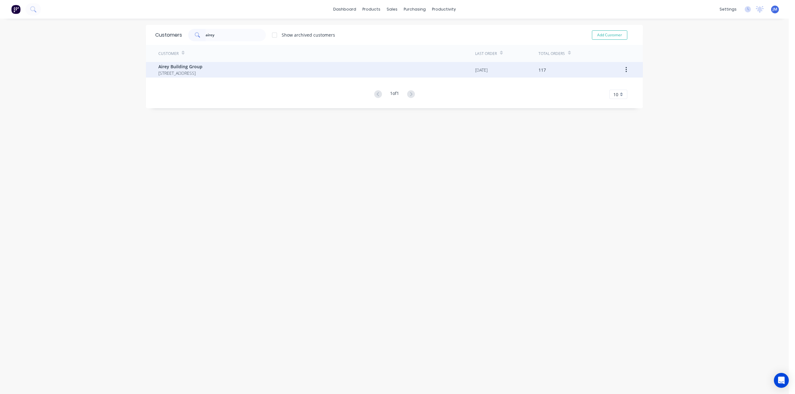
click at [203, 68] on span "Airey Building Group" at bounding box center [180, 66] width 44 height 7
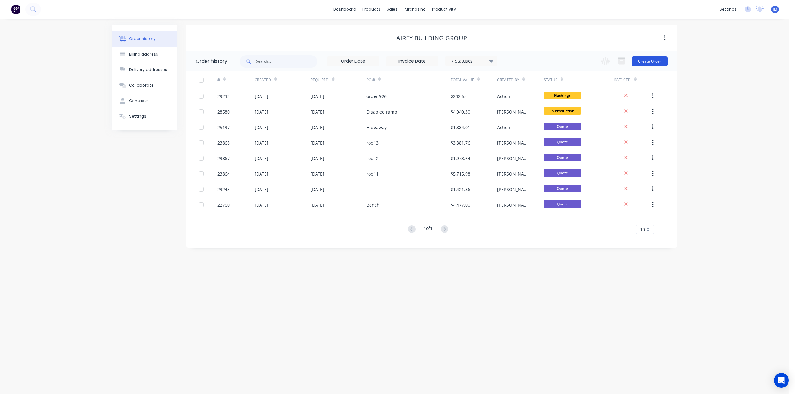
click at [643, 58] on button "Create Order" at bounding box center [650, 62] width 36 height 10
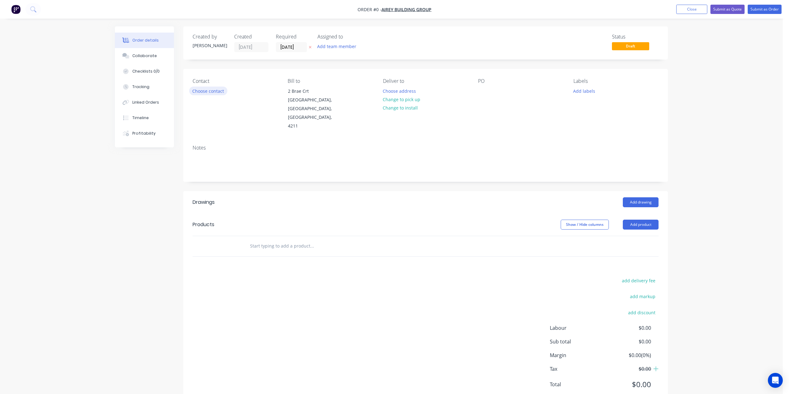
click at [210, 95] on button "Choose contact" at bounding box center [208, 91] width 38 height 8
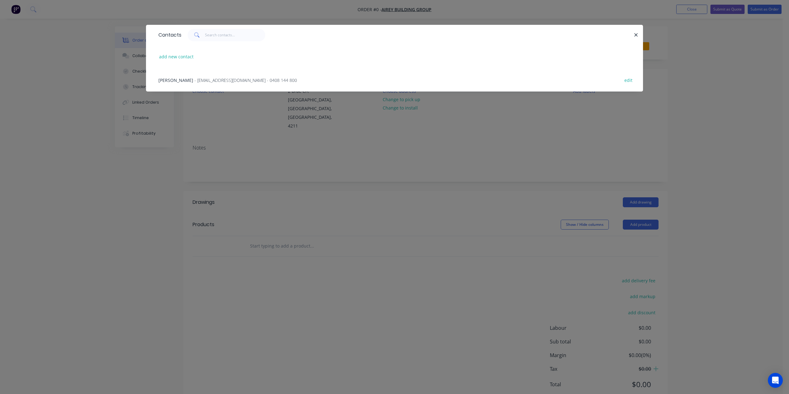
click at [194, 80] on span "- admin@aireybuildinggroup.com.au - 0408 144 800" at bounding box center [245, 80] width 103 height 6
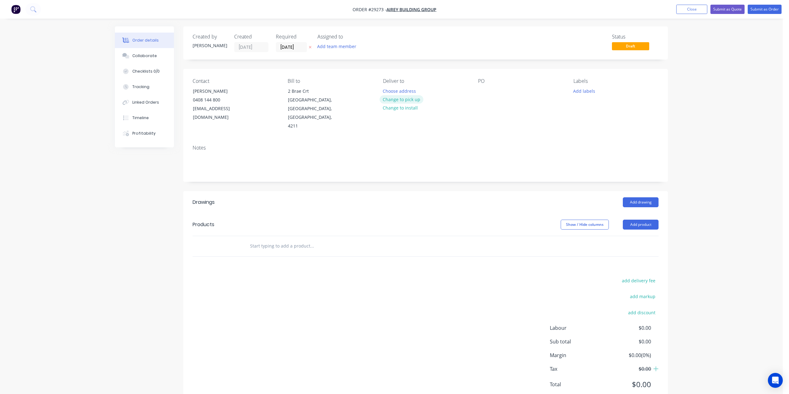
click at [405, 97] on button "Change to pick up" at bounding box center [402, 99] width 44 height 8
click at [478, 92] on div at bounding box center [483, 91] width 10 height 9
drag, startPoint x: 632, startPoint y: 212, endPoint x: 641, endPoint y: 216, distance: 9.6
click at [633, 220] on button "Add product" at bounding box center [641, 225] width 36 height 10
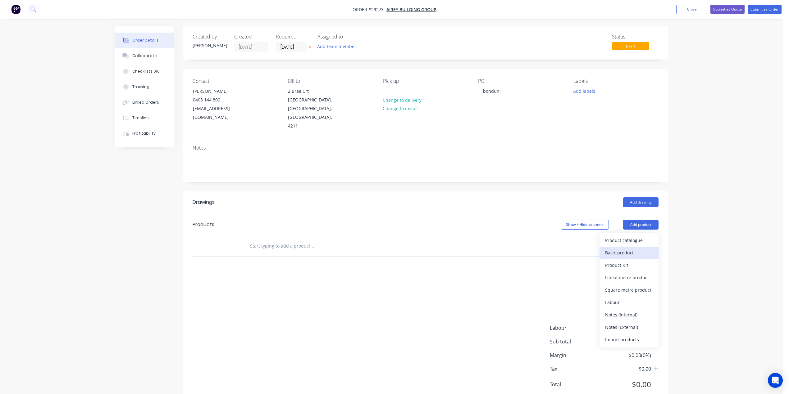
click at [628, 248] on div "Basic product" at bounding box center [629, 252] width 48 height 9
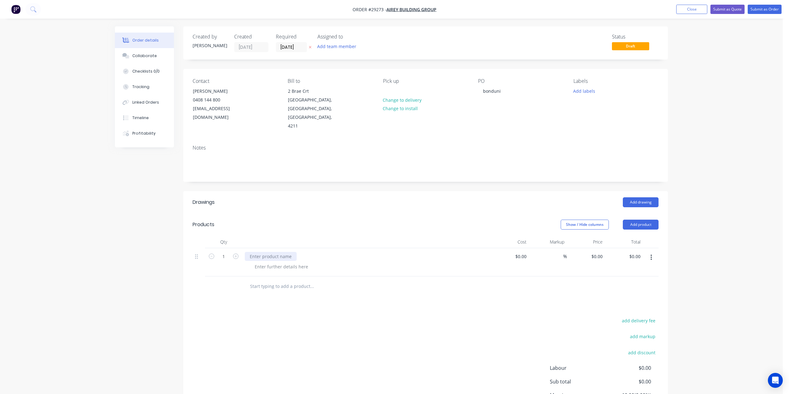
click at [269, 252] on div at bounding box center [271, 256] width 52 height 9
click at [765, 9] on button "Submit as Order" at bounding box center [765, 9] width 34 height 9
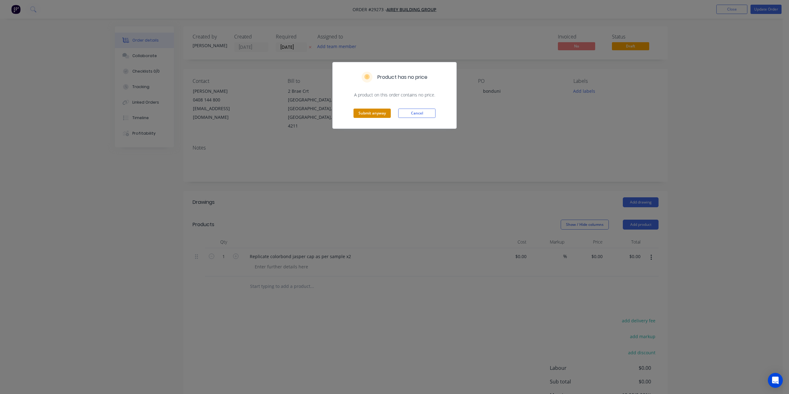
click at [369, 111] on button "Submit anyway" at bounding box center [371, 113] width 37 height 9
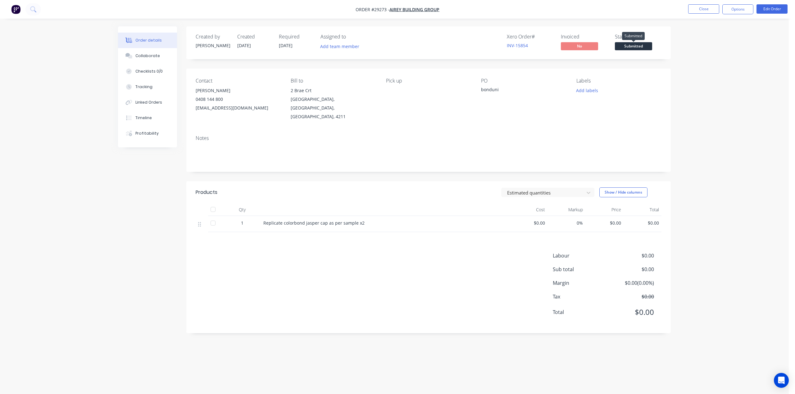
click at [629, 47] on span "Submitted" at bounding box center [633, 46] width 37 height 8
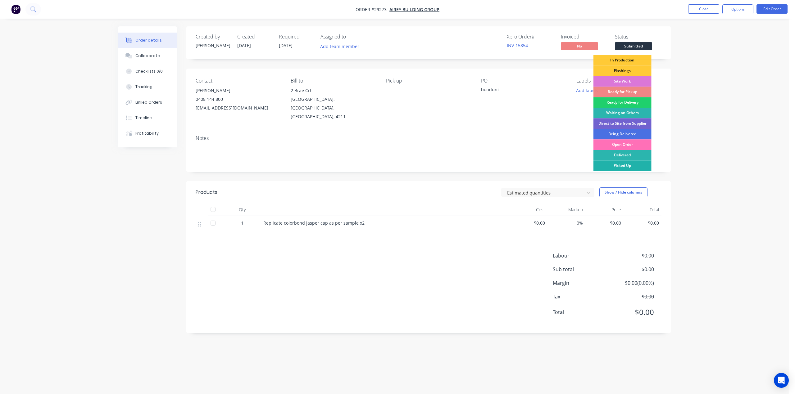
click at [641, 166] on div "Picked Up" at bounding box center [623, 166] width 58 height 11
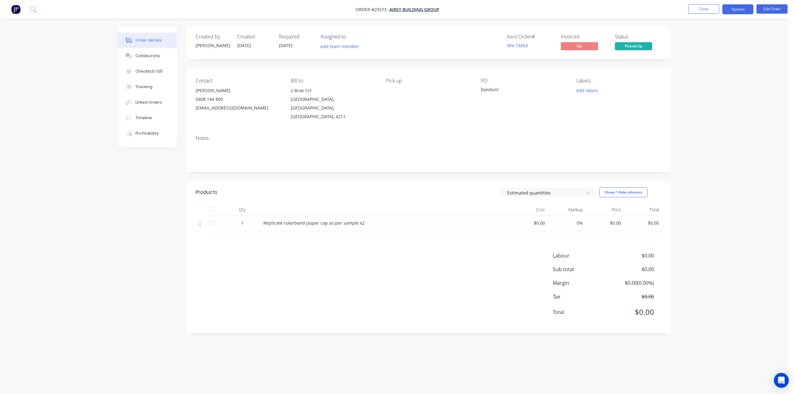
drag, startPoint x: 740, startPoint y: 10, endPoint x: 743, endPoint y: 13, distance: 4.7
click at [740, 10] on button "Options" at bounding box center [737, 9] width 31 height 10
click at [715, 75] on div "Work Order" at bounding box center [719, 75] width 57 height 9
click at [707, 59] on div "Without pricing" at bounding box center [719, 62] width 57 height 9
click at [744, 7] on button "Options" at bounding box center [737, 9] width 31 height 10
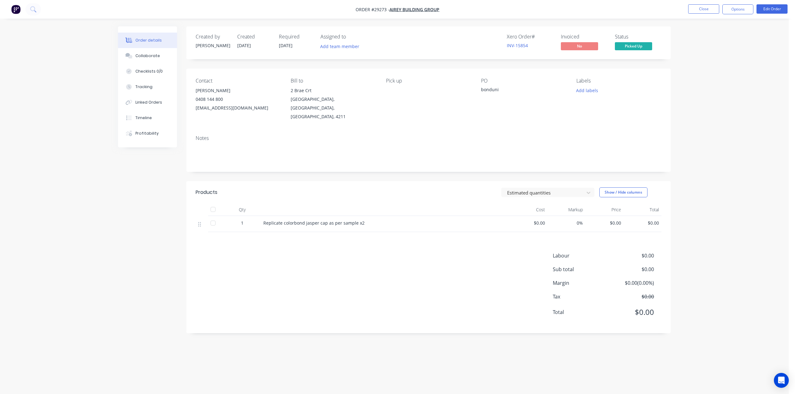
click at [639, 46] on span "Picked Up" at bounding box center [633, 46] width 37 height 8
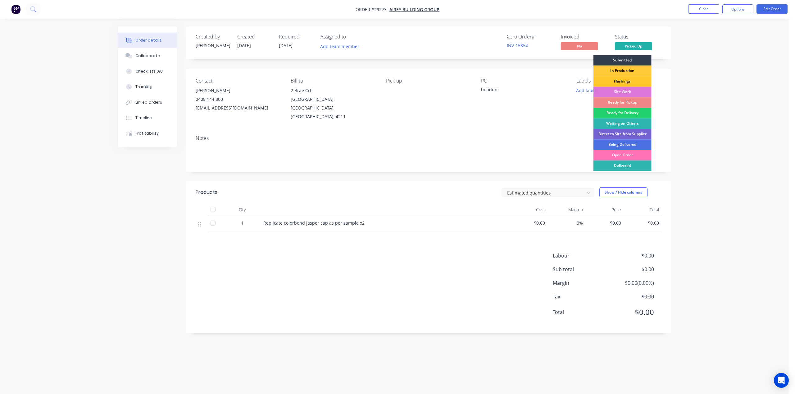
click at [627, 80] on div "Flashings" at bounding box center [623, 81] width 58 height 11
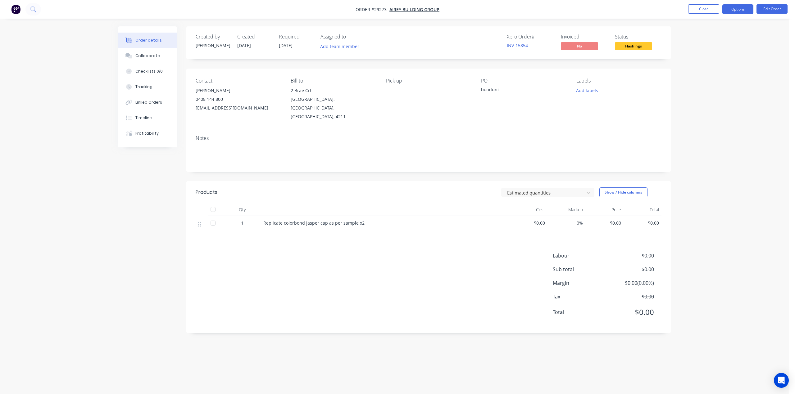
click at [743, 9] on button "Options" at bounding box center [737, 9] width 31 height 10
click at [701, 11] on button "Close" at bounding box center [703, 8] width 31 height 9
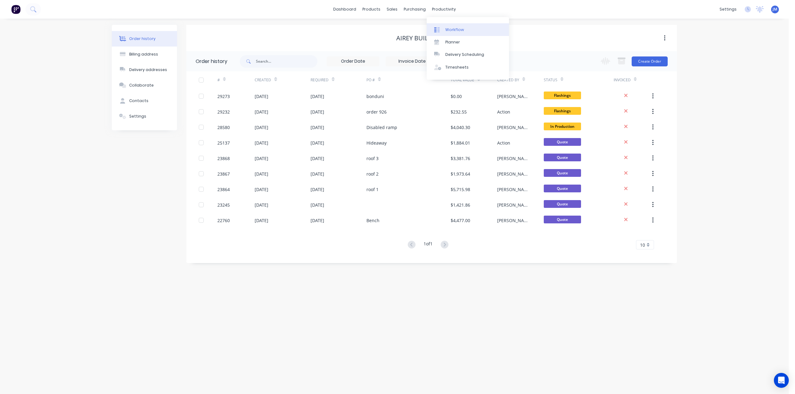
click at [454, 32] on div "Workflow" at bounding box center [454, 30] width 19 height 6
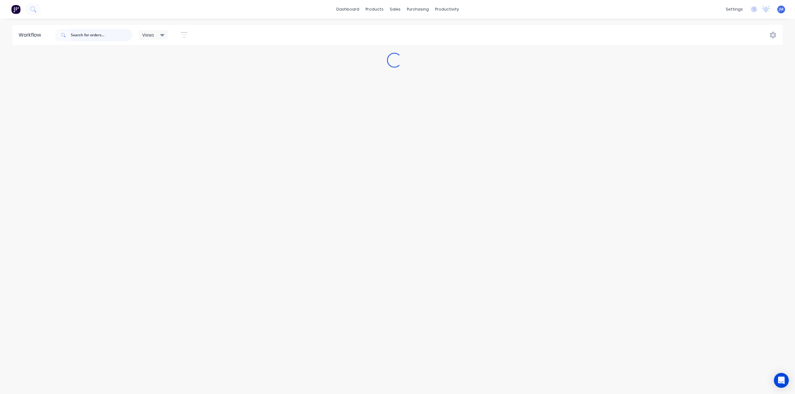
click at [78, 37] on input "text" at bounding box center [102, 35] width 62 height 12
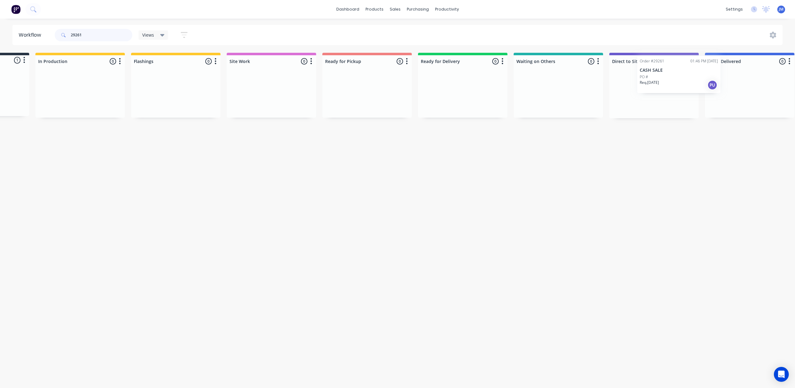
scroll to position [0, 75]
drag, startPoint x: 337, startPoint y: 104, endPoint x: 557, endPoint y: 91, distance: 220.3
click at [557, 93] on div "Submitted 1 Status colour #273444 hex #273444 Save Cancel Summaries Total order…" at bounding box center [483, 86] width 1126 height 66
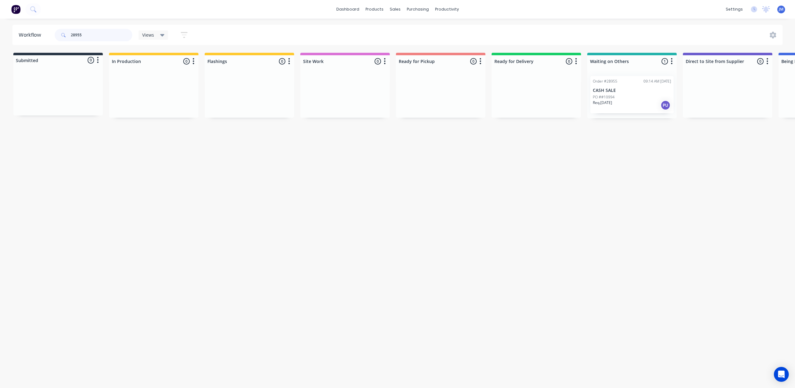
scroll to position [0, 2]
drag, startPoint x: 629, startPoint y: 88, endPoint x: 441, endPoint y: 94, distance: 188.0
click at [434, 98] on div "Submitted 0 Status colour #273444 hex #273444 Save Cancel Summaries Total order…" at bounding box center [556, 86] width 1126 height 66
type input "2"
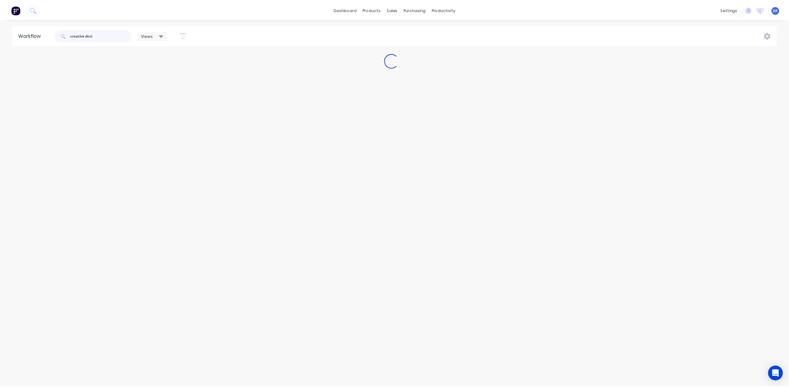
scroll to position [0, 0]
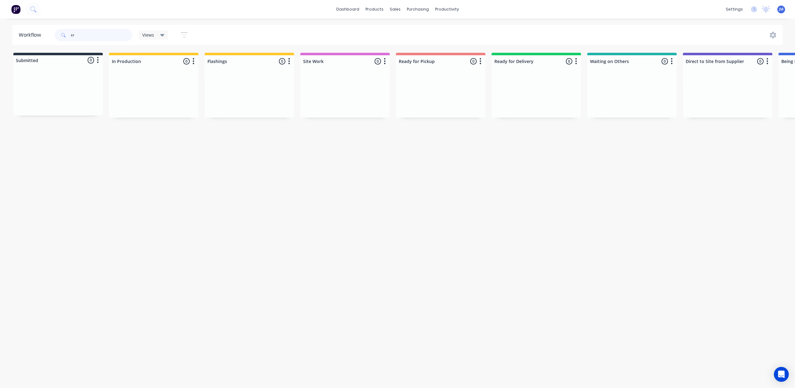
type input "c"
drag, startPoint x: 227, startPoint y: 98, endPoint x: 398, endPoint y: 76, distance: 171.6
click at [398, 77] on div "Submitted 0 Status colour #273444 hex #273444 Save Cancel Summaries Total order…" at bounding box center [558, 86] width 1126 height 66
drag, startPoint x: 92, startPoint y: 37, endPoint x: 94, endPoint y: 48, distance: 12.0
click at [93, 37] on input "29260" at bounding box center [102, 35] width 62 height 12
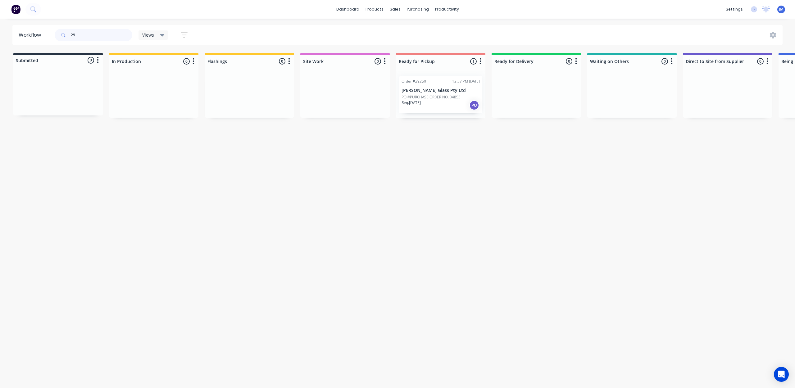
type input "2"
click at [435, 102] on div "Req. 14/10/25 PU" at bounding box center [441, 105] width 78 height 11
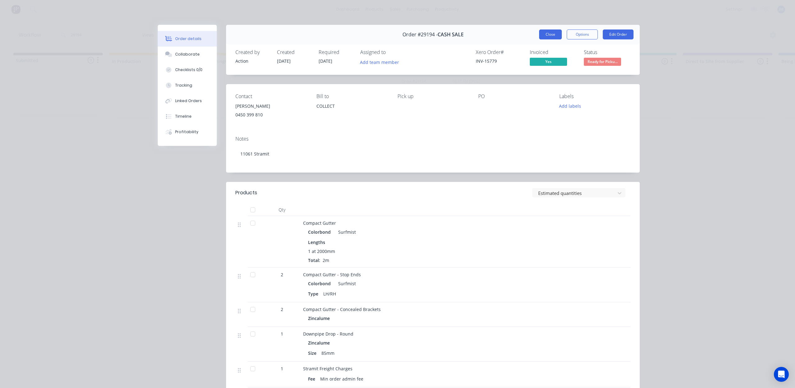
click at [552, 38] on button "Close" at bounding box center [550, 35] width 23 height 10
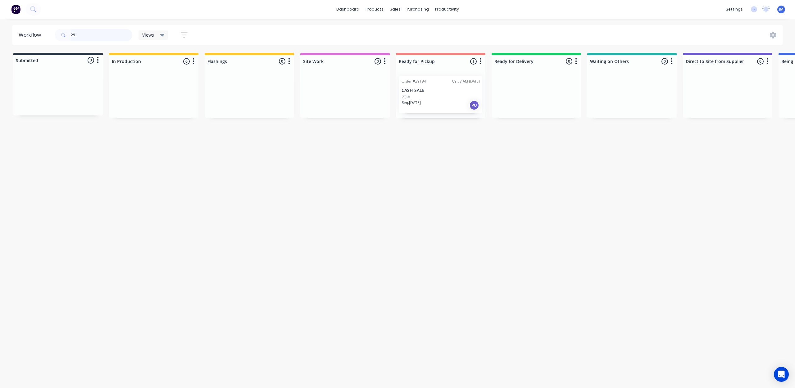
type input "2"
